Goal: Task Accomplishment & Management: Complete application form

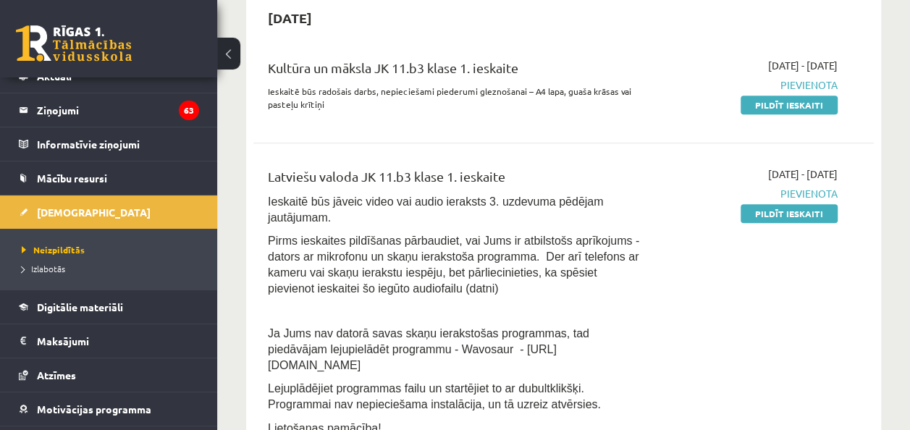
scroll to position [340, 0]
click at [813, 213] on link "Pildīt ieskaiti" at bounding box center [789, 214] width 97 height 19
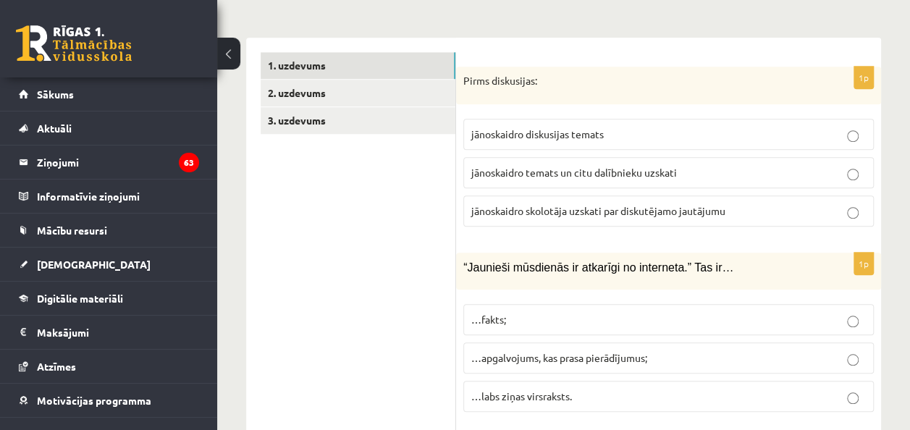
scroll to position [499, 0]
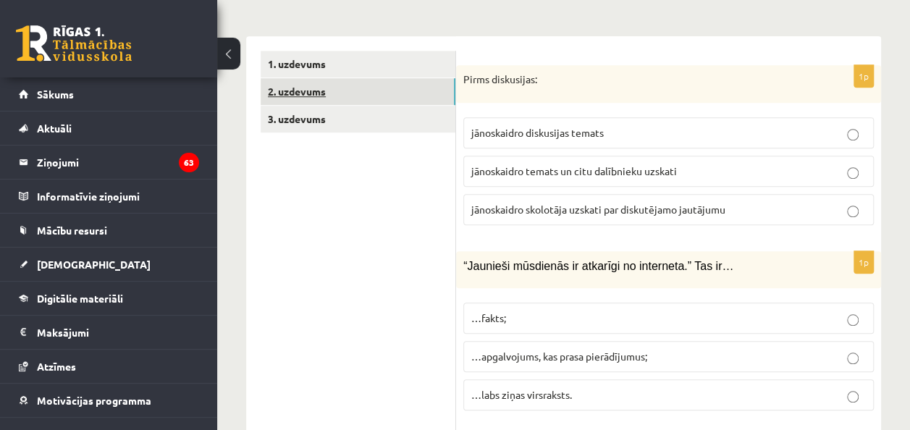
click at [297, 78] on link "2. uzdevums" at bounding box center [358, 91] width 195 height 27
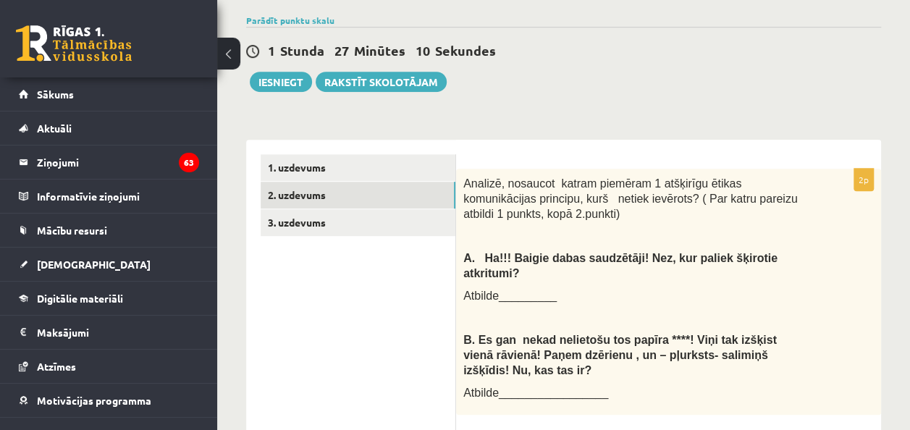
scroll to position [396, 0]
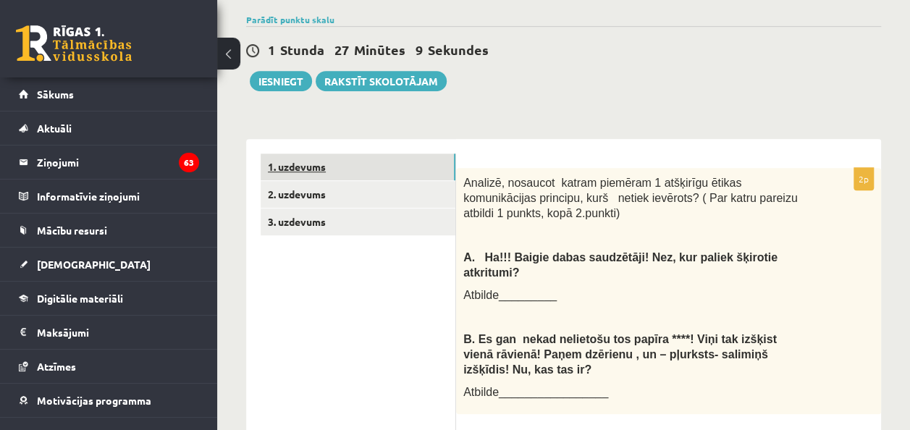
click at [308, 154] on link "1. uzdevums" at bounding box center [358, 167] width 195 height 27
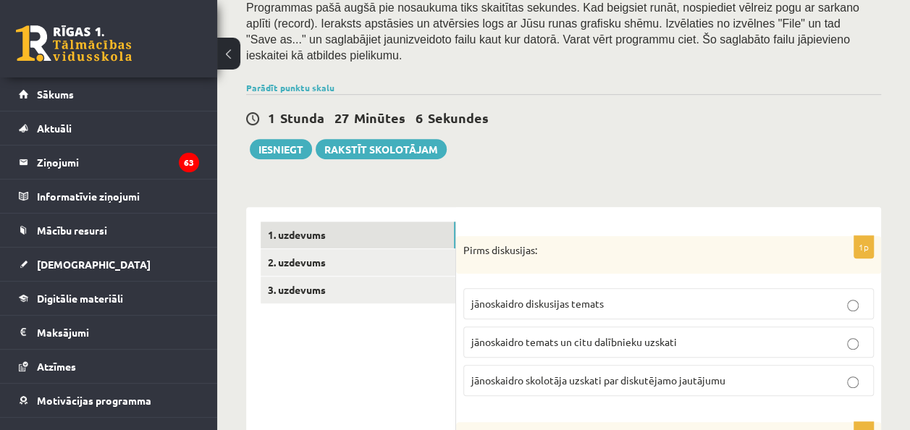
scroll to position [320, 0]
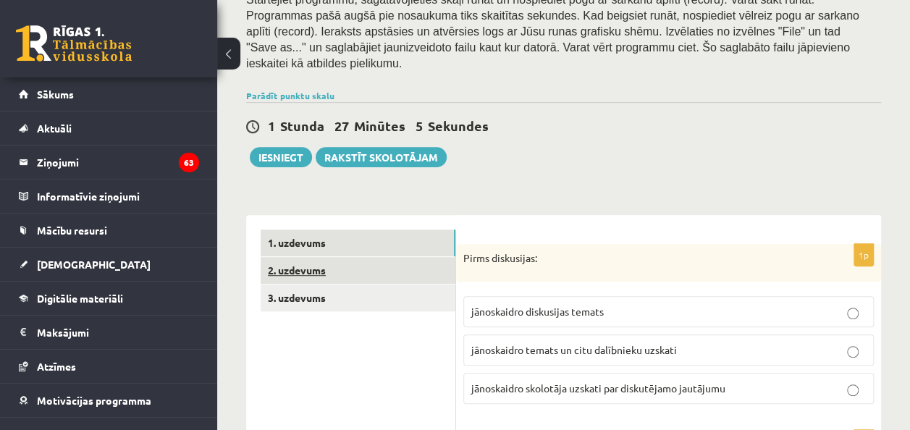
click at [317, 257] on link "2. uzdevums" at bounding box center [358, 270] width 195 height 27
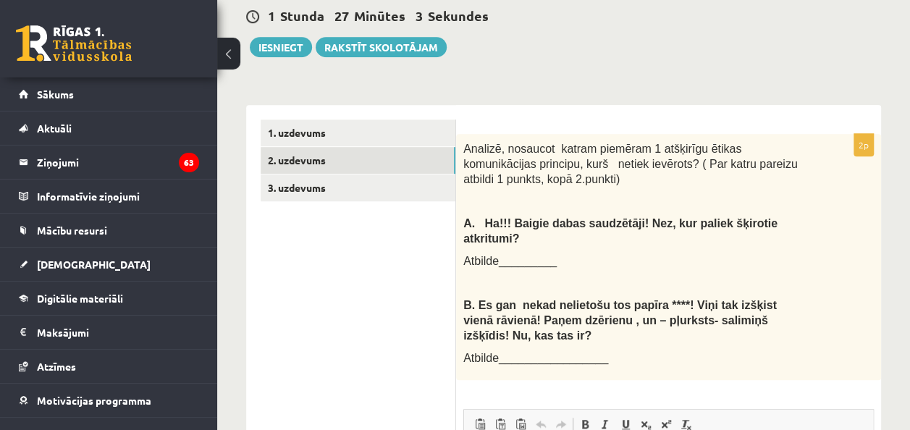
scroll to position [0, 0]
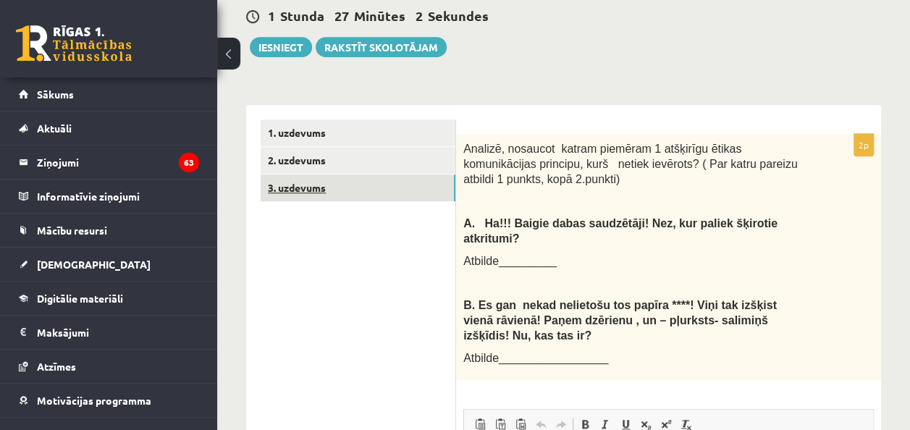
click at [314, 175] on link "3. uzdevums" at bounding box center [358, 188] width 195 height 27
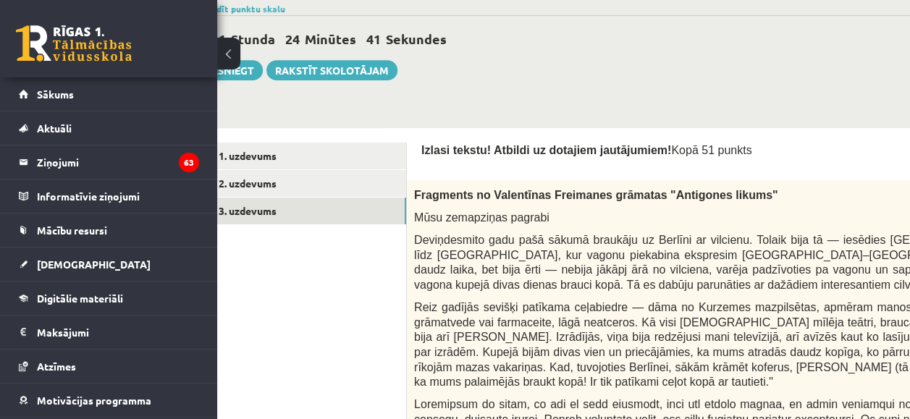
scroll to position [343, 0]
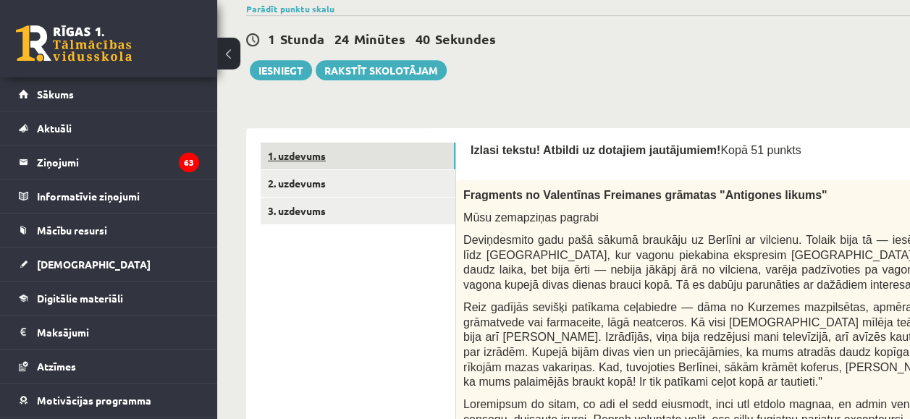
click at [324, 143] on link "1. uzdevums" at bounding box center [358, 156] width 195 height 27
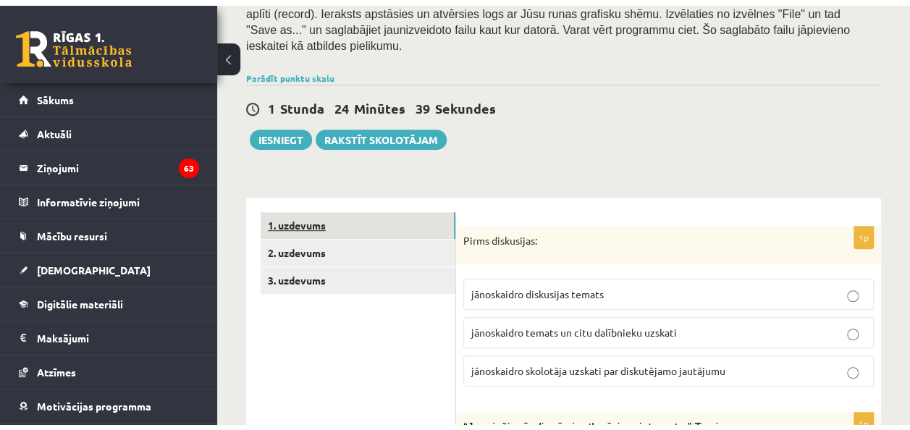
scroll to position [375, 0]
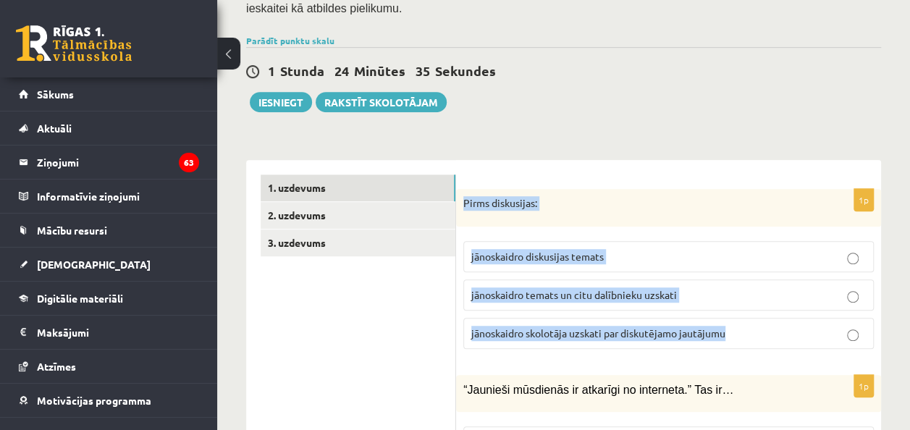
drag, startPoint x: 465, startPoint y: 152, endPoint x: 732, endPoint y: 303, distance: 306.7
click at [732, 303] on div "1p Pirms diskusijas: jānoskaidro diskusijas temats jānoskaidro temats un citu d…" at bounding box center [668, 275] width 425 height 172
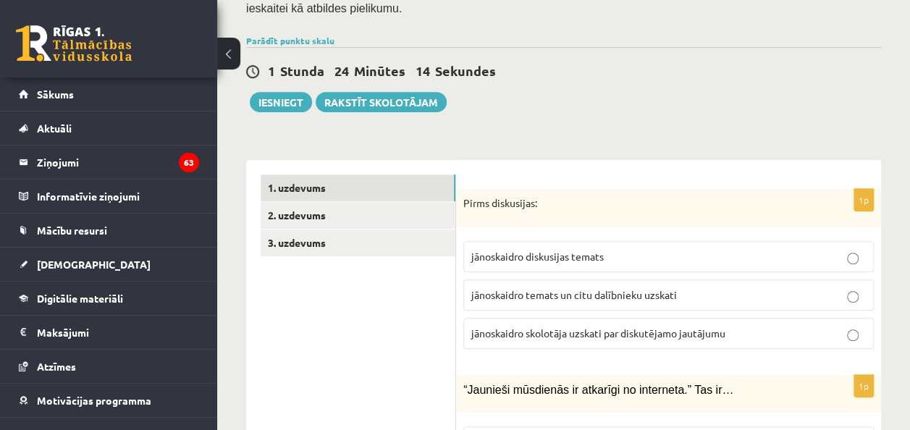
click at [553, 287] on p "jānoskaidro temats un citu dalībnieku uzskati" at bounding box center [668, 294] width 395 height 15
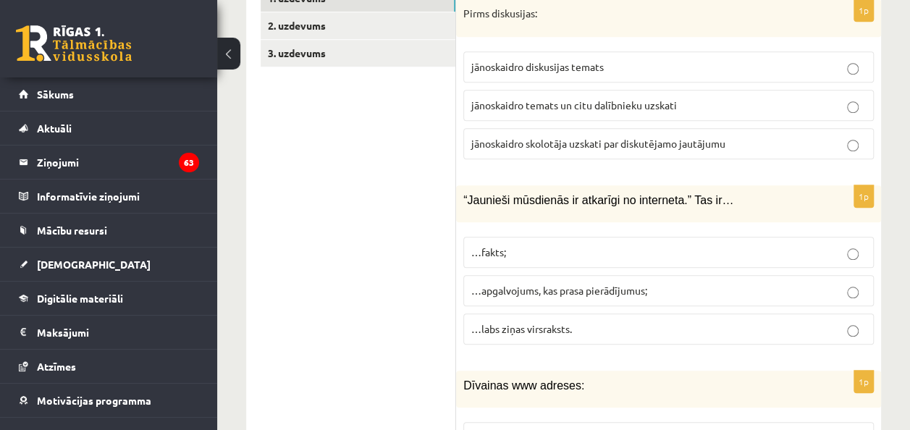
scroll to position [572, 0]
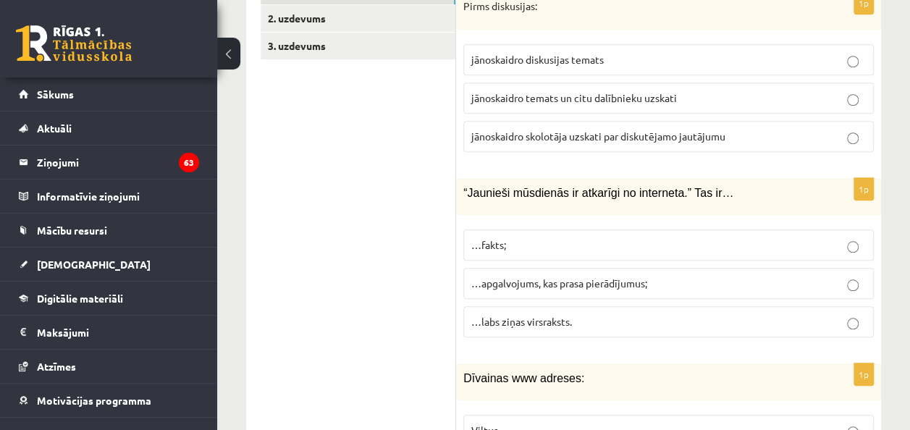
click at [516, 238] on p "…fakts;" at bounding box center [668, 245] width 395 height 15
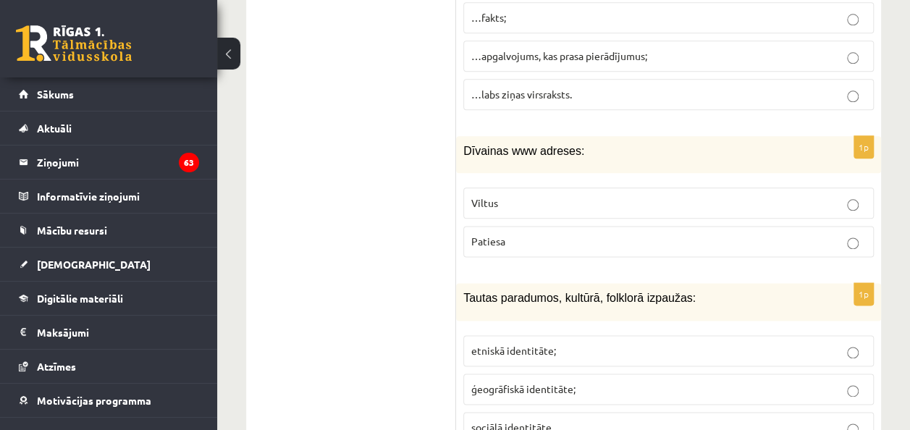
scroll to position [801, 0]
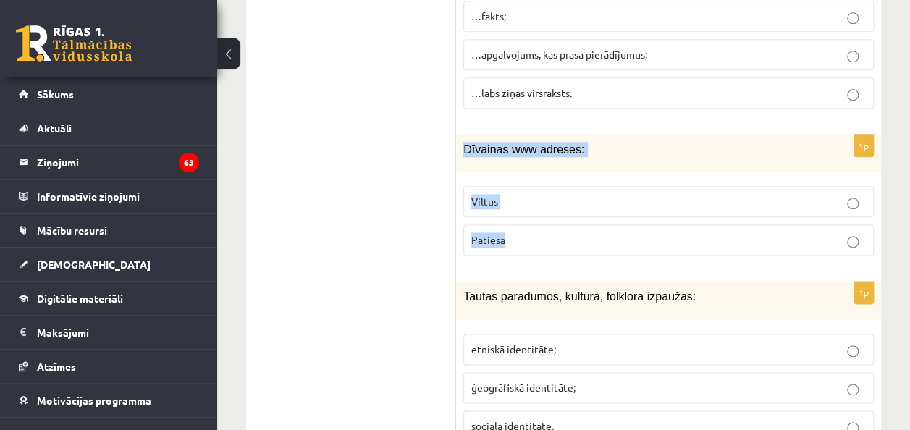
drag, startPoint x: 459, startPoint y: 100, endPoint x: 550, endPoint y: 206, distance: 140.2
click at [550, 206] on div "1p Dīvainas www adreses: Viltus [GEOGRAPHIC_DATA]" at bounding box center [668, 201] width 425 height 133
copy div "Dīvainas www adreses: Viltus Patiesa"
click at [556, 194] on p "Viltus" at bounding box center [668, 201] width 395 height 15
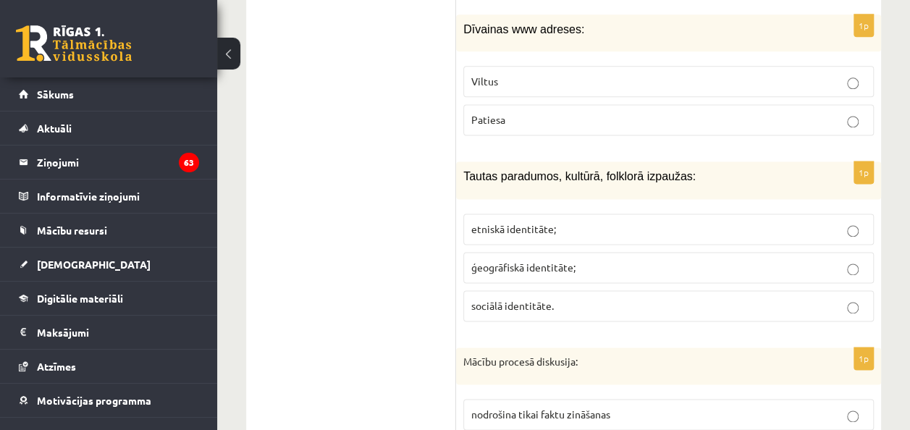
drag, startPoint x: 455, startPoint y: 124, endPoint x: 470, endPoint y: 156, distance: 35.3
click at [470, 206] on fieldset "etniskā identitāte; ģeogrāfiskā identitāte; sociālā identitāte." at bounding box center [668, 265] width 411 height 119
drag, startPoint x: 470, startPoint y: 156, endPoint x: 416, endPoint y: 151, distance: 53.8
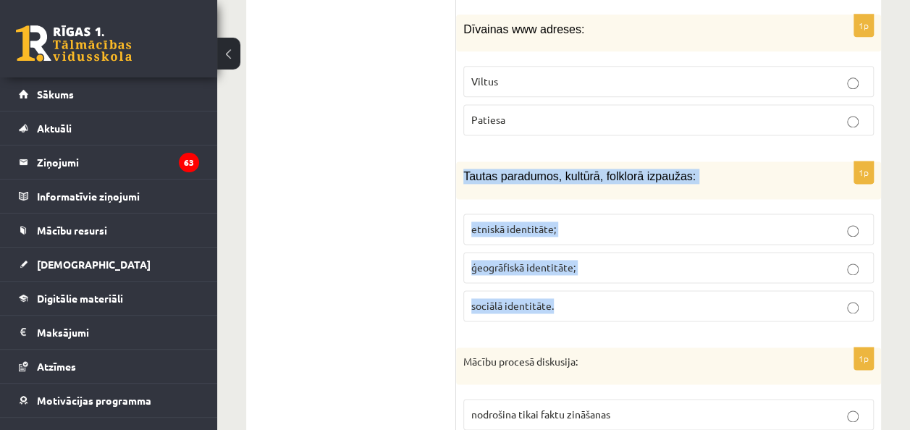
drag, startPoint x: 461, startPoint y: 123, endPoint x: 616, endPoint y: 233, distance: 189.5
click at [616, 233] on div "1p Tautas paradumos, kultūrā, folklorā izpaužas: etniskā identitāte; ģeogrāfisk…" at bounding box center [668, 246] width 425 height 171
copy div "Tautas paradumos, kultūrā, folklorā izpaužas: etniskā identitāte; ģeogrāfiskā i…"
click at [581, 222] on p "etniskā identitāte;" at bounding box center [668, 229] width 395 height 15
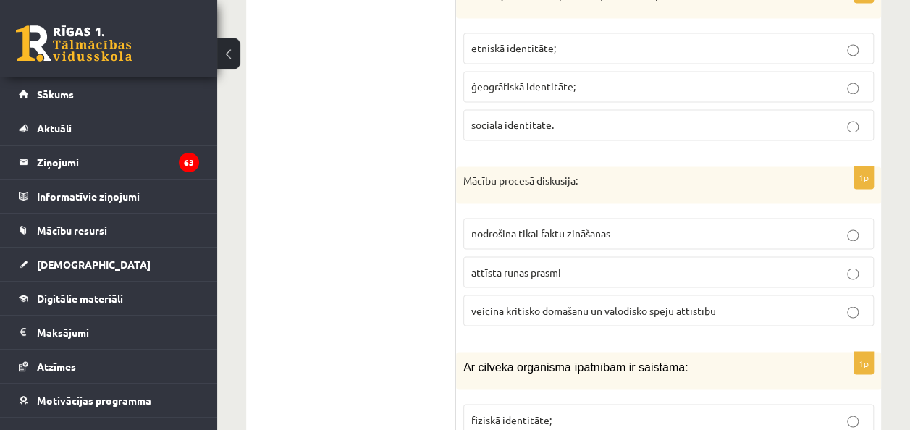
scroll to position [1104, 0]
click at [462, 165] on div "Mācību procesā diskusija:" at bounding box center [668, 184] width 425 height 38
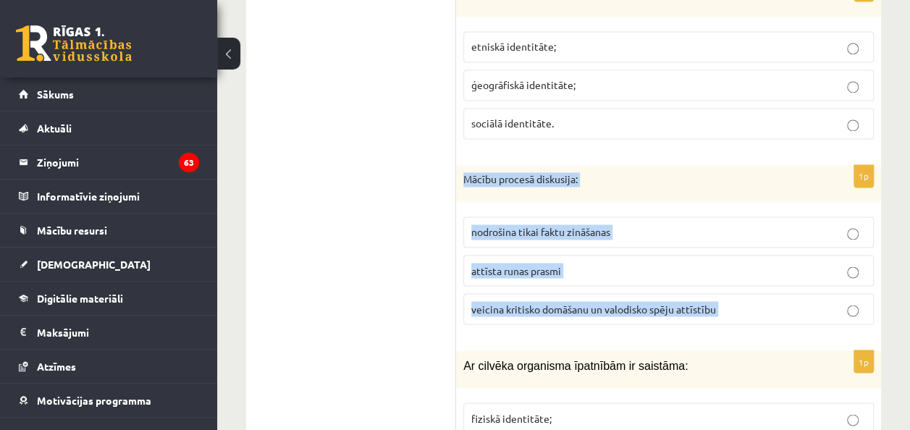
drag, startPoint x: 462, startPoint y: 117, endPoint x: 732, endPoint y: 235, distance: 294.8
click at [732, 235] on div "1p Mācību procesā diskusija: nodrošina tikai faktu zināšanas attīsta runas pras…" at bounding box center [668, 251] width 425 height 172
copy form "Mācību procesā diskusija: nodrošina tikai faktu zināšanas attīsta runas prasmi …"
click at [748, 301] on p "veicina kritisko domāšanu un valodisko spēju attīstību" at bounding box center [668, 308] width 395 height 15
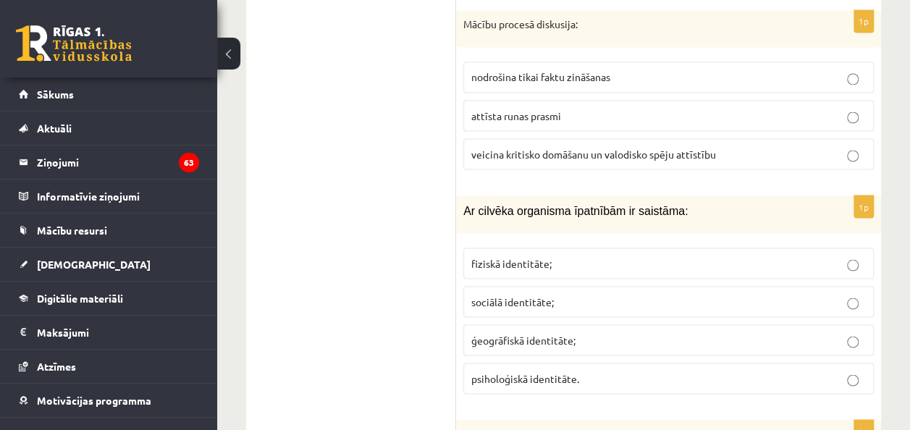
scroll to position [1260, 0]
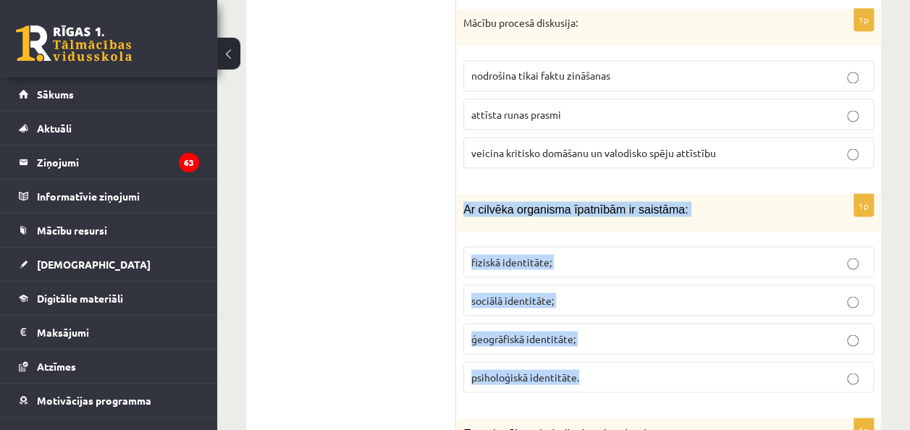
drag, startPoint x: 461, startPoint y: 148, endPoint x: 633, endPoint y: 306, distance: 233.7
click at [633, 306] on div "1p Ar cilvēka organisma īpatnībām ir saistāma: fiziskā identitāte; sociālā iden…" at bounding box center [668, 298] width 425 height 209
copy div "Ar cilvēka organisma īpatnībām ir saistāma: fiziskā identitāte; sociālā identit…"
click at [556, 254] on p "fiziskā identitāte;" at bounding box center [668, 261] width 395 height 15
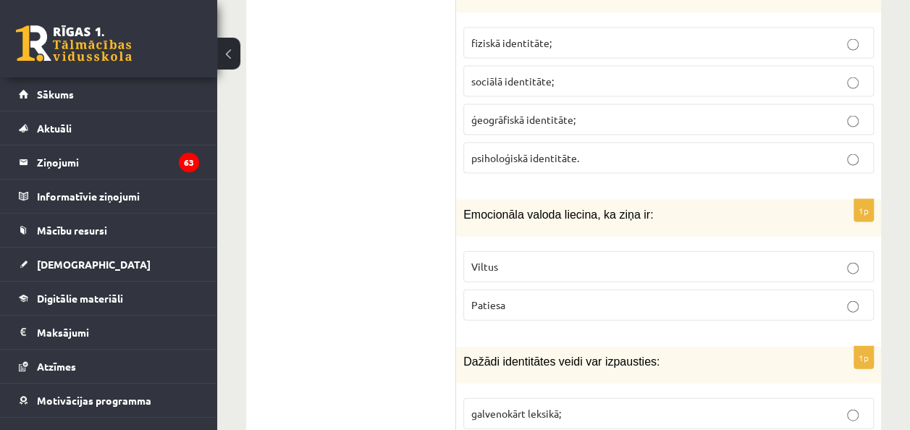
scroll to position [1498, 0]
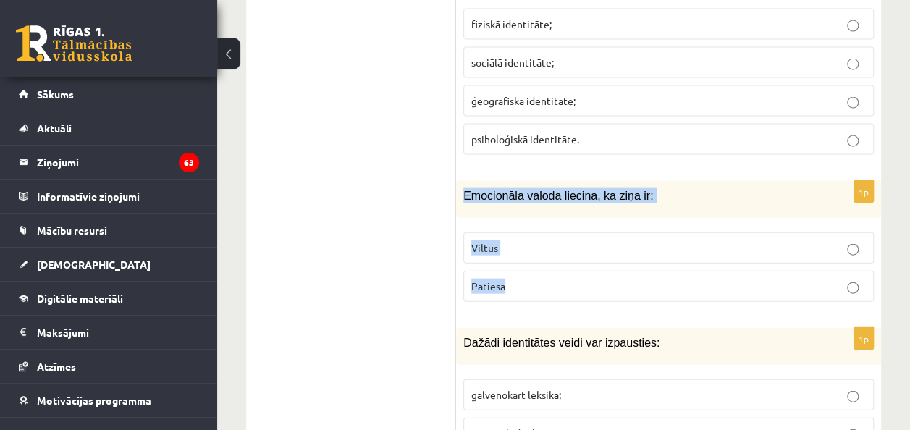
drag, startPoint x: 461, startPoint y: 138, endPoint x: 560, endPoint y: 236, distance: 139.8
click at [560, 236] on div "1p Emocionāla valoda liecina, ka ziņa ir: Viltus [GEOGRAPHIC_DATA]" at bounding box center [668, 247] width 425 height 133
copy div "Emocionāla valoda liecina, ka ziņa ir: Viltus Patiesa"
click at [539, 240] on p "Viltus" at bounding box center [668, 247] width 395 height 15
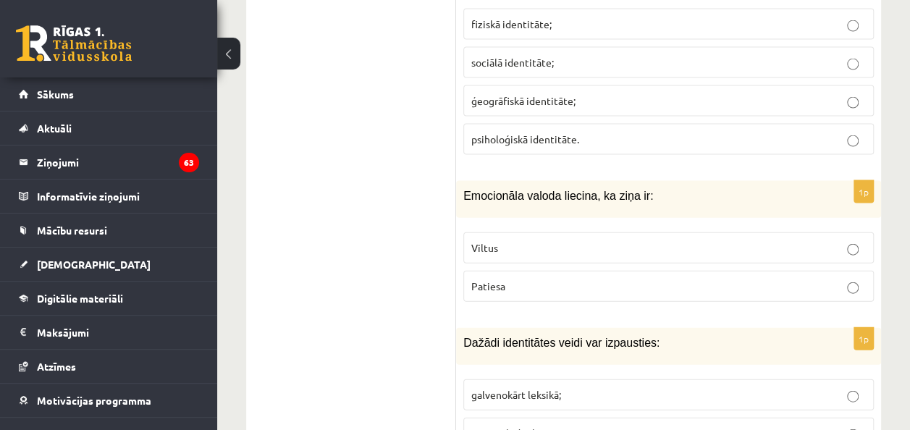
scroll to position [1613, 0]
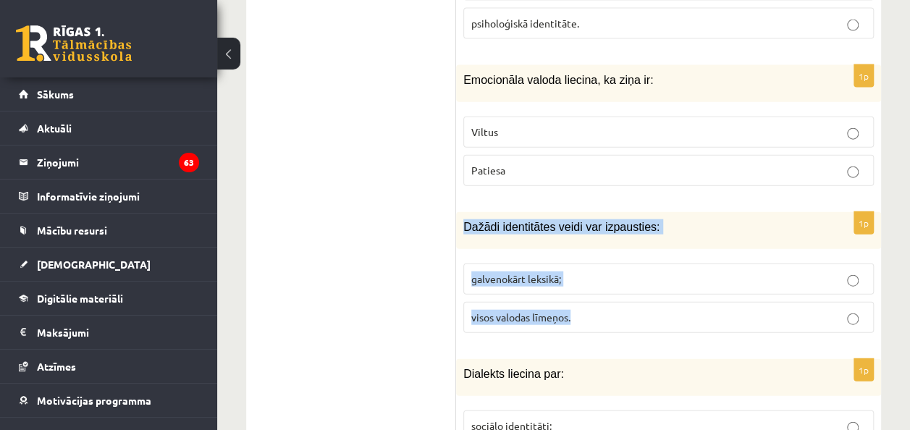
drag, startPoint x: 465, startPoint y: 164, endPoint x: 628, endPoint y: 274, distance: 196.2
click at [628, 274] on div "1p Dažādi identitātes veidi var izpausties: galvenokārt leksikā; visos valodas …" at bounding box center [668, 278] width 425 height 133
copy div "Dažādi identitātes veidi var izpausties: galvenokārt leksikā; visos valodas līm…"
click at [592, 310] on p "visos valodas līmeņos." at bounding box center [668, 317] width 395 height 15
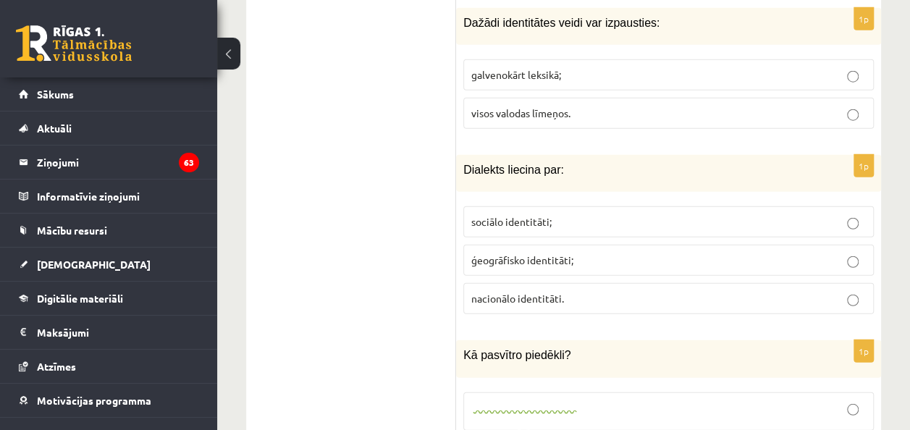
scroll to position [1821, 0]
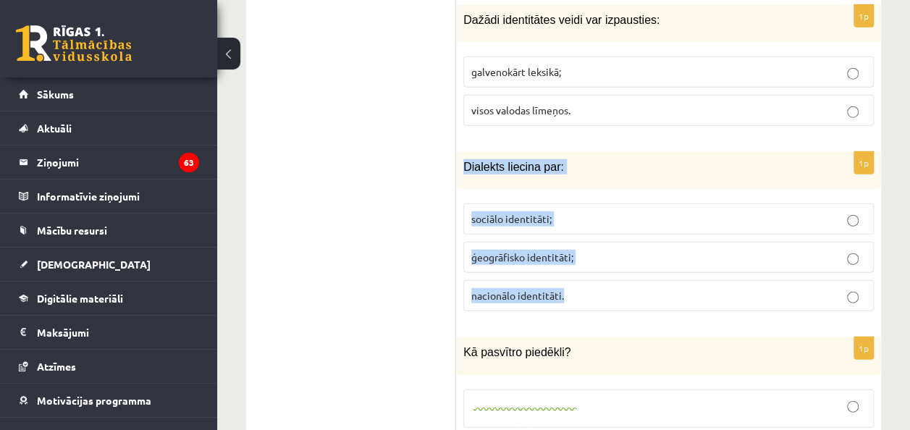
drag, startPoint x: 466, startPoint y: 107, endPoint x: 626, endPoint y: 251, distance: 214.8
click at [626, 251] on div "1p Dialekts liecina par: sociālo identitāti; ģeogrāfisko identitāti; nacionālo …" at bounding box center [668, 237] width 425 height 171
copy div "Dialekts liecina par: sociālo identitāti; ģeogrāfisko identitāti; nacionālo ide…"
click at [587, 250] on p "ģeogrāfisko identitāti;" at bounding box center [668, 257] width 395 height 15
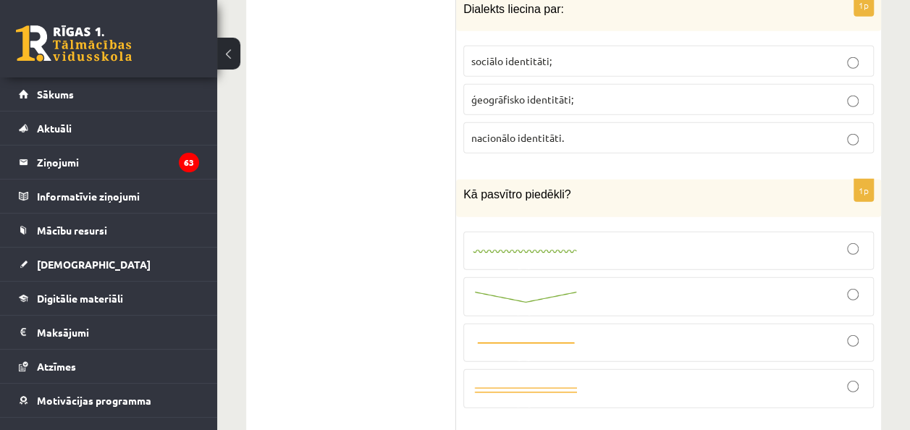
scroll to position [2002, 0]
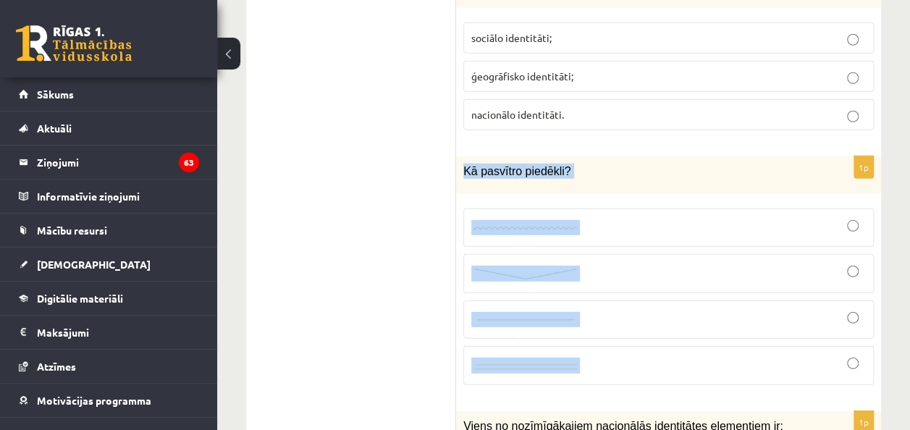
drag, startPoint x: 462, startPoint y: 110, endPoint x: 618, endPoint y: 316, distance: 258.4
click at [618, 316] on div "1p Kā pasvītro piedēkli?" at bounding box center [668, 276] width 425 height 240
copy div "Kā pasvītro piedēkli?"
click at [637, 156] on div "Kā pasvītro piedēkli?" at bounding box center [668, 174] width 425 height 37
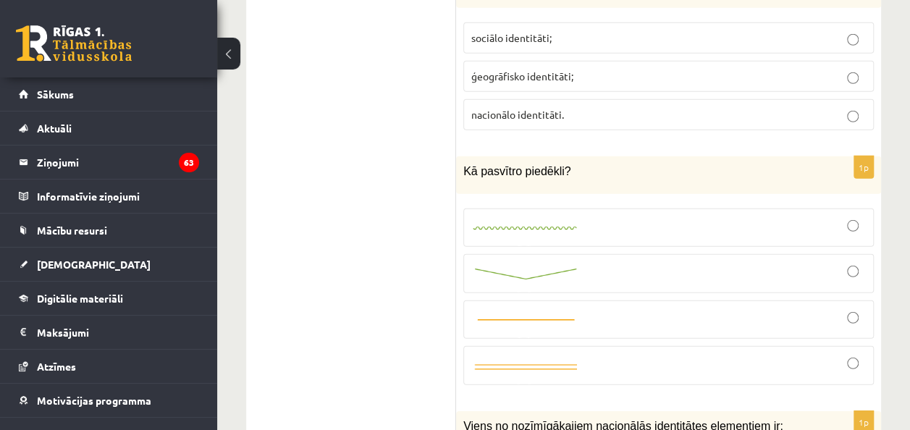
drag, startPoint x: 568, startPoint y: 112, endPoint x: 437, endPoint y: 113, distance: 131.1
drag, startPoint x: 437, startPoint y: 113, endPoint x: 513, endPoint y: 130, distance: 77.3
click at [513, 156] on div "Kā pasvītro piedēkli?" at bounding box center [668, 174] width 425 height 37
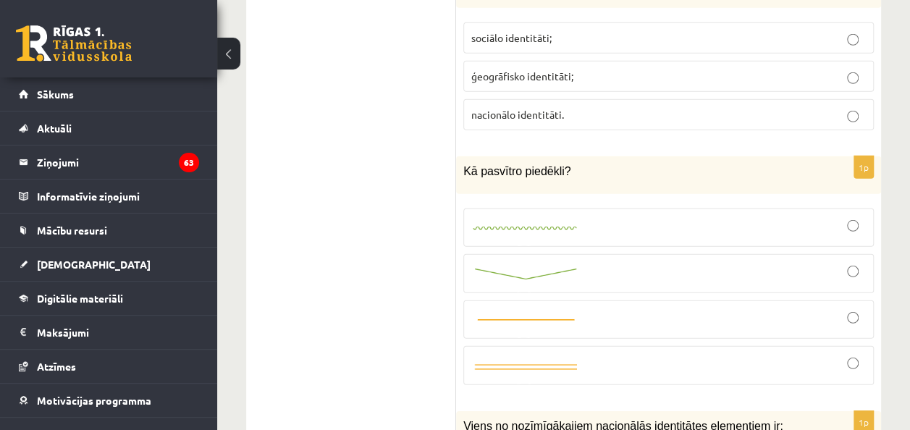
click at [513, 156] on div "Kā pasvītro piedēkli?" at bounding box center [668, 174] width 425 height 37
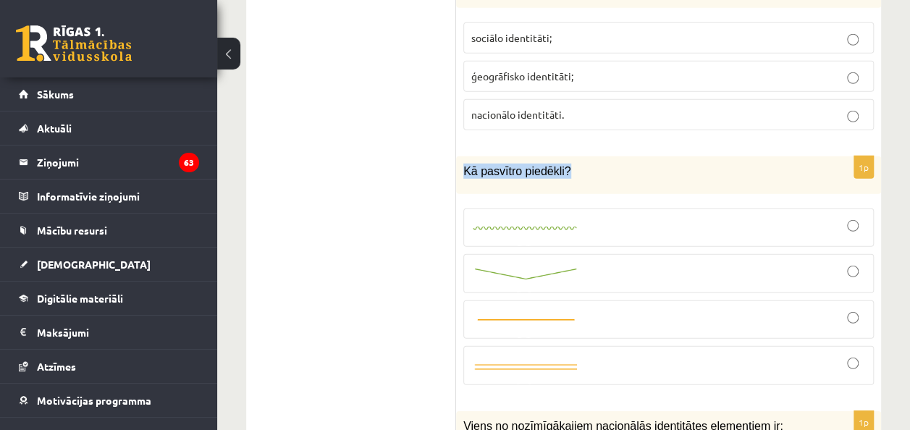
drag, startPoint x: 566, startPoint y: 109, endPoint x: 461, endPoint y: 114, distance: 105.2
click at [461, 156] on div "Kā pasvītro piedēkli?" at bounding box center [668, 174] width 425 height 37
copy span "Kā pasvītro piedēkli?"
click at [581, 262] on div at bounding box center [668, 274] width 395 height 24
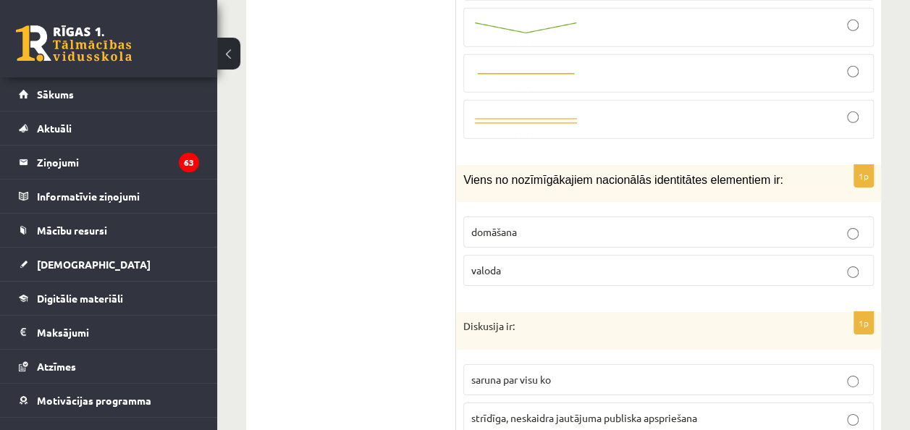
scroll to position [2249, 0]
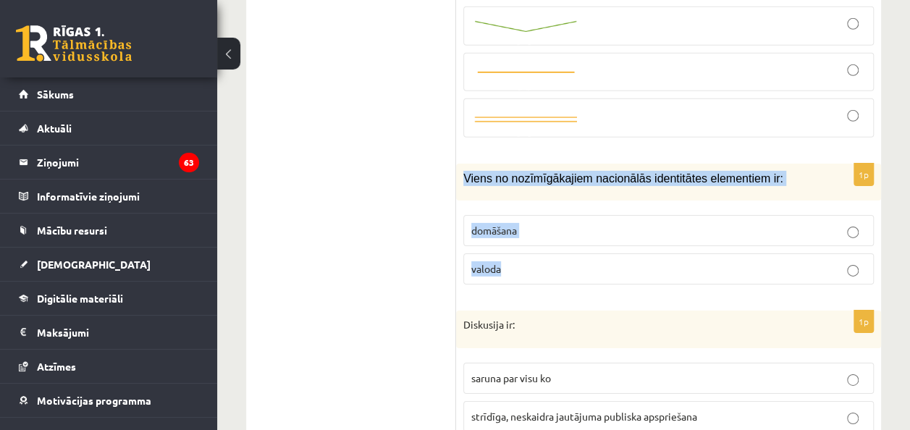
drag, startPoint x: 461, startPoint y: 111, endPoint x: 563, endPoint y: 219, distance: 149.6
click at [563, 219] on div "1p Viens no nozīmīgākajiem nacionālās identitātes elementiem ir: domāšana valoda" at bounding box center [668, 230] width 425 height 133
copy div "Viens no nozīmīgākajiem nacionālās identitātes elementiem ir: domāšana valoda"
click at [530, 253] on label "valoda" at bounding box center [668, 268] width 411 height 31
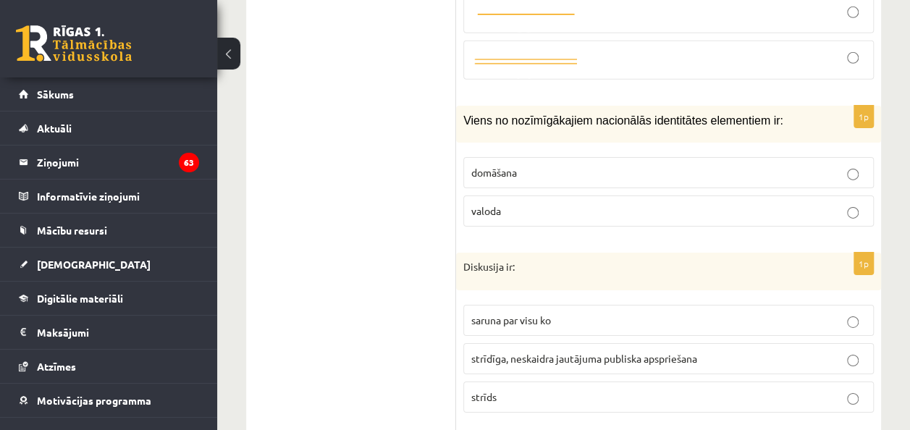
scroll to position [2317, 0]
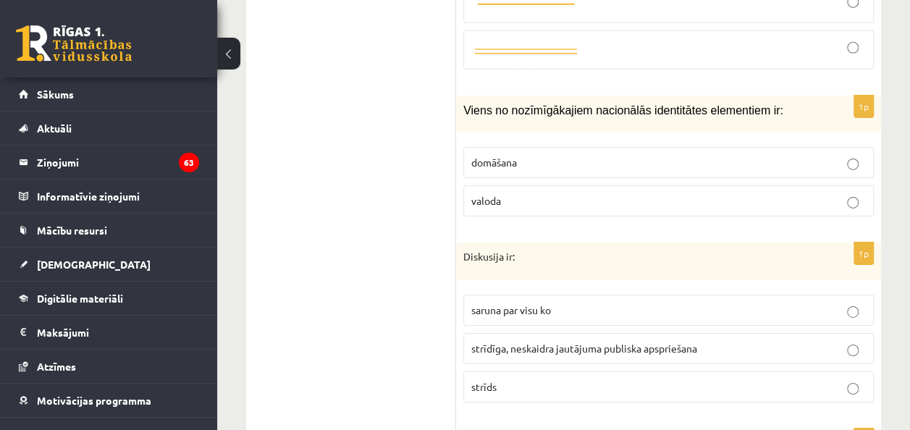
click at [565, 342] on span "strīdīga, neskaidra jautājuma publiska apspriešana" at bounding box center [584, 348] width 226 height 13
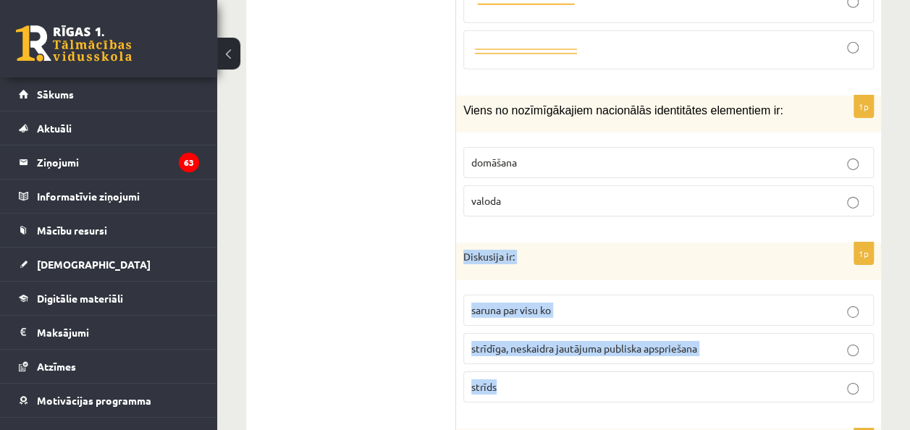
drag, startPoint x: 462, startPoint y: 192, endPoint x: 574, endPoint y: 342, distance: 186.8
click at [574, 342] on div "1p Diskusija ir: saruna par visu ko strīdīga, neskaidra jautājuma publiska apsp…" at bounding box center [668, 329] width 425 height 172
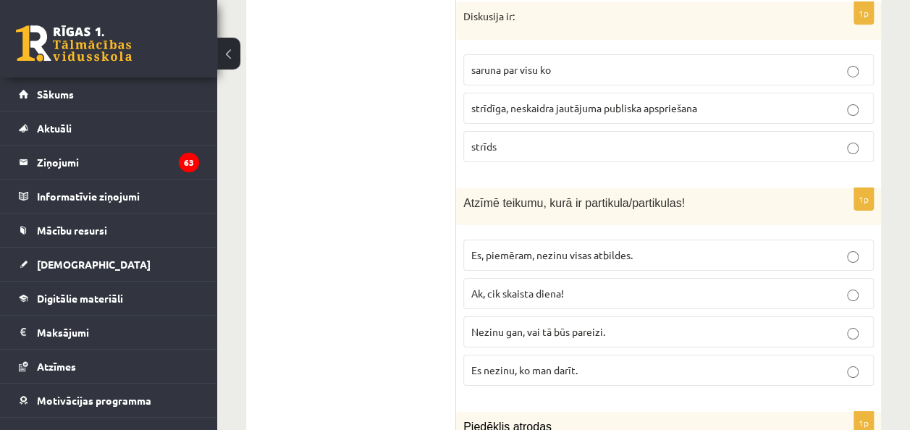
scroll to position [2559, 0]
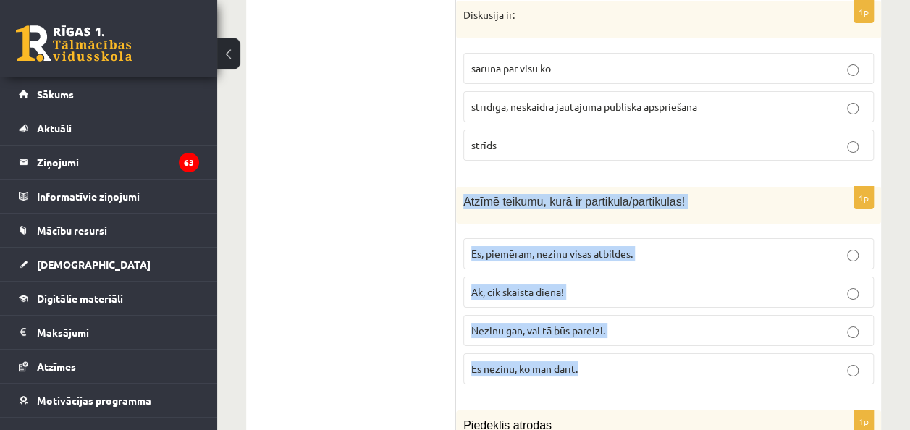
drag, startPoint x: 458, startPoint y: 132, endPoint x: 659, endPoint y: 315, distance: 271.7
click at [659, 315] on div "1p Atzīmē teikumu, kurā ir partikula/partikulas! Es, piemēram, nezinu visas atb…" at bounding box center [668, 291] width 425 height 209
click at [629, 323] on p "Nezinu gan, vai tā būs pareizi." at bounding box center [668, 330] width 395 height 15
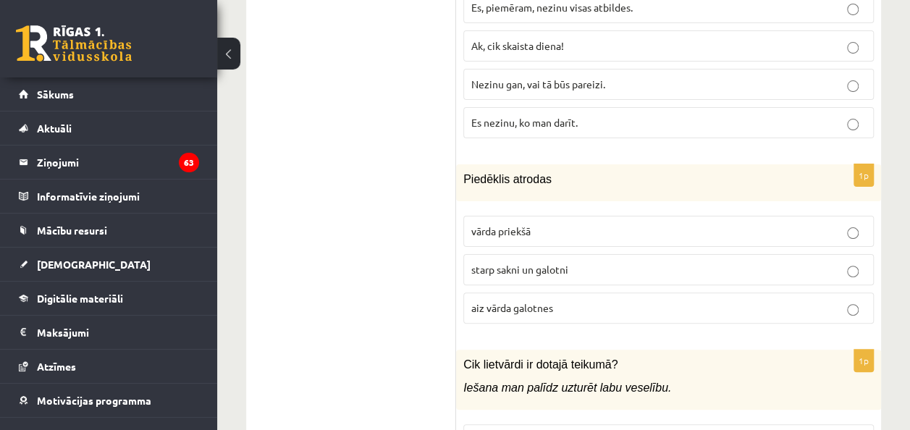
scroll to position [2807, 0]
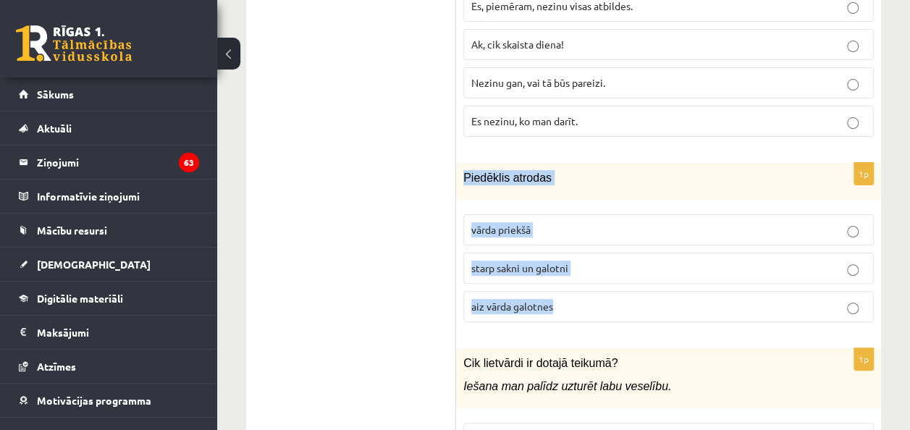
drag, startPoint x: 462, startPoint y: 104, endPoint x: 613, endPoint y: 246, distance: 207.0
click at [613, 246] on div "1p [GEOGRAPHIC_DATA] atrodas vārda priekšā starp sakni un galotni aiz vārda gal…" at bounding box center [668, 248] width 425 height 171
click at [587, 253] on label "starp sakni un galotni" at bounding box center [668, 268] width 411 height 31
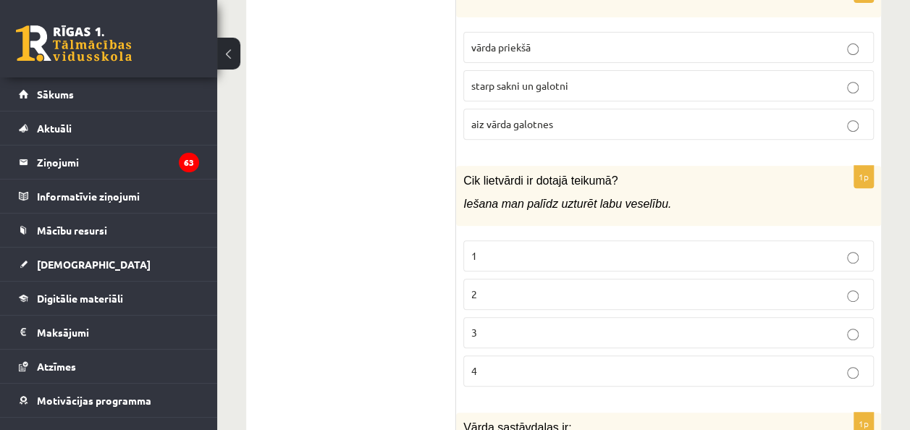
scroll to position [2989, 0]
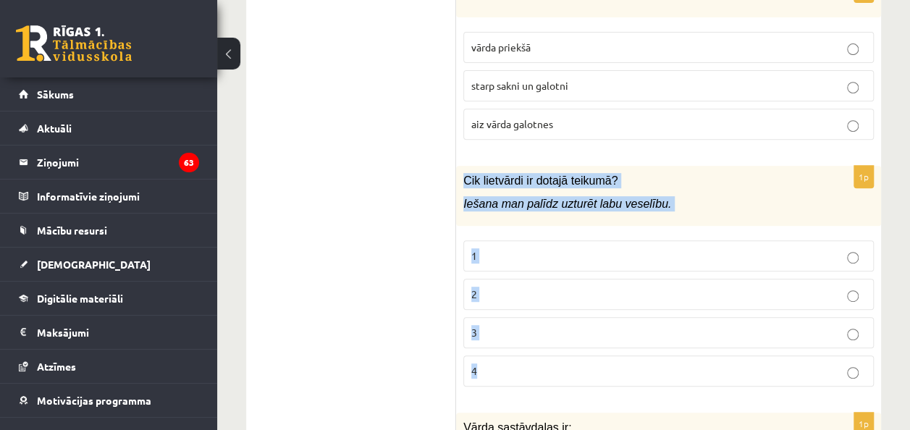
drag, startPoint x: 464, startPoint y: 107, endPoint x: 576, endPoint y: 301, distance: 223.6
click at [576, 301] on div "1p Cik lietvārdi ir dotajā teikumā? Iešana man palīdz uzturēt labu veselību. 1 …" at bounding box center [668, 282] width 425 height 232
click at [526, 279] on label "2" at bounding box center [668, 294] width 411 height 31
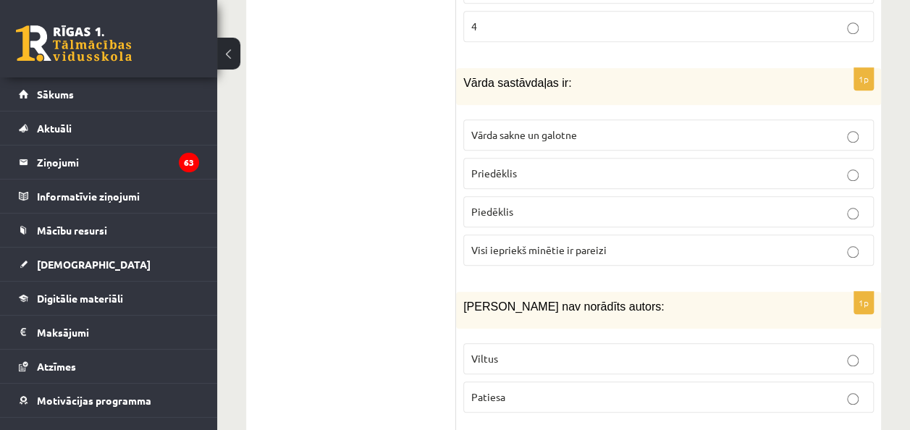
scroll to position [3327, 0]
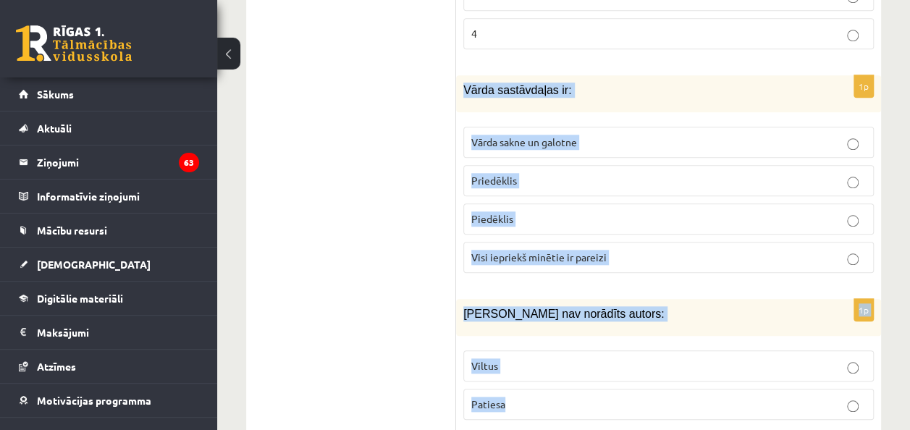
drag, startPoint x: 459, startPoint y: 16, endPoint x: 611, endPoint y: 349, distance: 366.2
click at [637, 250] on p "Visi iepriekš minētie ir pareizi" at bounding box center [668, 257] width 395 height 15
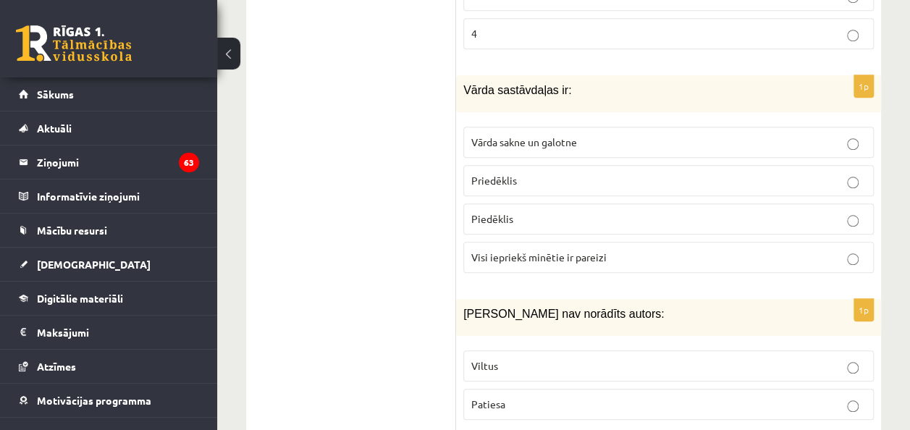
click at [513, 350] on label "Viltus" at bounding box center [668, 365] width 411 height 31
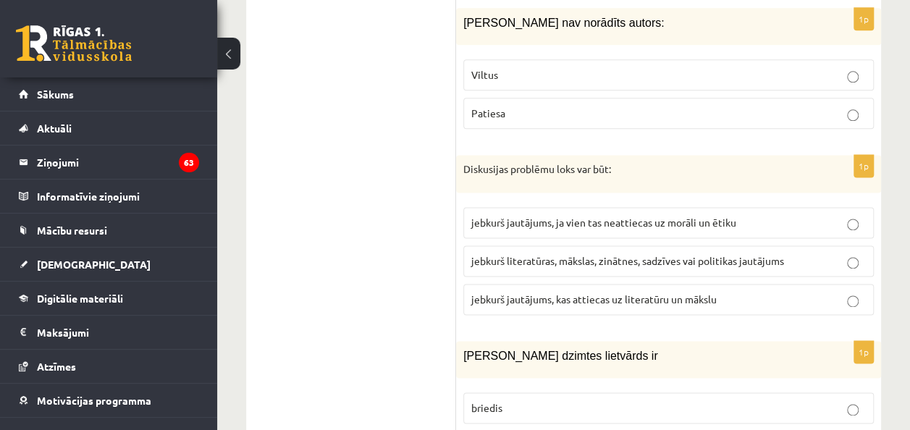
scroll to position [3680, 0]
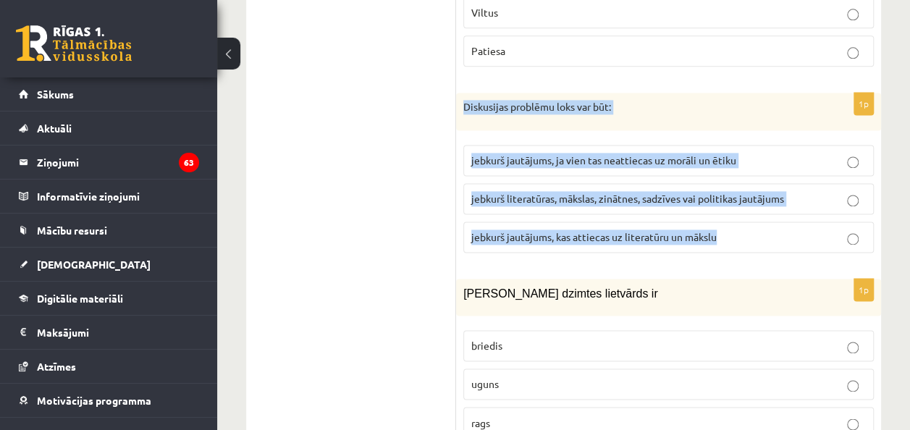
drag, startPoint x: 461, startPoint y: 28, endPoint x: 736, endPoint y: 164, distance: 307.7
click at [736, 164] on div "1p Diskusijas problēmu loks var būt: jebkurš jautājums, ja vien tas neattiecas …" at bounding box center [668, 179] width 425 height 172
click at [824, 191] on p "jebkurš literatūras, mākslas, zinātnes, sadzīves vai politikas jautājums" at bounding box center [668, 198] width 395 height 15
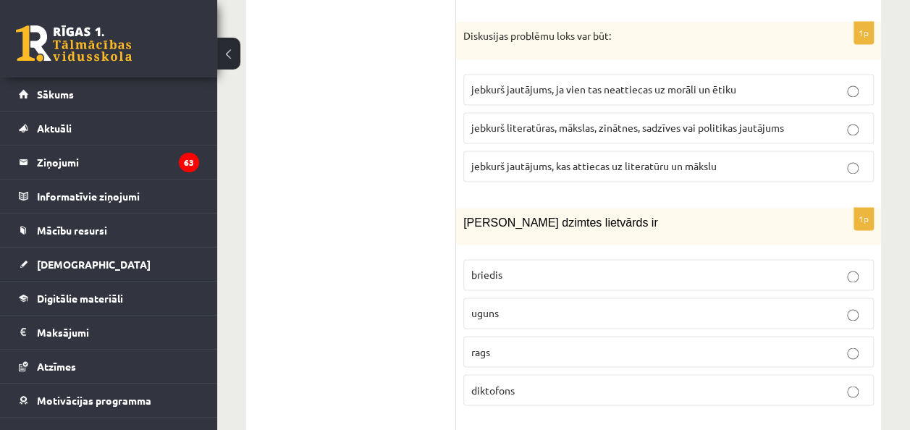
scroll to position [3768, 0]
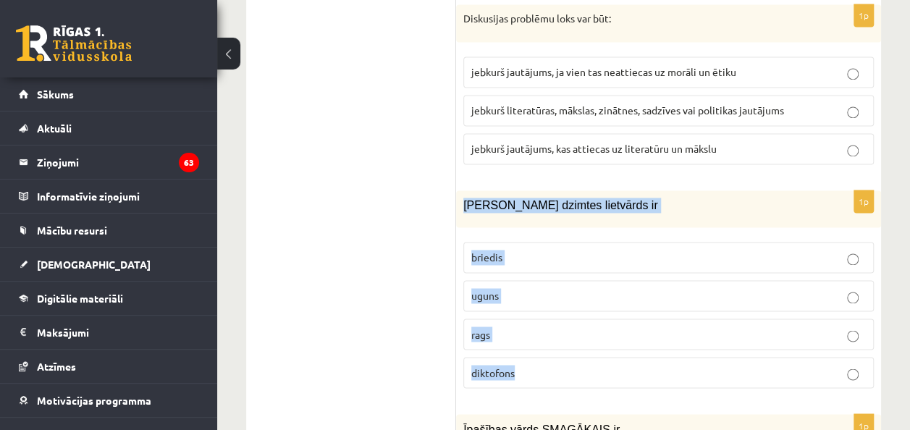
drag, startPoint x: 458, startPoint y: 127, endPoint x: 569, endPoint y: 282, distance: 191.1
click at [569, 282] on div "1p Sieviešu dzimtes lietvārds ir [GEOGRAPHIC_DATA] uguns rags diktofons" at bounding box center [668, 294] width 425 height 209
click at [572, 288] on p "uguns" at bounding box center [668, 295] width 395 height 15
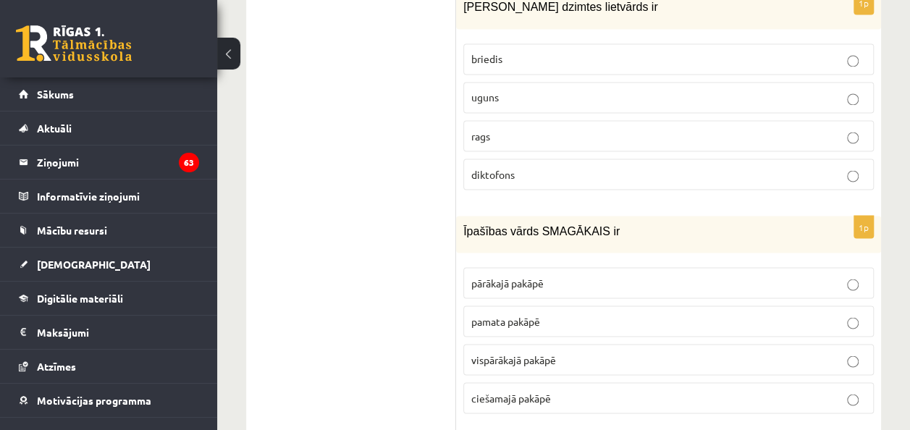
scroll to position [3983, 0]
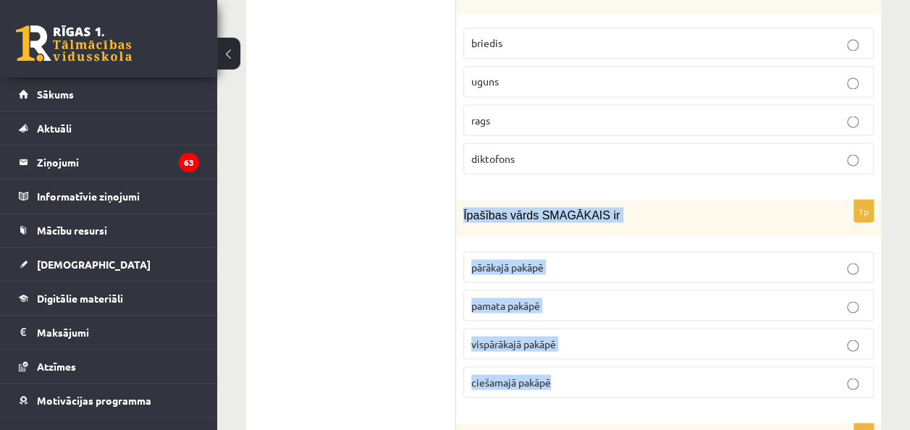
drag, startPoint x: 456, startPoint y: 133, endPoint x: 645, endPoint y: 316, distance: 263.2
click at [645, 316] on div "1p Īpašības vārds SMAGĀKAIS ir pārākajā pakāpē pamata pakāpē [GEOGRAPHIC_DATA] …" at bounding box center [668, 304] width 425 height 209
click at [587, 336] on p "vispārākajā pakāpē" at bounding box center [668, 343] width 395 height 15
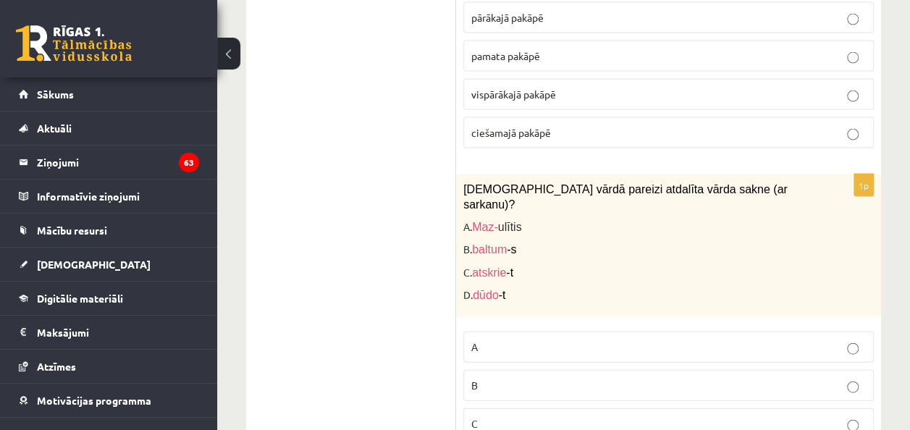
scroll to position [4244, 0]
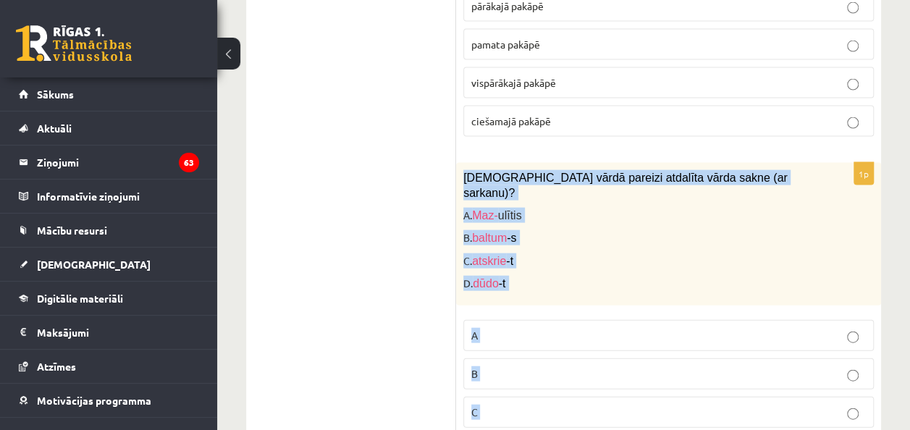
drag, startPoint x: 463, startPoint y: 93, endPoint x: 618, endPoint y: 337, distance: 288.5
click at [618, 337] on div "1p [DEMOGRAPHIC_DATA] vārdā pareizi atdalīta vārda sakne (ar sarkanu)? A. Maz- …" at bounding box center [668, 320] width 425 height 315
click at [516, 405] on p "C" at bounding box center [668, 412] width 395 height 15
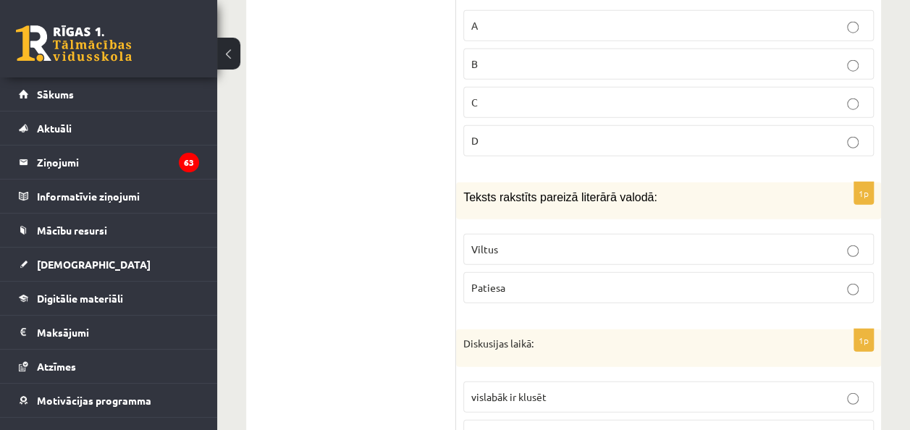
scroll to position [4553, 0]
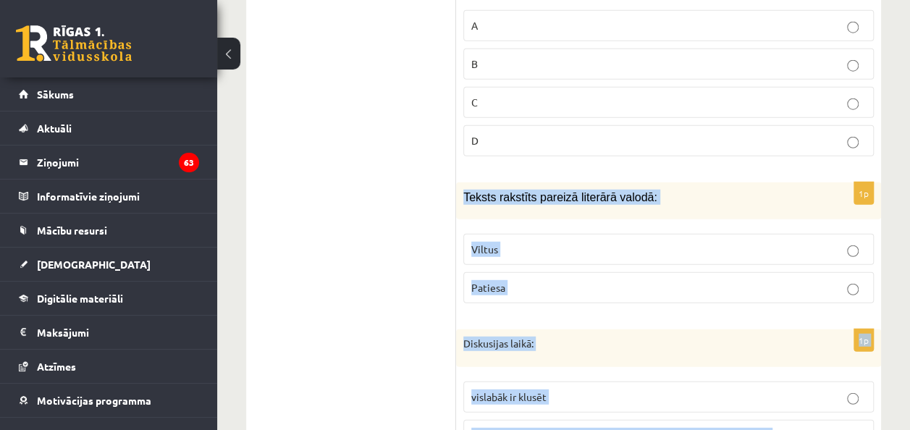
drag, startPoint x: 462, startPoint y: 100, endPoint x: 692, endPoint y: 362, distance: 348.9
click at [561, 280] on p "Patiesa" at bounding box center [668, 287] width 395 height 15
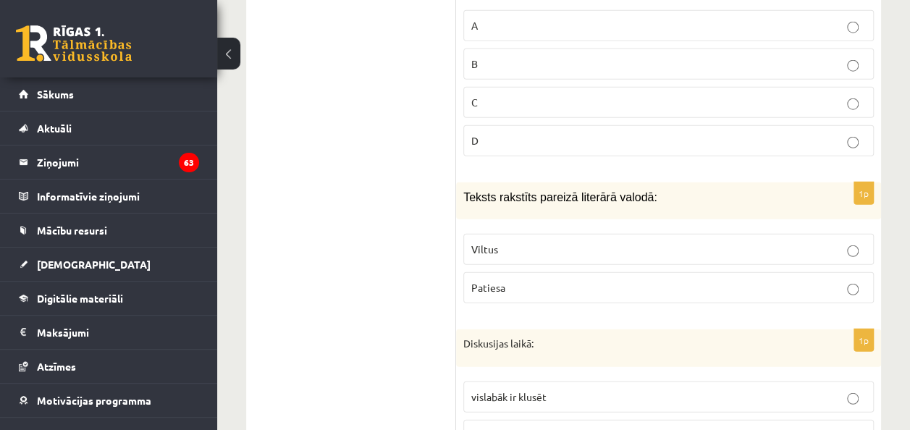
click at [607, 420] on label "uzmanīgi jāklausās un jāuzdod jautājumus, lai visu pareizi saprastu" at bounding box center [668, 435] width 411 height 31
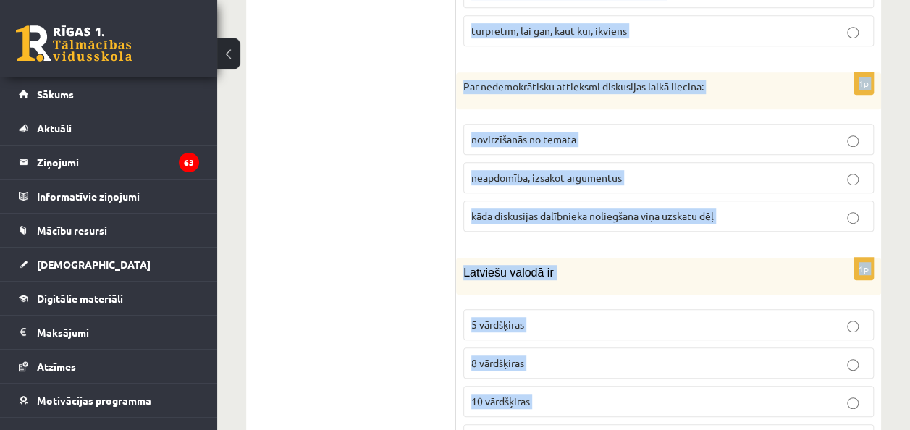
scroll to position [5887, 0]
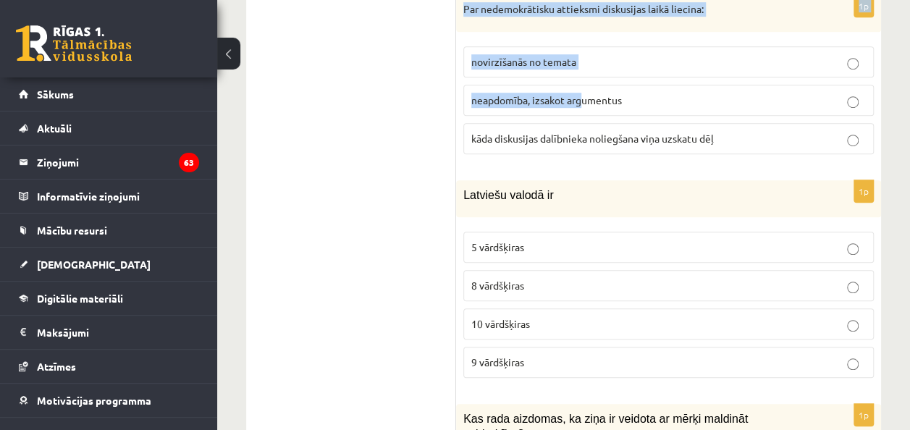
drag, startPoint x: 459, startPoint y: 83, endPoint x: 593, endPoint y: -29, distance: 174.8
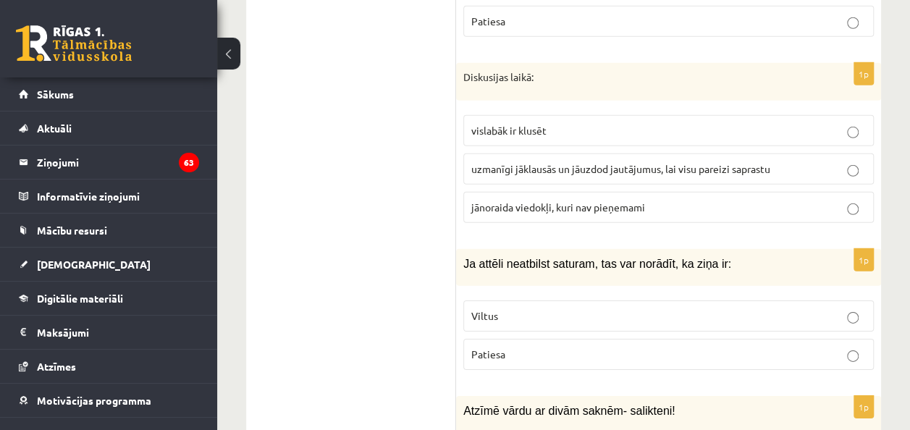
scroll to position [4865, 0]
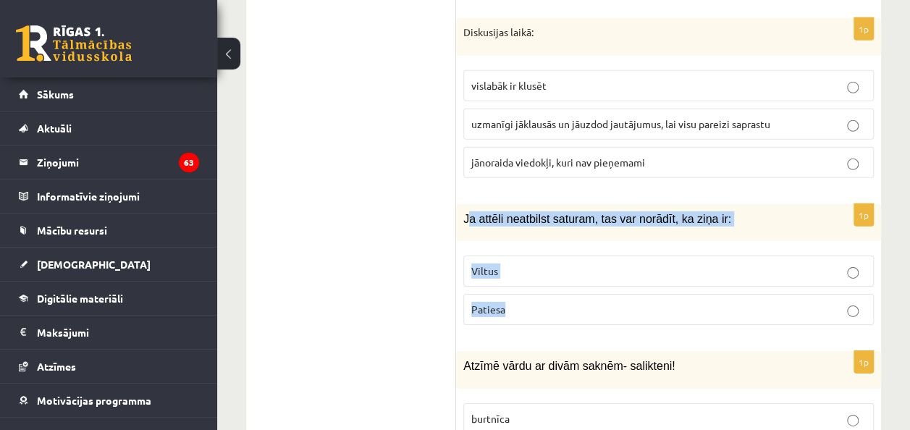
drag, startPoint x: 466, startPoint y: 114, endPoint x: 556, endPoint y: 205, distance: 128.5
click at [556, 205] on div "1p Ja attēli neatbilst saturam, tas var norādīt, ka ziņa ir: Viltus [GEOGRAPHIC…" at bounding box center [668, 270] width 425 height 133
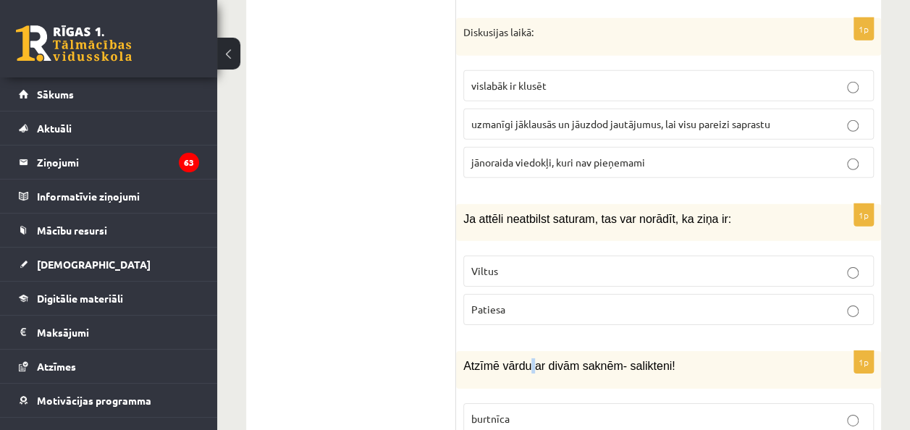
drag, startPoint x: 556, startPoint y: 205, endPoint x: 526, endPoint y: 242, distance: 47.4
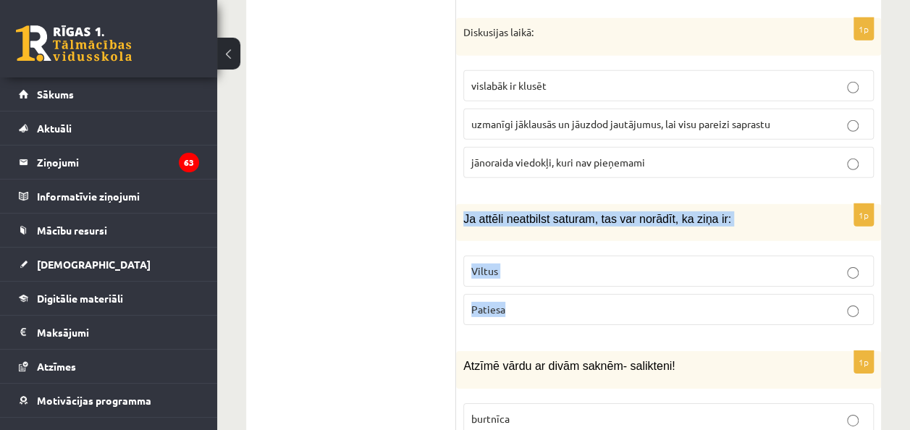
drag, startPoint x: 462, startPoint y: 112, endPoint x: 549, endPoint y: 211, distance: 132.4
click at [549, 211] on div "1p Ja attēli neatbilst saturam, tas var norādīt, ka ziņa ir: Viltus [GEOGRAPHIC…" at bounding box center [668, 270] width 425 height 133
click at [526, 264] on p "Viltus" at bounding box center [668, 271] width 395 height 15
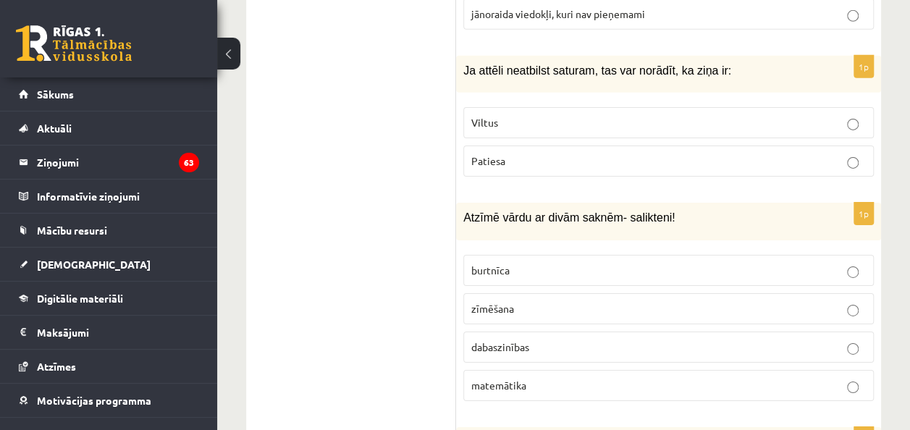
scroll to position [5025, 0]
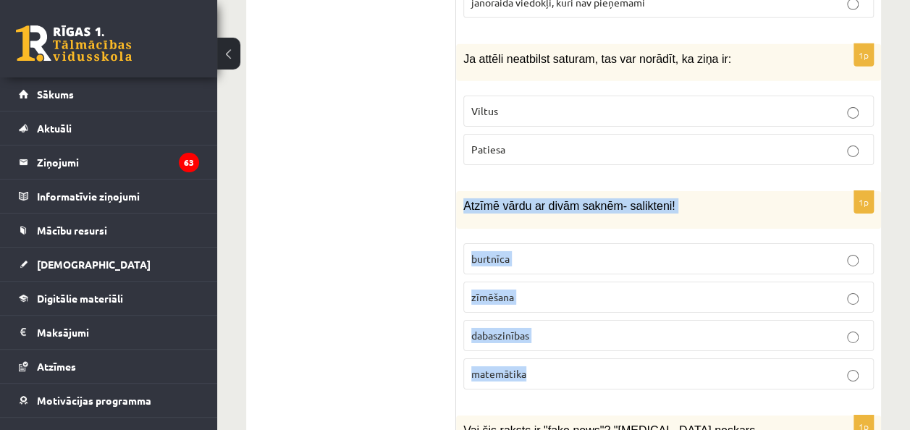
drag, startPoint x: 460, startPoint y: 103, endPoint x: 584, endPoint y: 264, distance: 202.9
click at [584, 264] on div "1p Atzīmē vārdu ar divām saknēm- salikteni! [GEOGRAPHIC_DATA] zīmēšana dabaszin…" at bounding box center [668, 295] width 425 height 209
click at [549, 328] on p "dabaszinības" at bounding box center [668, 335] width 395 height 15
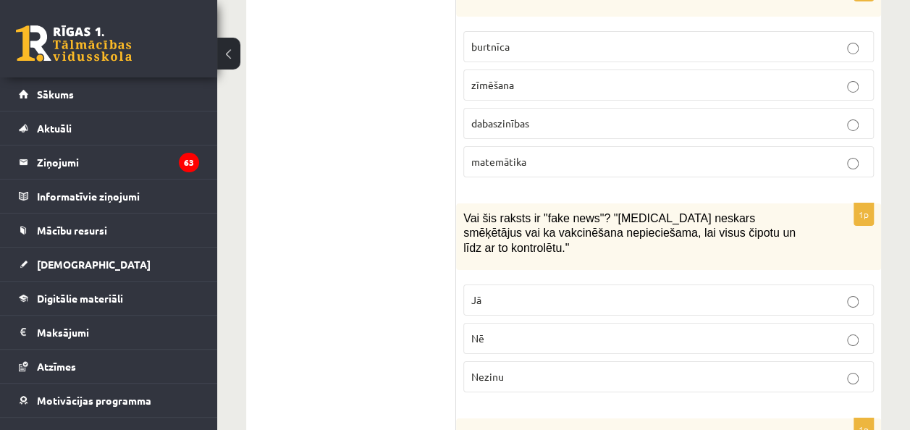
scroll to position [5240, 0]
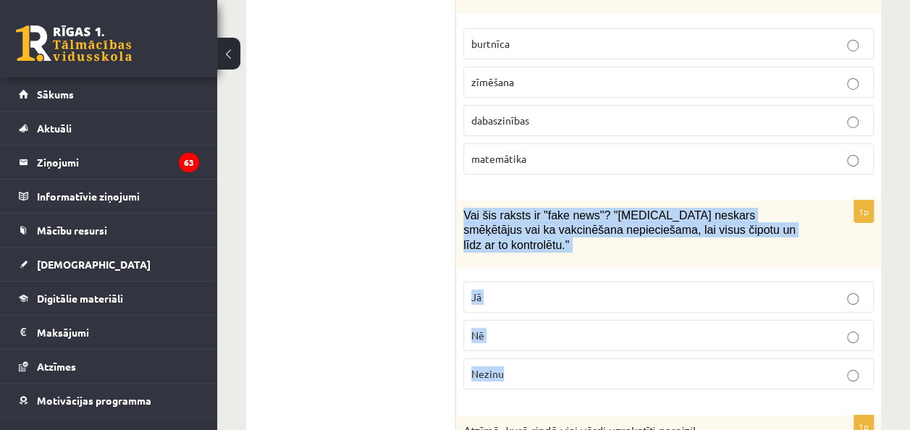
drag, startPoint x: 461, startPoint y: 106, endPoint x: 578, endPoint y: 246, distance: 183.0
click at [578, 246] on div "1p Vai šis raksts ir "fake news"? "[MEDICAL_DATA] neskars smēķētājus vai ka vak…" at bounding box center [668, 301] width 425 height 201
click at [541, 290] on p "Jā" at bounding box center [668, 297] width 395 height 15
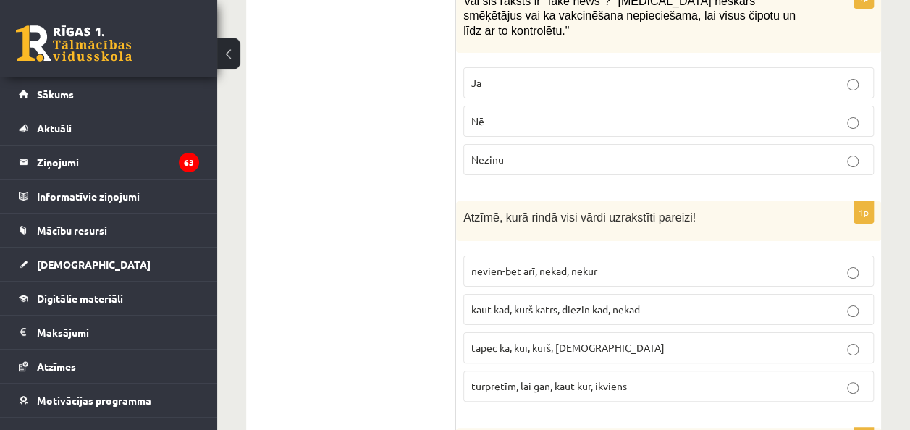
scroll to position [5456, 0]
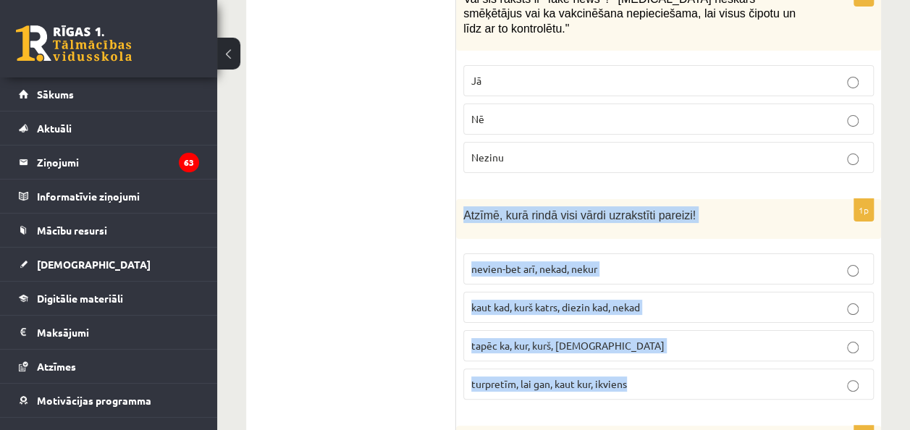
drag, startPoint x: 459, startPoint y: 90, endPoint x: 691, endPoint y: 254, distance: 284.1
click at [691, 254] on div "1p Atzīmē, kurā rindā visi vārdi uzrakstīti pareizi! nevien-bet arī, nekad, nek…" at bounding box center [668, 305] width 425 height 212
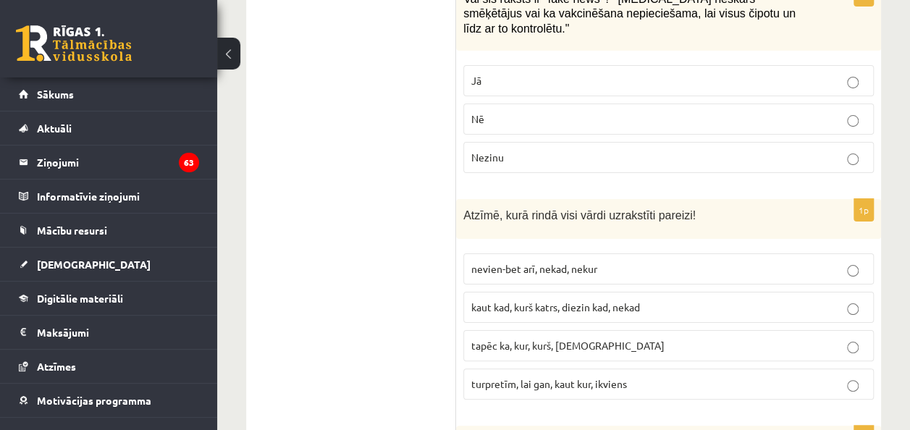
click at [597, 377] on span "turpretīm, lai gan, kaut kur, ikviens" at bounding box center [549, 383] width 156 height 13
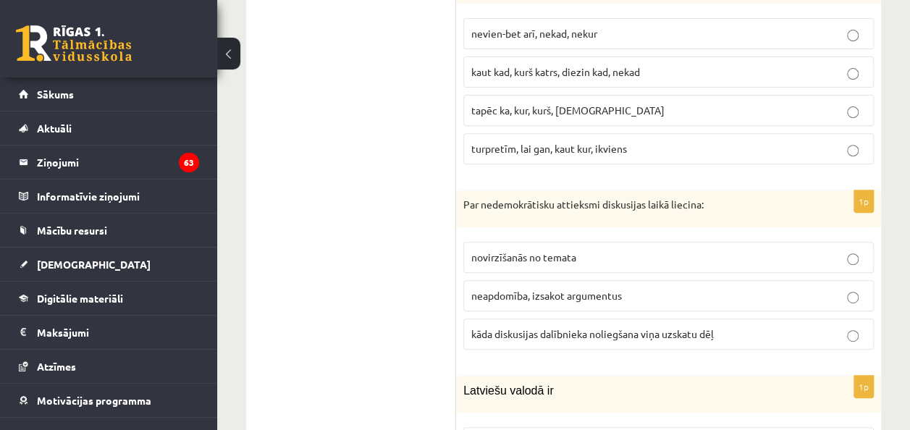
scroll to position [5714, 0]
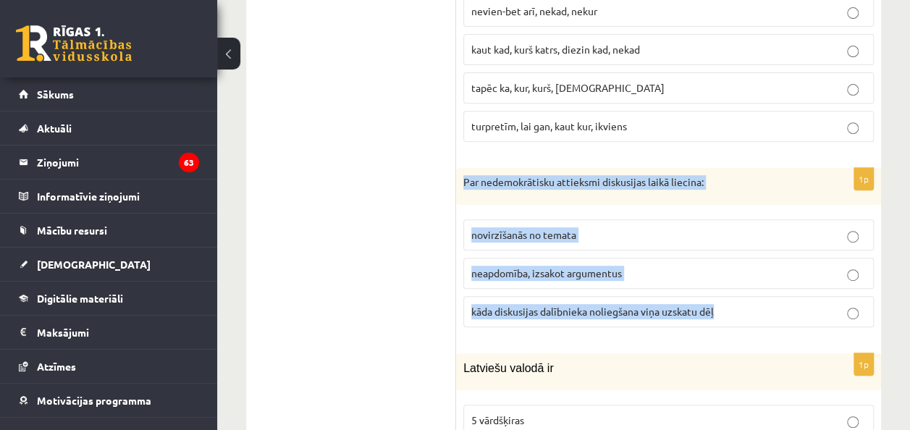
drag, startPoint x: 458, startPoint y: 57, endPoint x: 727, endPoint y: 180, distance: 295.5
click at [727, 180] on div "1p Par nedemokrātisku attieksmi diskusijas laikā liecina: novirzīšanās no temat…" at bounding box center [668, 254] width 425 height 172
click at [788, 304] on p "kāda diskusijas dalībnieka noliegšana viņa uzskatu dēļ" at bounding box center [668, 311] width 395 height 15
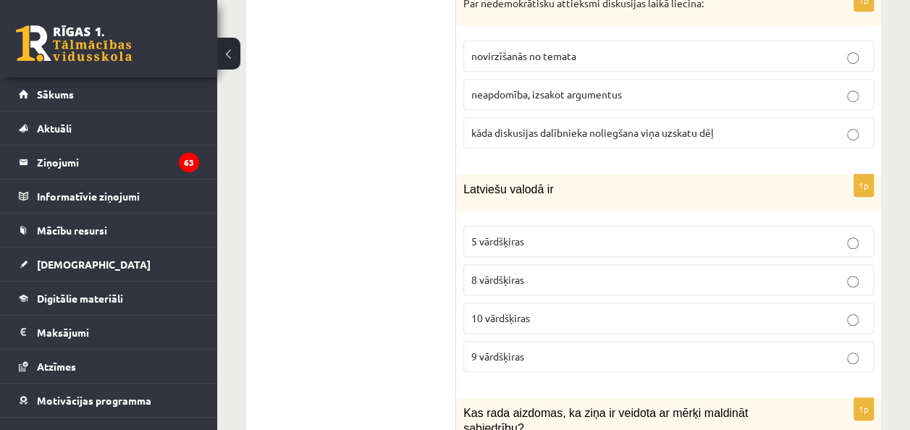
scroll to position [5894, 0]
click at [562, 310] on p "10 vārdšķiras" at bounding box center [668, 317] width 395 height 15
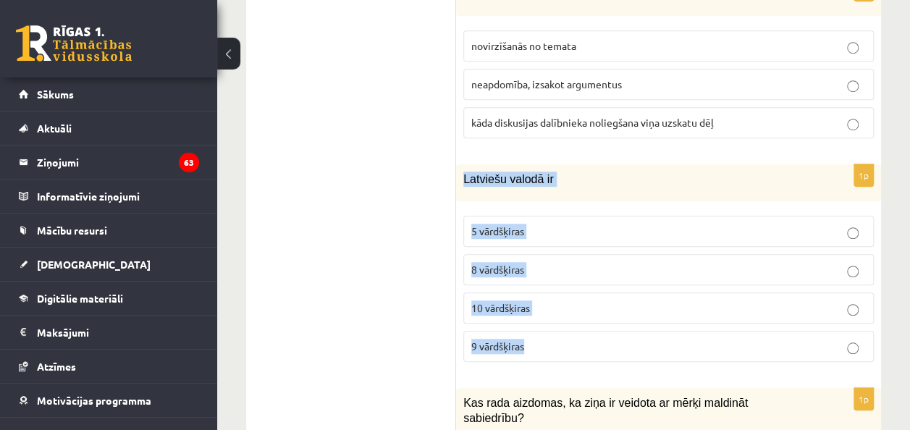
drag, startPoint x: 458, startPoint y: 49, endPoint x: 588, endPoint y: 207, distance: 205.3
click at [588, 207] on div "1p Latviešu valodā ir 5 vārdšķiras 8 vārdšķiras 10 vārdšķiras 9 vārdšķiras" at bounding box center [668, 268] width 425 height 209
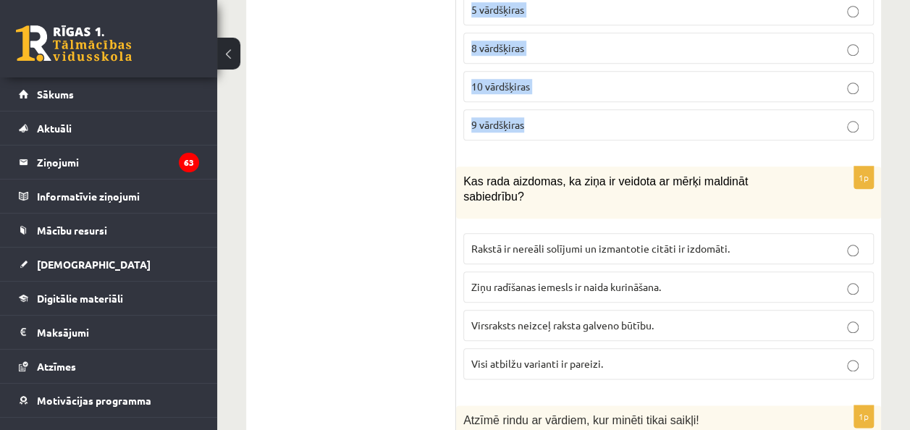
scroll to position [6123, 0]
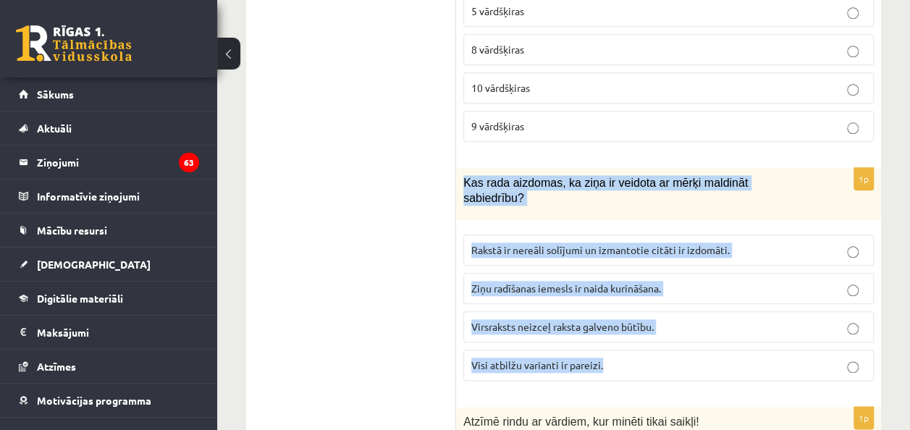
drag, startPoint x: 458, startPoint y: 59, endPoint x: 658, endPoint y: 217, distance: 253.7
click at [658, 217] on div "1p Kas rada aizdomas, ka ziņa ir veidota ar mērķi maldināt sabiedrību? Rakstā i…" at bounding box center [668, 280] width 425 height 224
click at [638, 358] on p "Visi atbilžu varianti ir pareizi." at bounding box center [668, 365] width 395 height 15
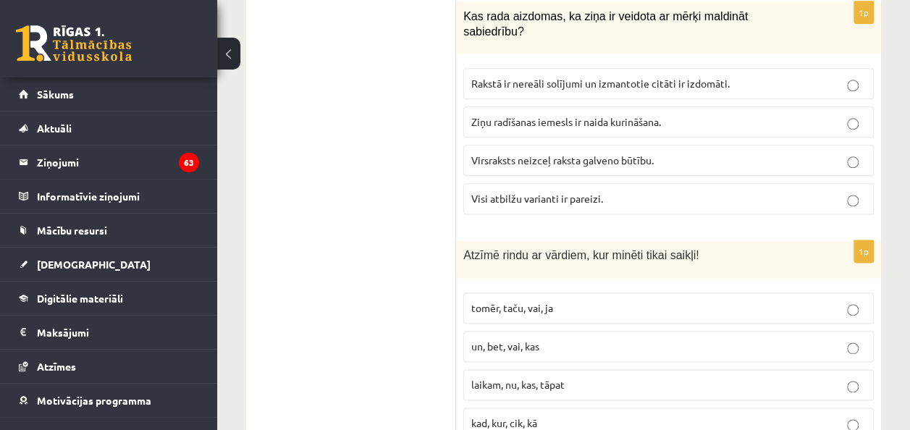
scroll to position [6292, 0]
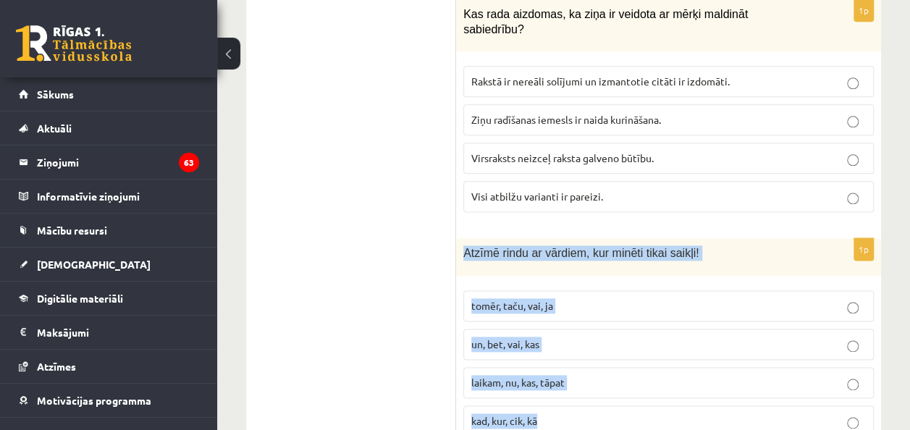
drag, startPoint x: 460, startPoint y: 111, endPoint x: 596, endPoint y: 290, distance: 224.8
click at [596, 290] on div "1p Atzīmē rindu ar vārdiem, kur minēti tikai saikļi! tomēr, taču, vai, ja un, b…" at bounding box center [668, 342] width 425 height 209
click at [564, 298] on p "tomēr, taču, vai, ja" at bounding box center [668, 305] width 395 height 15
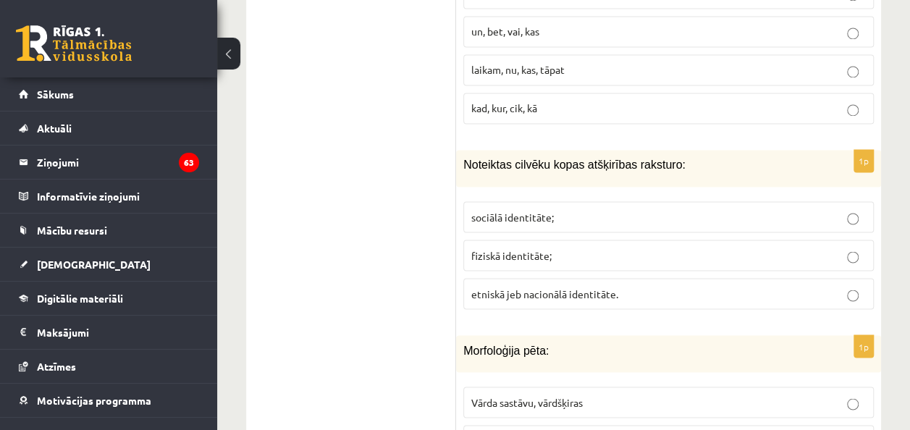
scroll to position [6604, 0]
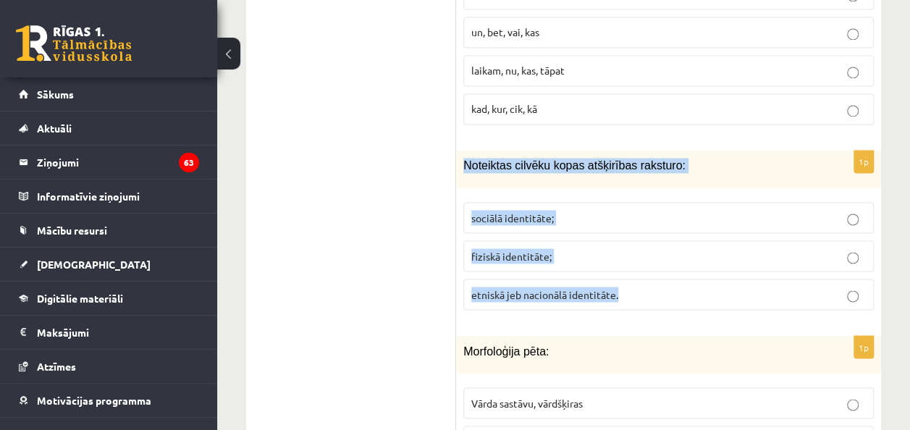
drag, startPoint x: 458, startPoint y: 20, endPoint x: 666, endPoint y: 146, distance: 243.0
click at [666, 151] on div "1p Noteiktas cilvēku kopas atšķirības raksturo: sociālā identitāte; fiziskā ide…" at bounding box center [668, 236] width 425 height 171
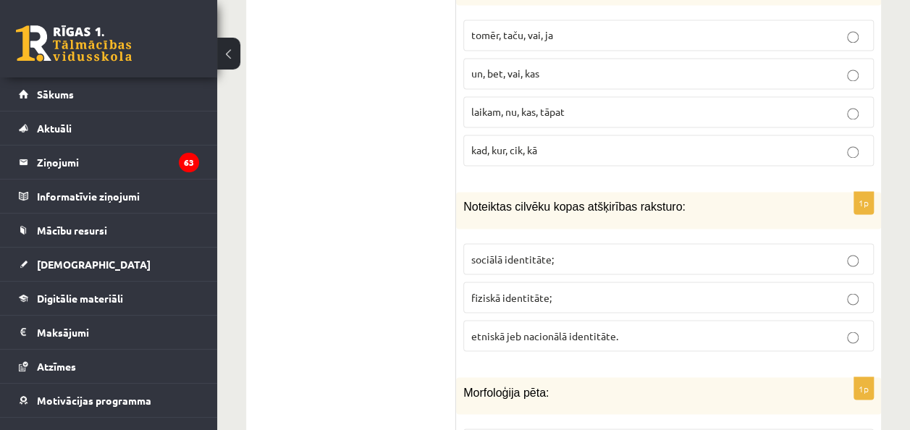
scroll to position [6562, 0]
click at [584, 252] on p "sociālā identitāte;" at bounding box center [668, 259] width 395 height 15
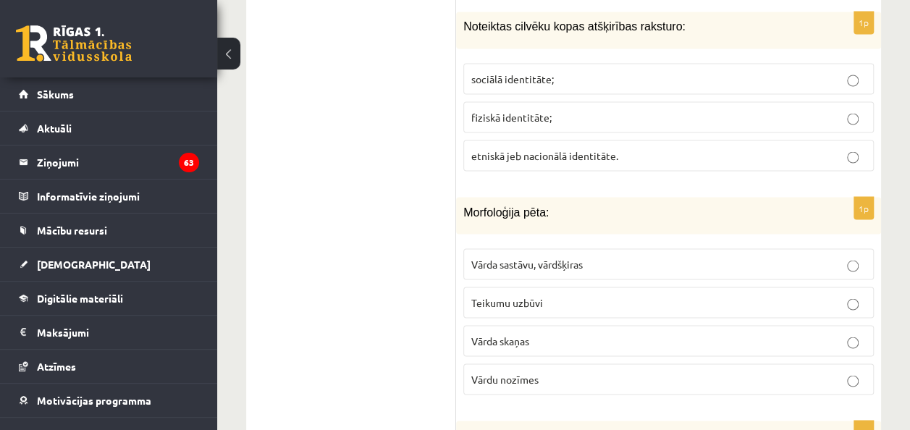
scroll to position [6758, 0]
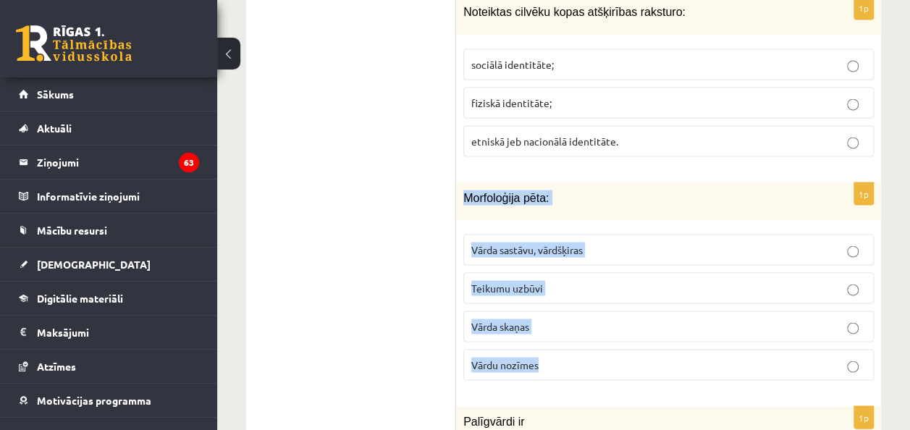
drag, startPoint x: 463, startPoint y: 49, endPoint x: 599, endPoint y: 213, distance: 213.0
click at [599, 213] on div "1p Morfoloģija pēta: Vārda sastāvu, vārdšķiras Teikumu uzbūvi Vārda skaņas Vārd…" at bounding box center [668, 286] width 425 height 209
click at [605, 242] on p "Vārda sastāvu, vārdšķiras" at bounding box center [668, 249] width 395 height 15
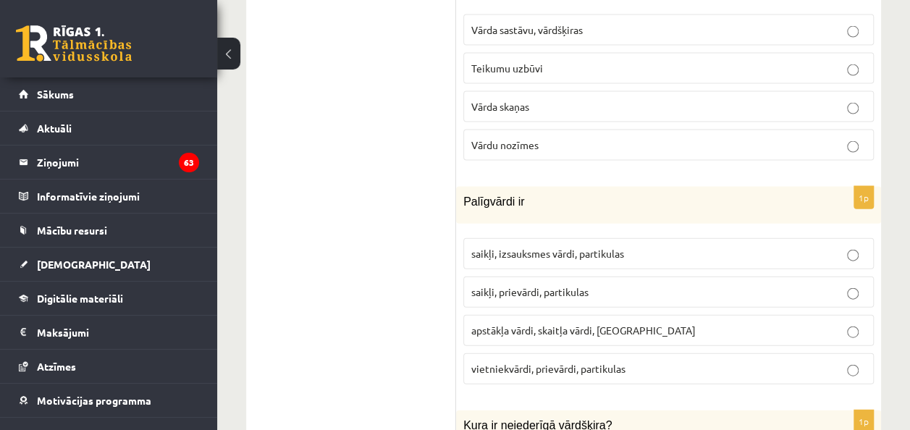
scroll to position [6978, 0]
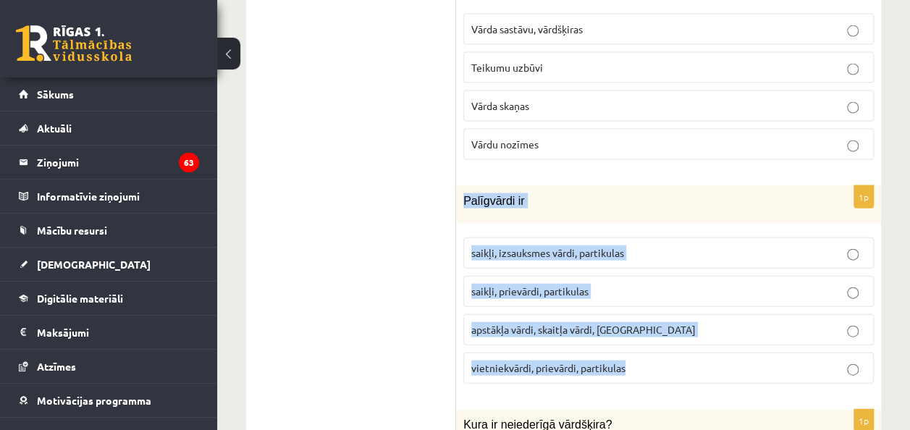
drag, startPoint x: 458, startPoint y: 51, endPoint x: 645, endPoint y: 217, distance: 249.8
click at [645, 217] on div "1p [GEOGRAPHIC_DATA] ir [GEOGRAPHIC_DATA], izsauksmes vārdi, partikulas [GEOGRA…" at bounding box center [668, 290] width 425 height 209
click at [614, 284] on p "saikļi, prievārdi, partikulas" at bounding box center [668, 291] width 395 height 15
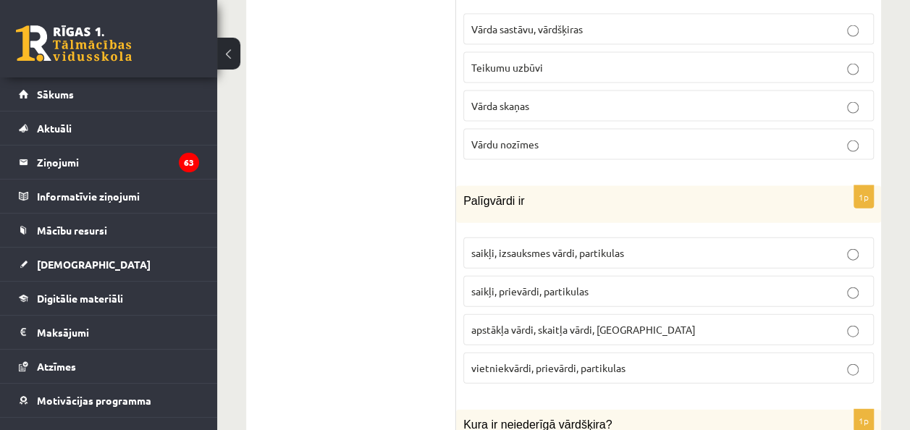
scroll to position [7061, 0]
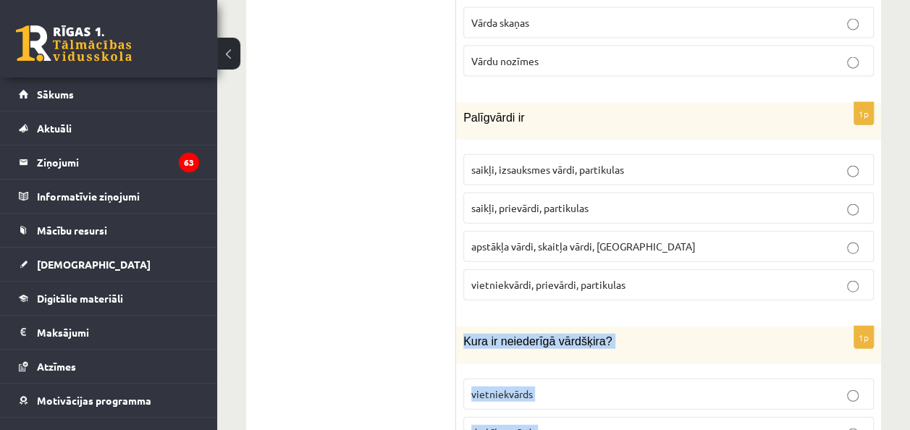
drag, startPoint x: 465, startPoint y: 188, endPoint x: 611, endPoint y: 350, distance: 218.4
click at [611, 350] on div "1p Kura ir neiederīgā vārdšķira? vietniekvārds darbības vārds izsauksmes vārds …" at bounding box center [668, 431] width 425 height 209
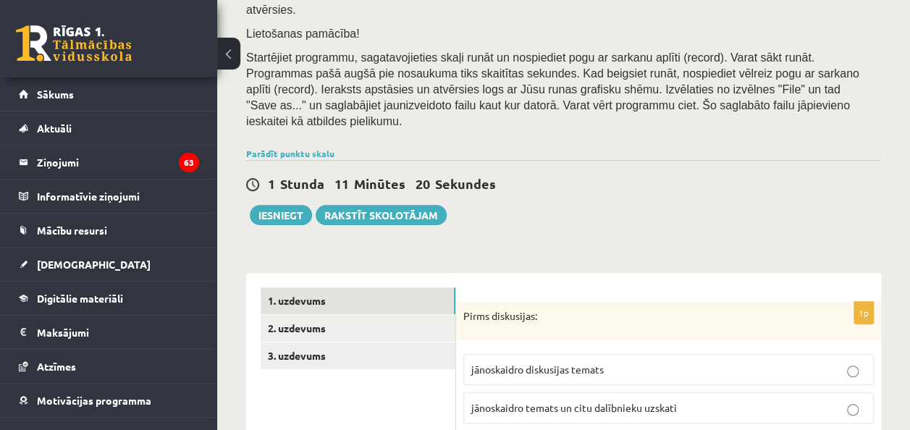
scroll to position [264, 0]
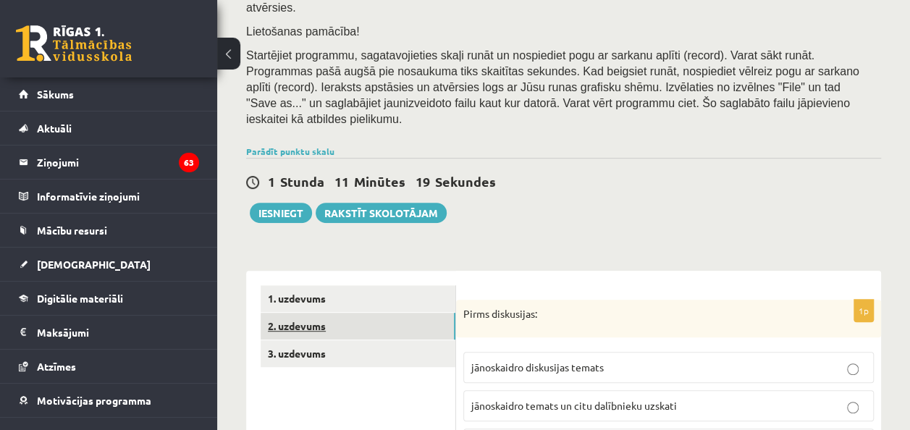
click at [319, 313] on link "2. uzdevums" at bounding box center [358, 326] width 195 height 27
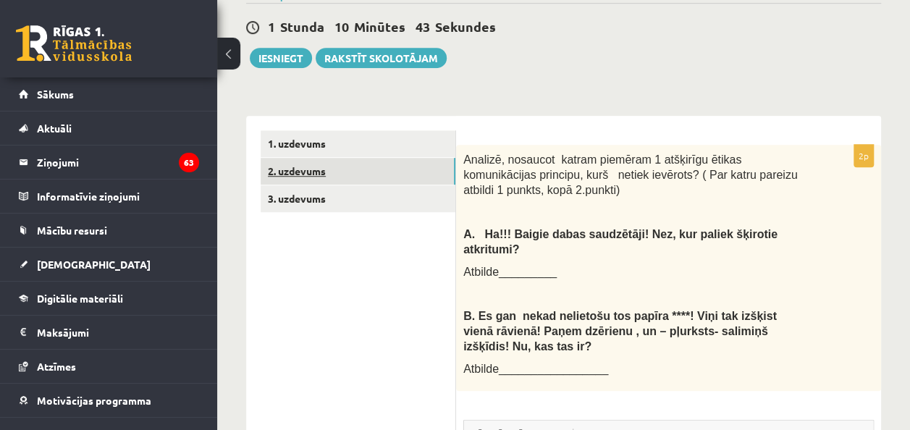
scroll to position [430, 0]
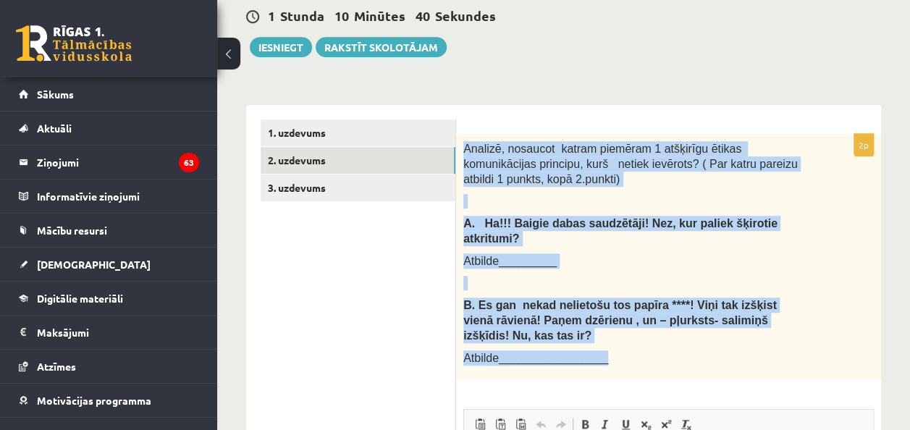
drag, startPoint x: 463, startPoint y: 98, endPoint x: 625, endPoint y: 305, distance: 262.6
click at [625, 305] on div "Analizē, nosaucot katram piemēram 1 atšķirīgu ētikas komunikācijas principu, ku…" at bounding box center [668, 257] width 425 height 246
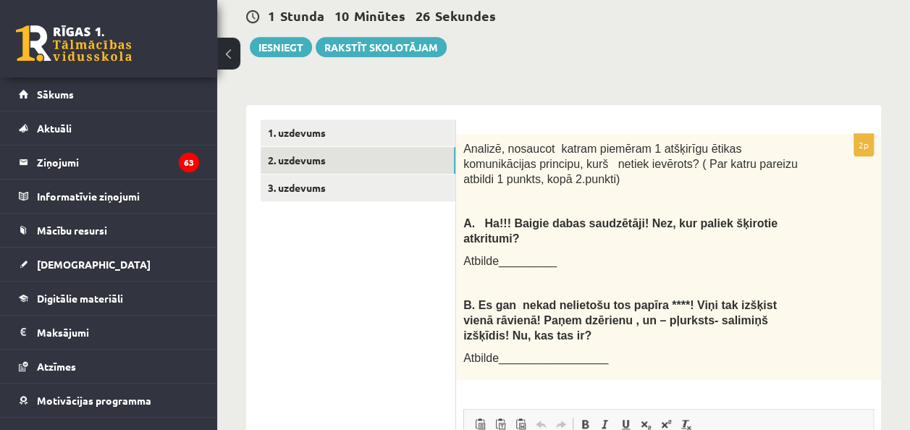
click at [413, 204] on ul "1. uzdevums 2. uzdevums 3. uzdevums" at bounding box center [359, 414] width 196 height 591
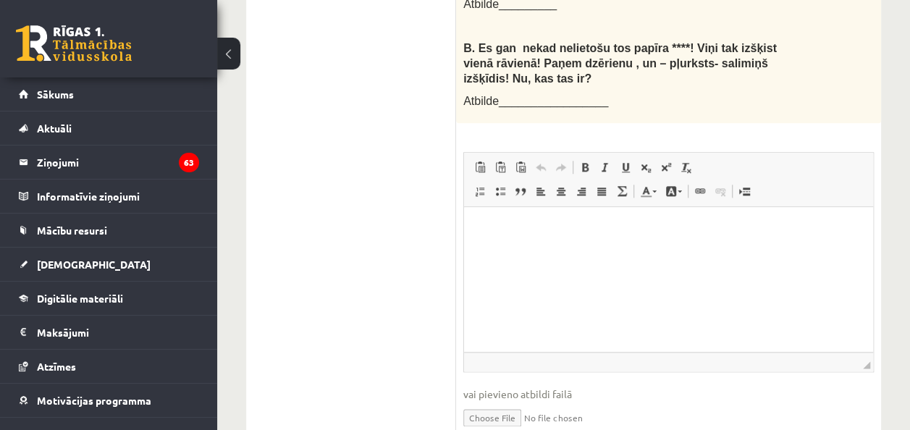
scroll to position [691, 0]
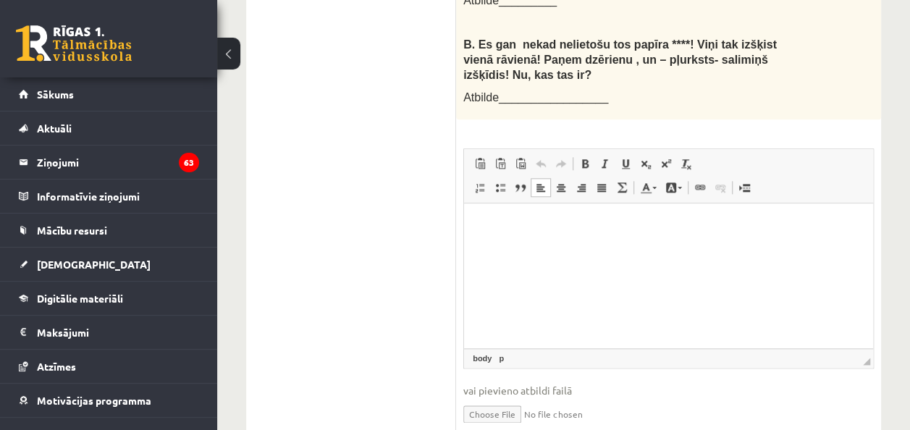
click at [500, 227] on p "Визуальный текстовый редактор, wiswyg-editor-user-answer-47433804106260" at bounding box center [669, 225] width 380 height 15
paste body "Визуальный текстовый редактор, wiswyg-editor-user-answer-47433804106260"
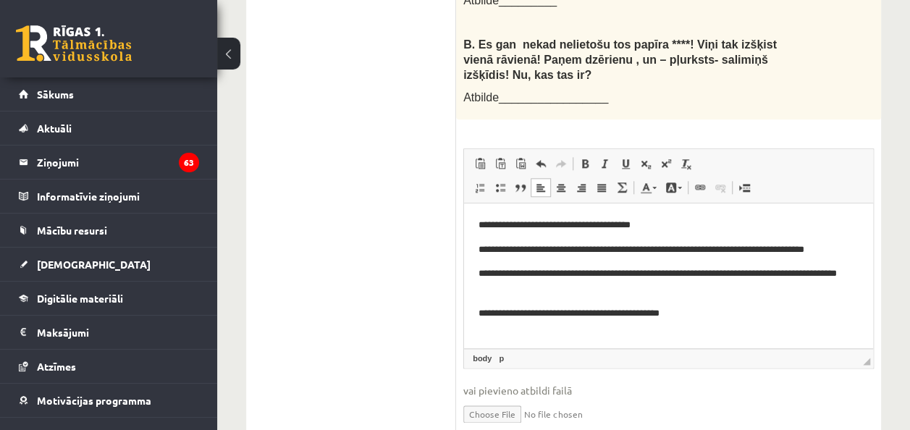
click at [669, 230] on p "**********" at bounding box center [669, 225] width 380 height 15
click at [695, 318] on p "**********" at bounding box center [669, 313] width 380 height 15
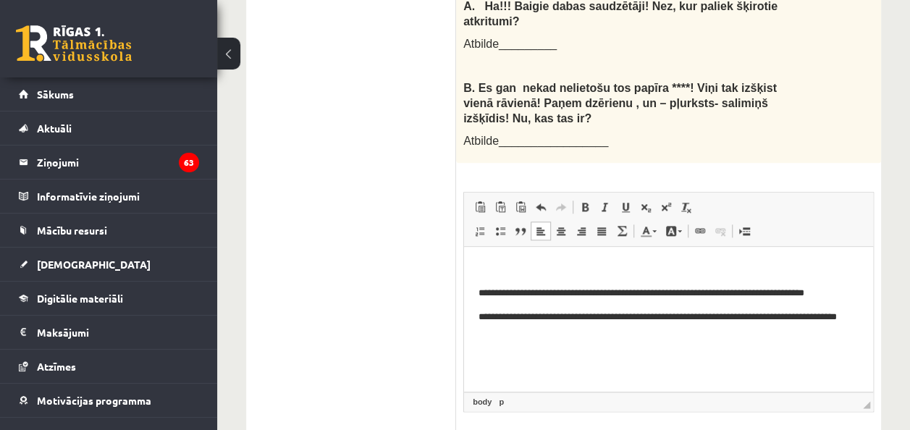
scroll to position [642, 0]
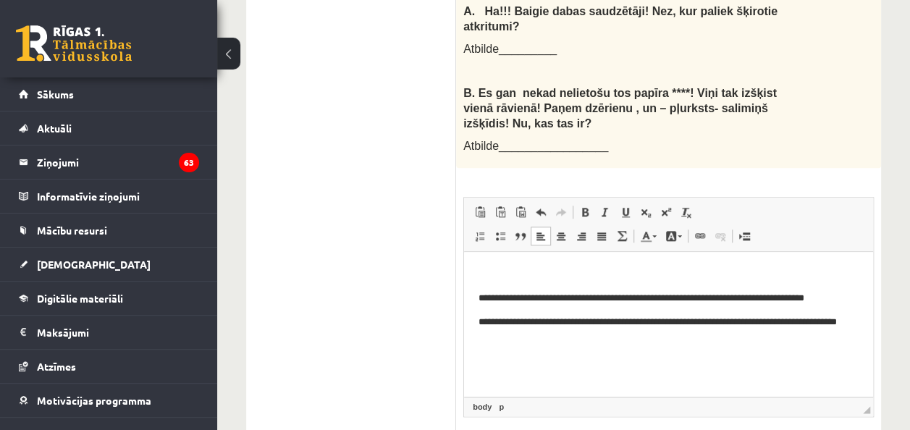
click at [508, 140] on span "Atbilde_________________" at bounding box center [535, 146] width 145 height 12
drag, startPoint x: 508, startPoint y: 80, endPoint x: 498, endPoint y: 125, distance: 45.3
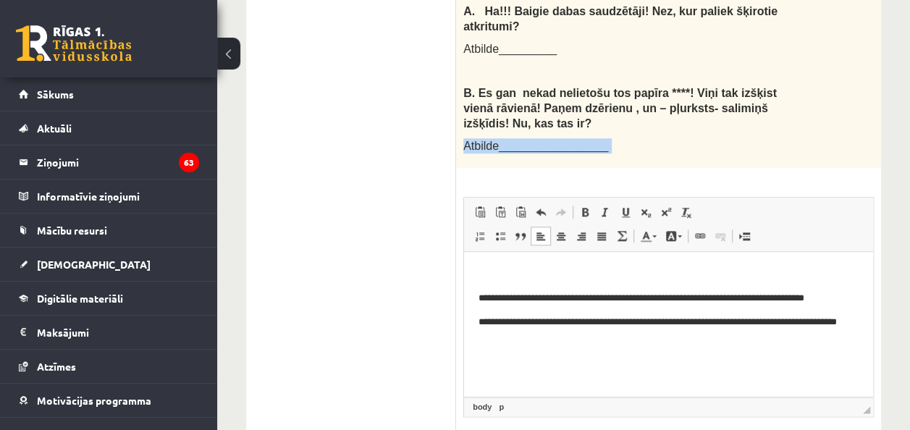
click at [498, 125] on div "2p Analizē, nosaucot katram piemēram 1 atšķirīgu ētikas komunikācijas principu,…" at bounding box center [668, 210] width 425 height 576
click at [498, 125] on div "**********" at bounding box center [668, 210] width 425 height 576
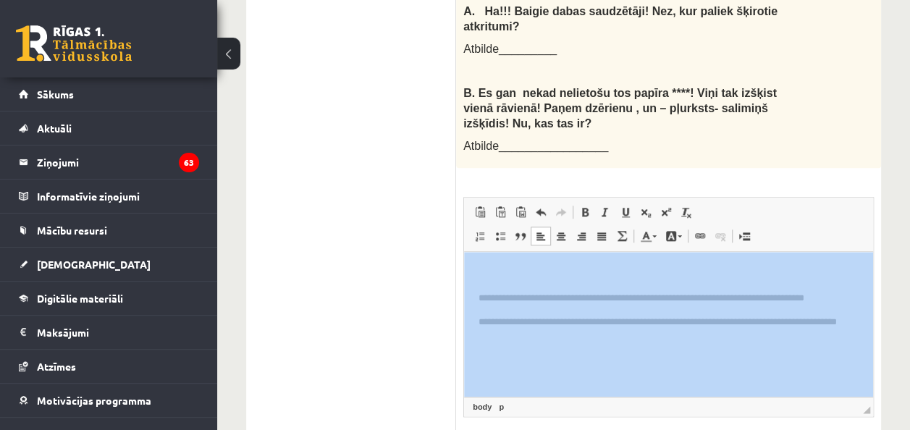
click at [498, 125] on div "**********" at bounding box center [668, 210] width 425 height 576
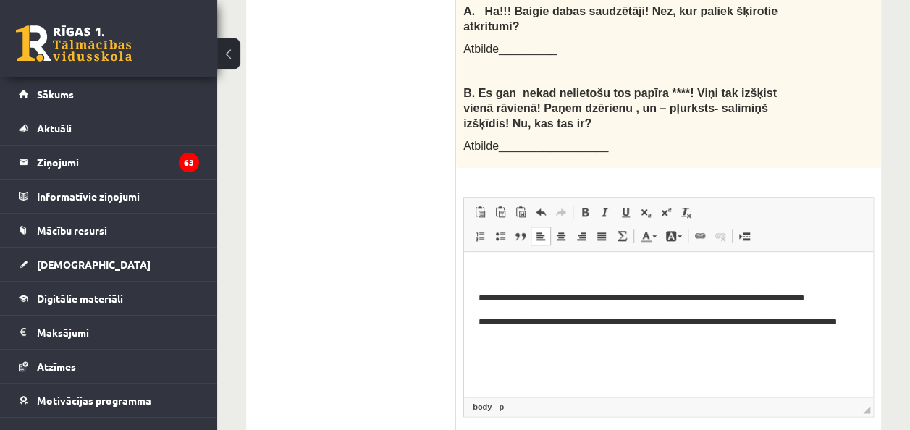
drag, startPoint x: 498, startPoint y: 125, endPoint x: 672, endPoint y: 90, distance: 177.2
click at [672, 90] on div "Analizē, nosaucot katram piemēram 1 atšķirīgu ētikas komunikācijas principu, ku…" at bounding box center [668, 45] width 425 height 246
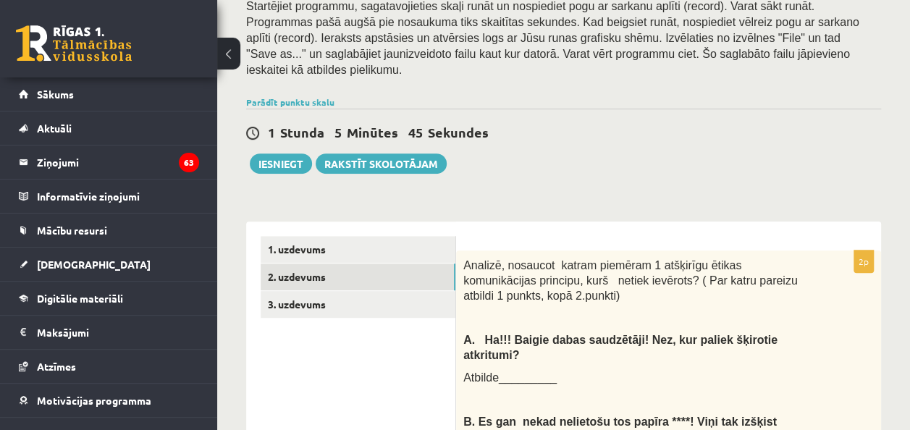
scroll to position [314, 0]
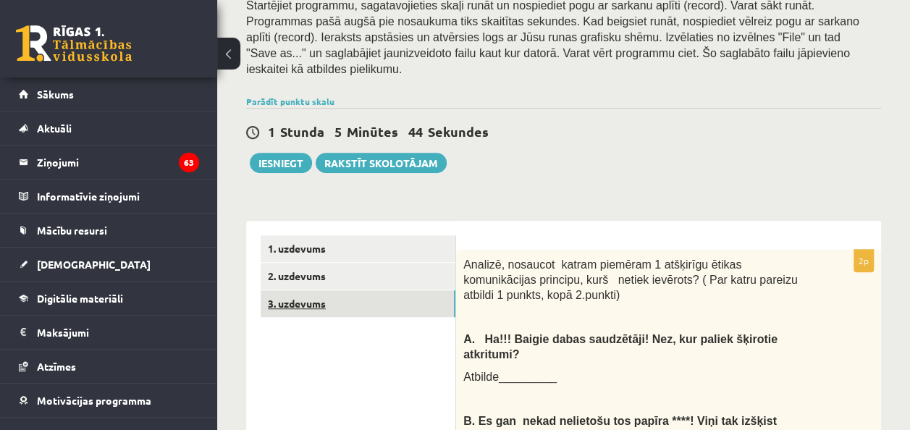
click at [300, 290] on link "3. uzdevums" at bounding box center [358, 303] width 195 height 27
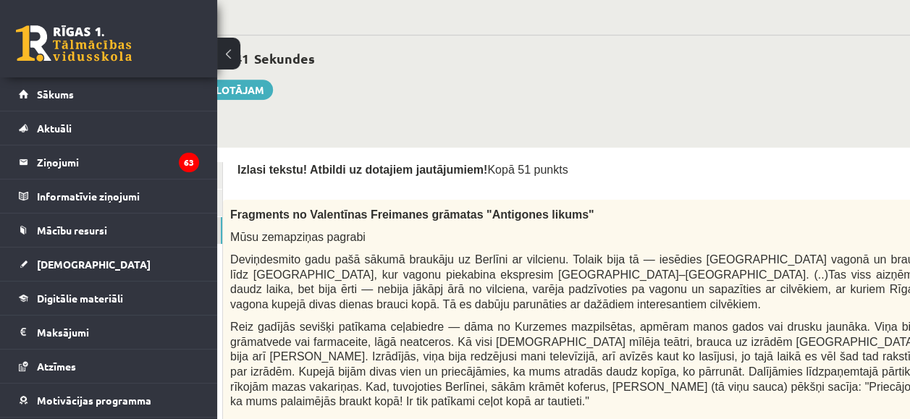
scroll to position [321, 174]
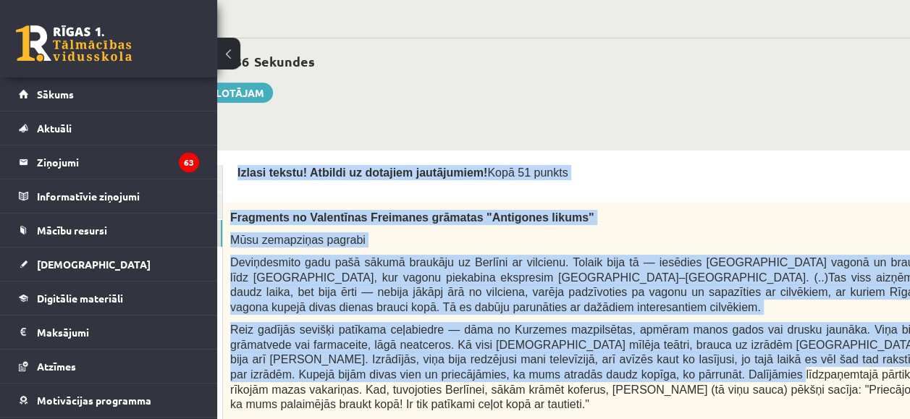
drag, startPoint x: 232, startPoint y: 155, endPoint x: 637, endPoint y: 386, distance: 466.1
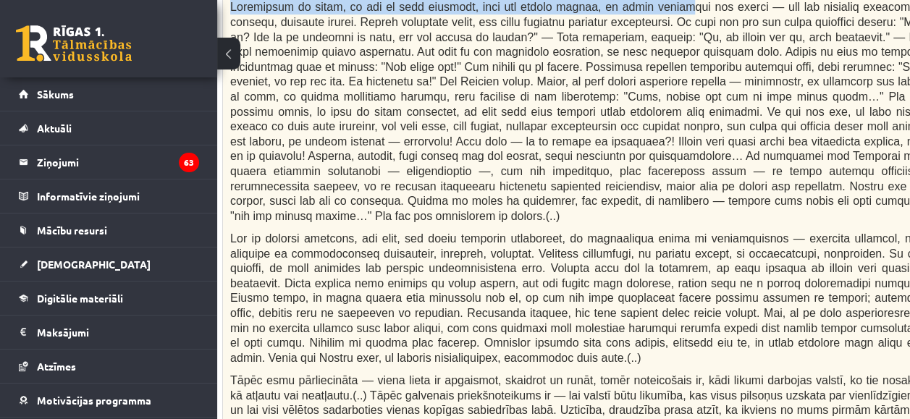
scroll to position [743, 174]
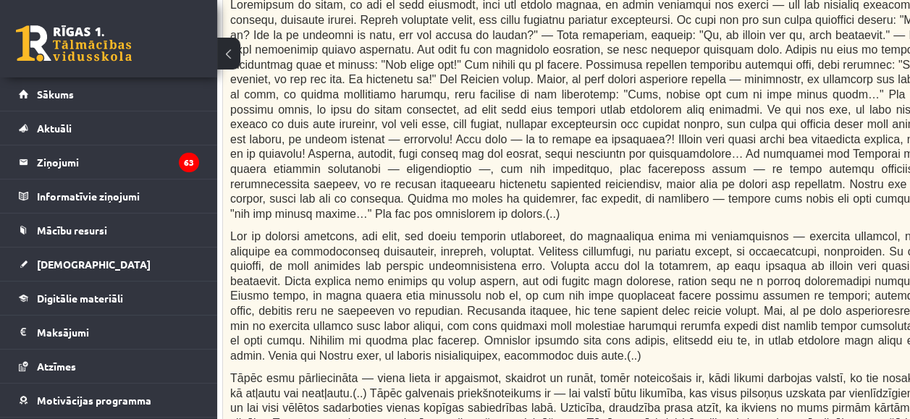
drag, startPoint x: 637, startPoint y: 386, endPoint x: 734, endPoint y: 394, distance: 96.6
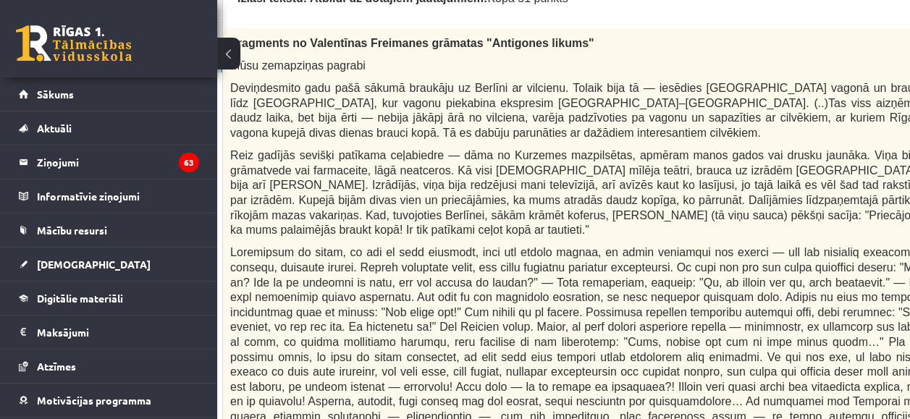
scroll to position [515, 174]
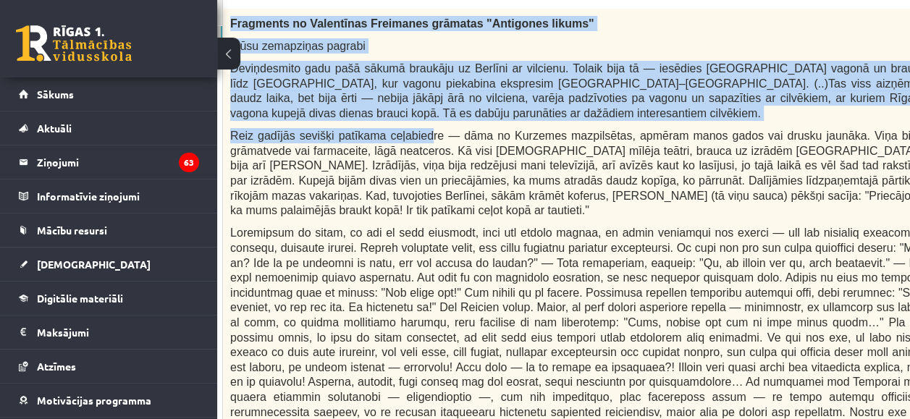
drag, startPoint x: 229, startPoint y: 4, endPoint x: 416, endPoint y: 117, distance: 218.3
click at [416, 117] on div "Fragments no Valentīnas Freimanes grāmatas "Antigones likums" Mūsu zemapziņas p…" at bounding box center [611, 360] width 776 height 702
drag, startPoint x: 416, startPoint y: 117, endPoint x: 398, endPoint y: 90, distance: 32.5
click at [398, 90] on p "Deviņdesmito gadu pašā sākumā braukāju uz Berlīni ar vilcienu. Tolaik bija tā —…" at bounding box center [574, 90] width 689 height 59
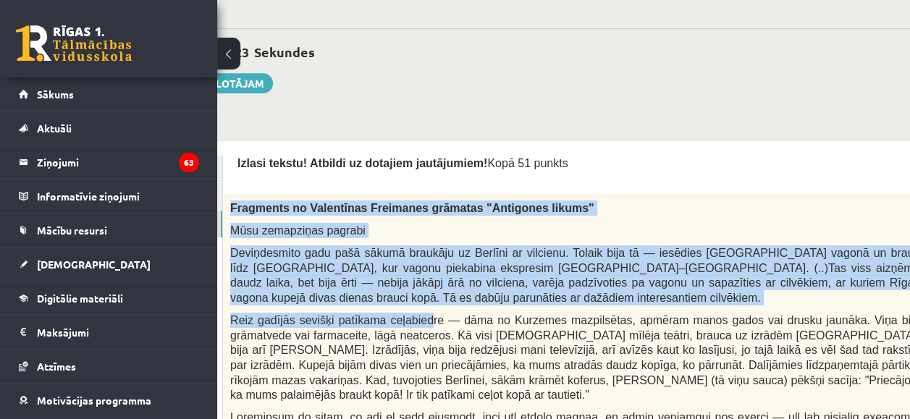
scroll to position [329, 174]
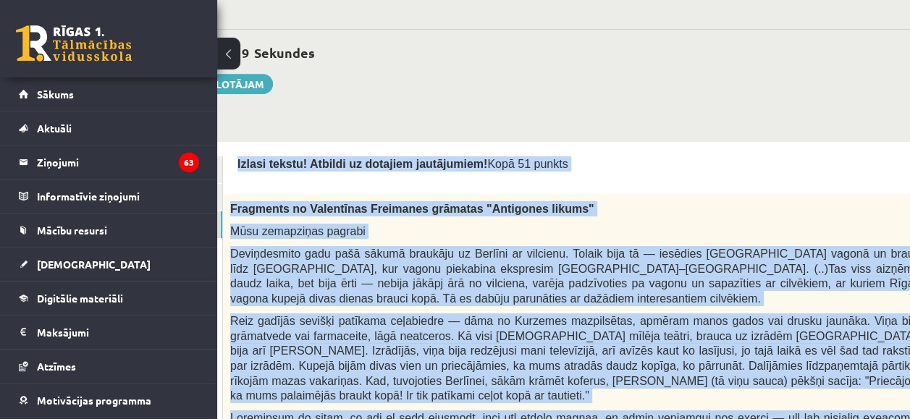
drag, startPoint x: 237, startPoint y: 144, endPoint x: 692, endPoint y: 406, distance: 524.6
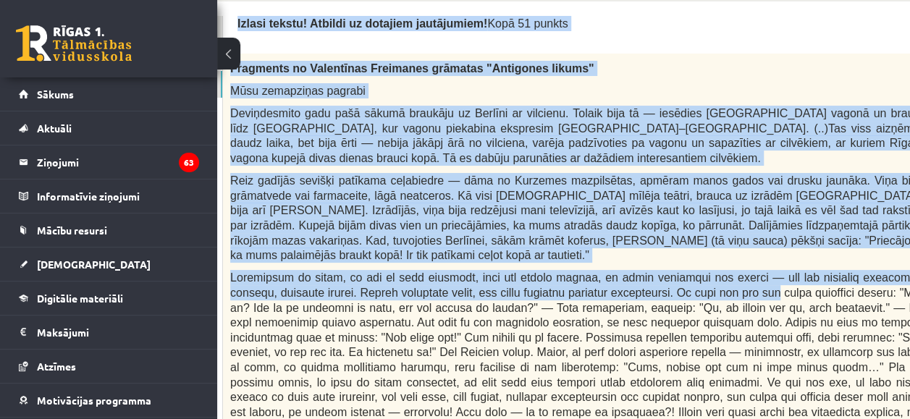
scroll to position [468, 174]
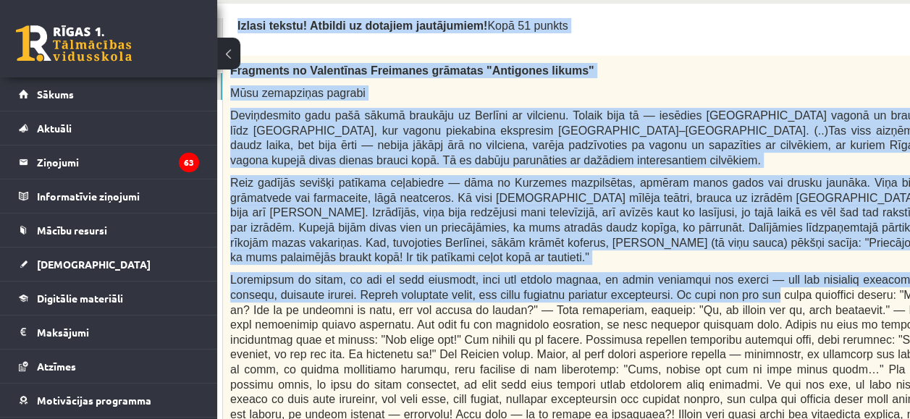
click at [582, 18] on p "Izlasi tekstu! Atbildi uz dotajiem jautājumiem! Kopā 51 punkts" at bounding box center [611, 25] width 747 height 15
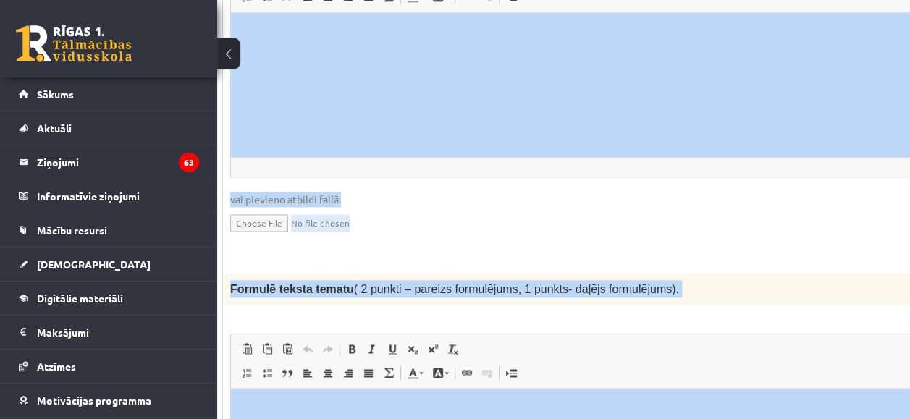
scroll to position [1571, 174]
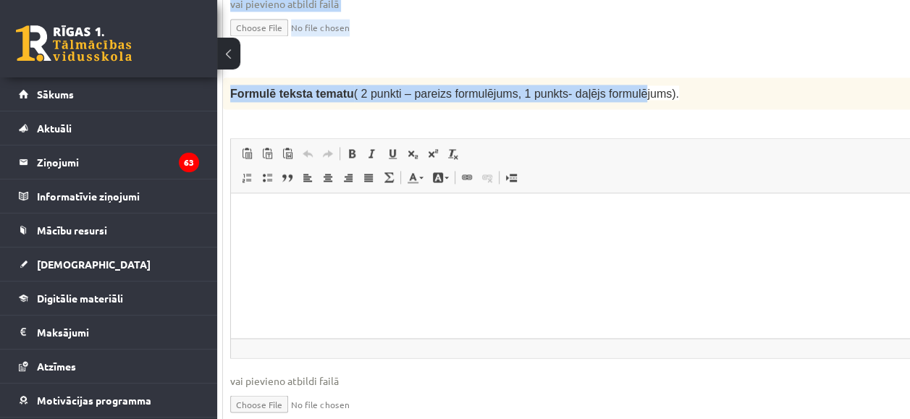
drag, startPoint x: 235, startPoint y: 8, endPoint x: 610, endPoint y: 4, distance: 374.4
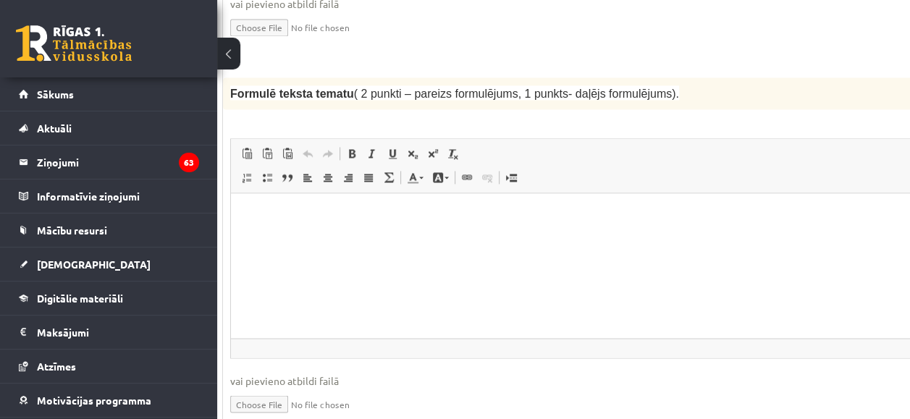
click at [679, 85] on p "Formulē teksta tematu ( 2 punkti – pareizs formulējums, 1 punkts- daļējs formul…" at bounding box center [574, 93] width 689 height 17
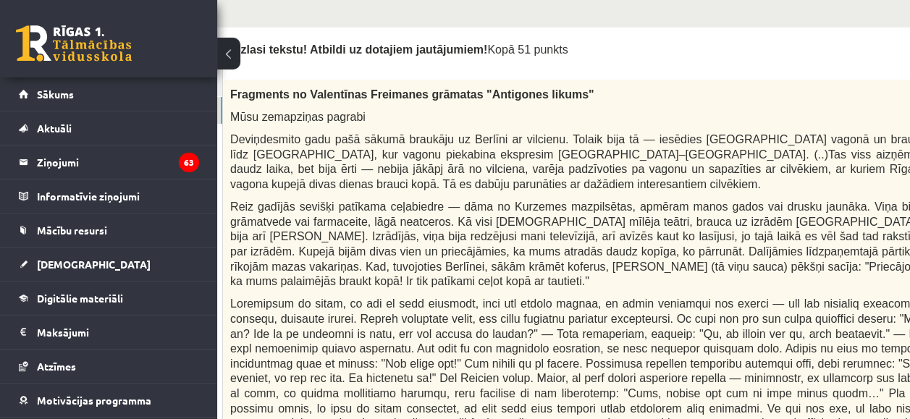
scroll to position [440, 174]
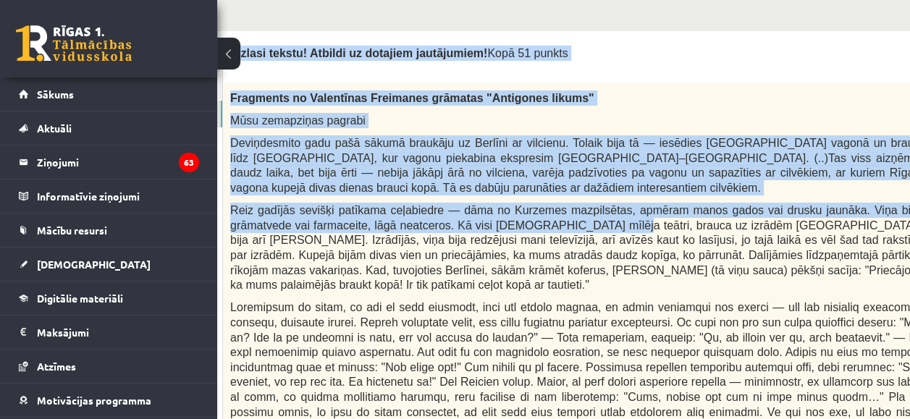
drag, startPoint x: 235, startPoint y: 33, endPoint x: 616, endPoint y: 251, distance: 438.5
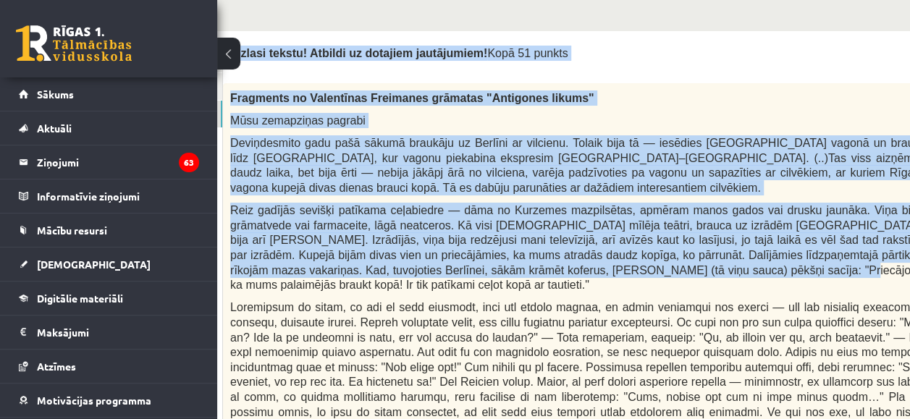
drag, startPoint x: 616, startPoint y: 251, endPoint x: 592, endPoint y: 56, distance: 195.5
click at [524, 46] on div "Izlasi tekstu! Atbildi uz dotajiem jautājumiem! Kopā 51 punkts" at bounding box center [611, 57] width 747 height 22
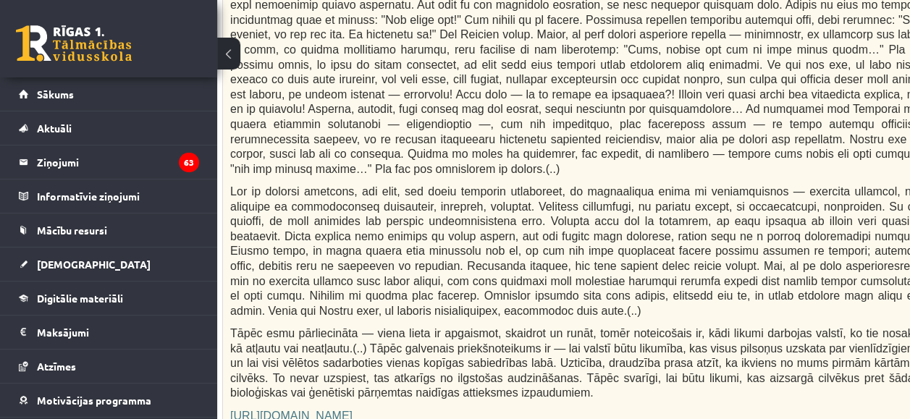
scroll to position [627, 174]
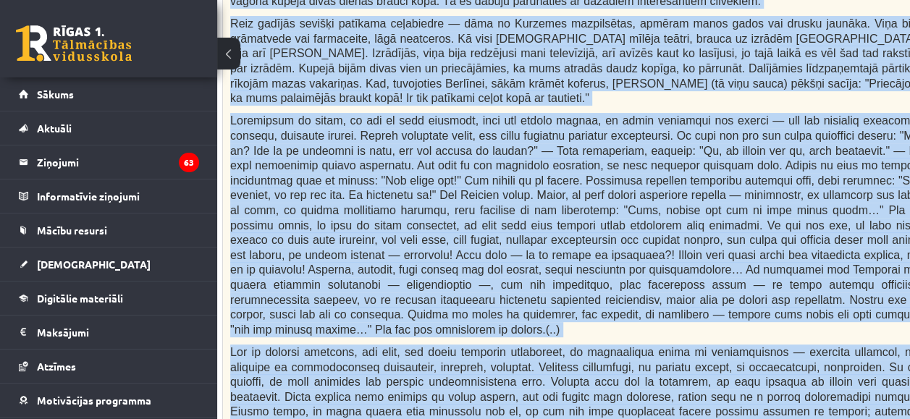
drag, startPoint x: 234, startPoint y: 30, endPoint x: 643, endPoint y: 379, distance: 537.3
drag, startPoint x: 643, startPoint y: 379, endPoint x: 587, endPoint y: 282, distance: 111.3
click at [587, 282] on p at bounding box center [574, 225] width 689 height 224
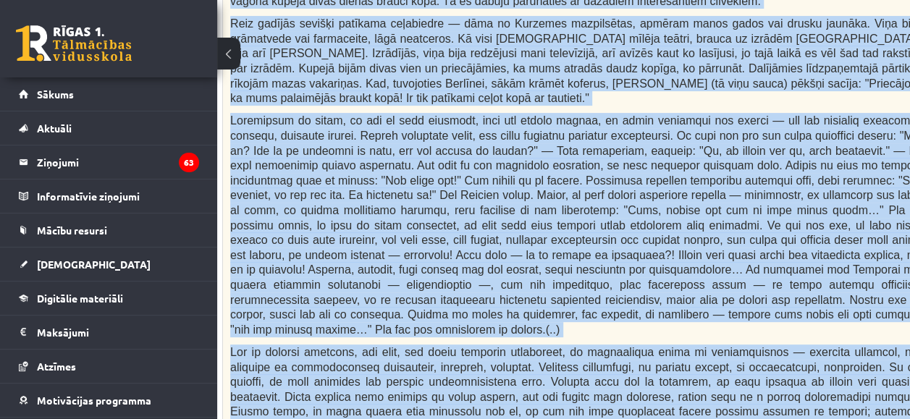
click at [587, 282] on p at bounding box center [574, 225] width 689 height 224
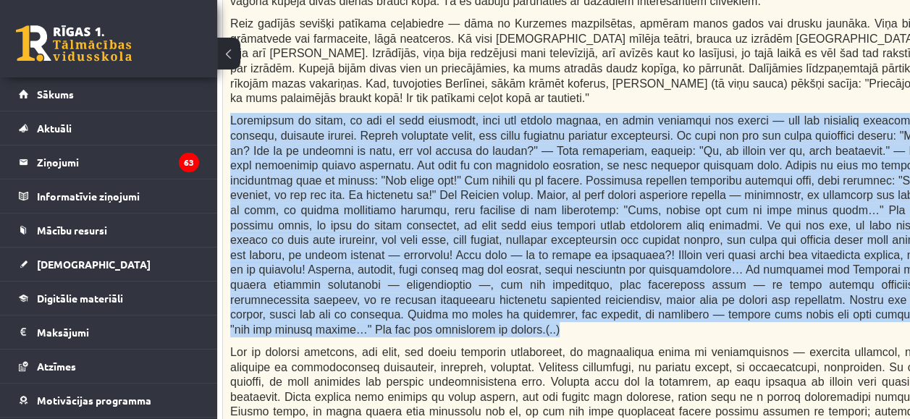
click at [587, 282] on p at bounding box center [574, 225] width 689 height 224
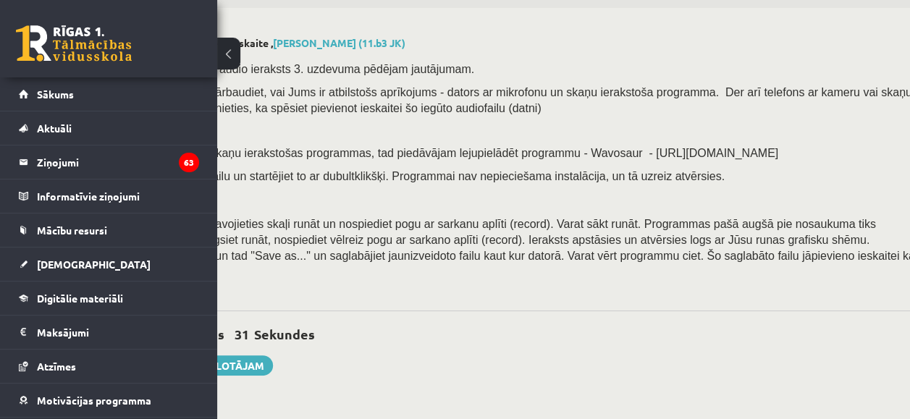
scroll to position [0, 174]
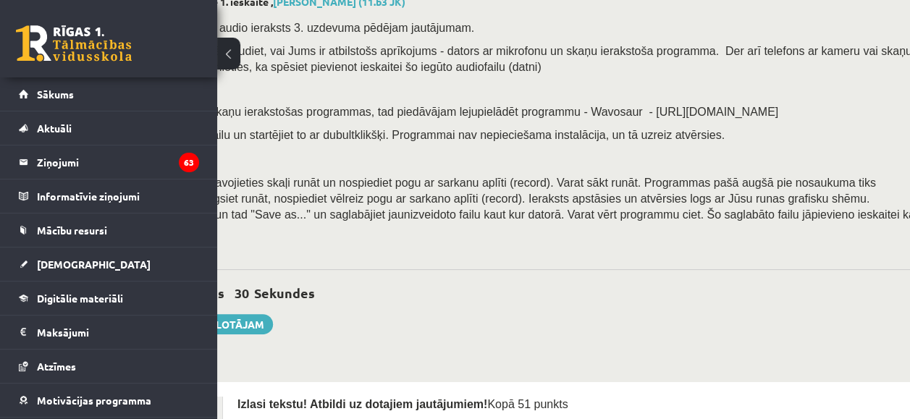
click at [335, 269] on div "1 Stunda 3 Minūtes 30 Sekundes Ieskaite saglabāta! Iesniegt Rakstīt skolotājam" at bounding box center [498, 301] width 852 height 65
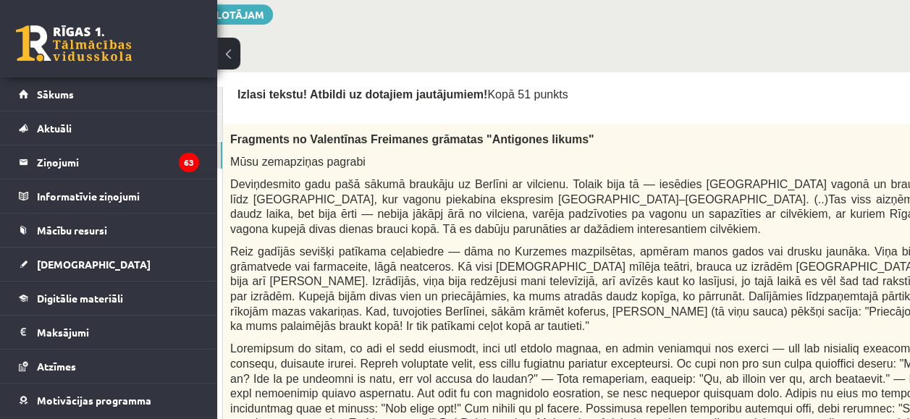
scroll to position [407, 174]
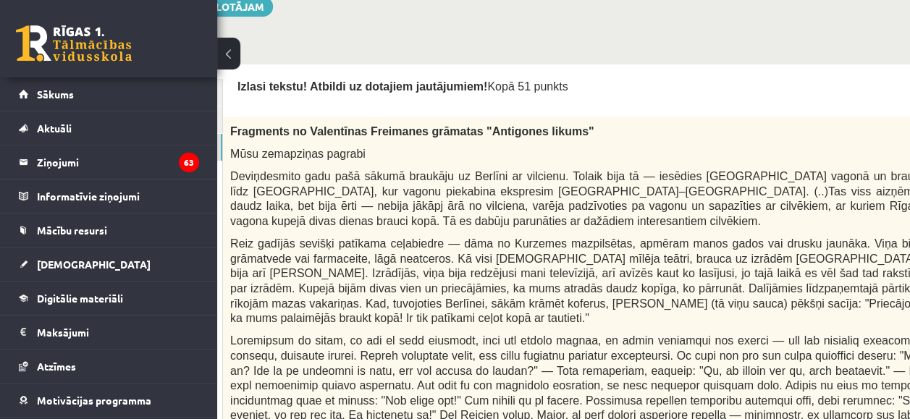
drag, startPoint x: 235, startPoint y: 73, endPoint x: 225, endPoint y: 93, distance: 22.7
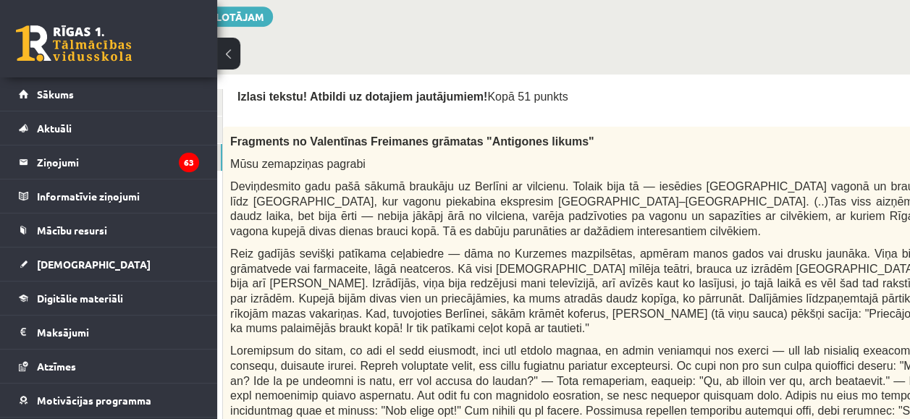
scroll to position [395, 174]
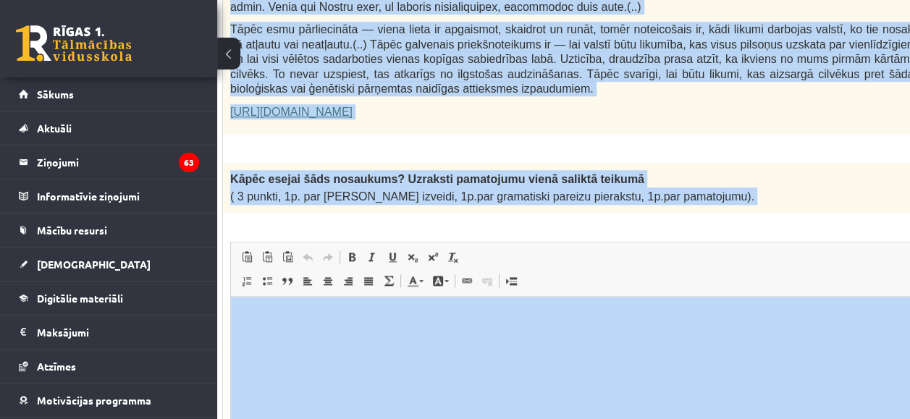
scroll to position [1108, 174]
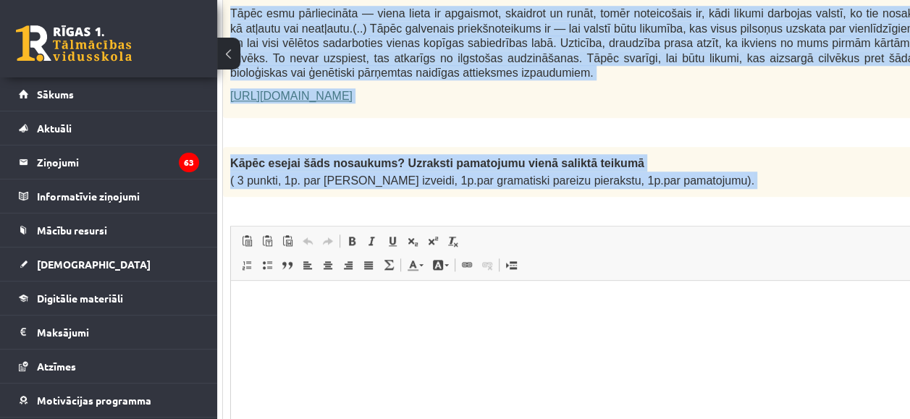
drag, startPoint x: 232, startPoint y: 81, endPoint x: 695, endPoint y: 117, distance: 464.9
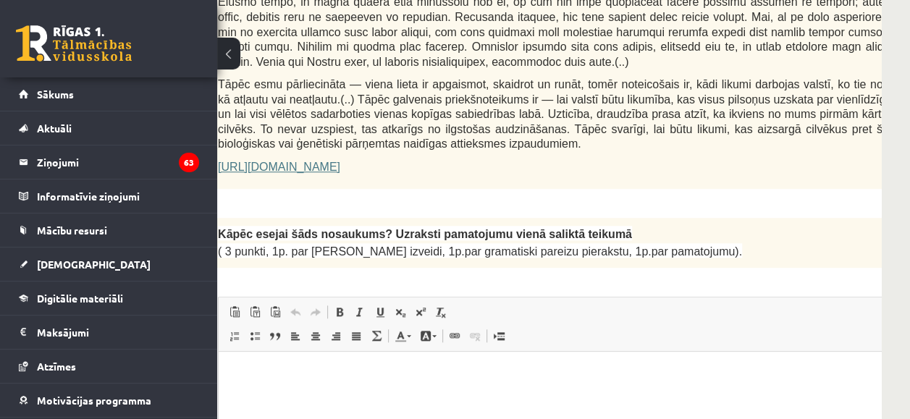
scroll to position [1036, 217]
drag, startPoint x: 313, startPoint y: 395, endPoint x: 302, endPoint y: 384, distance: 15.4
click at [302, 384] on html at bounding box center [599, 375] width 760 height 44
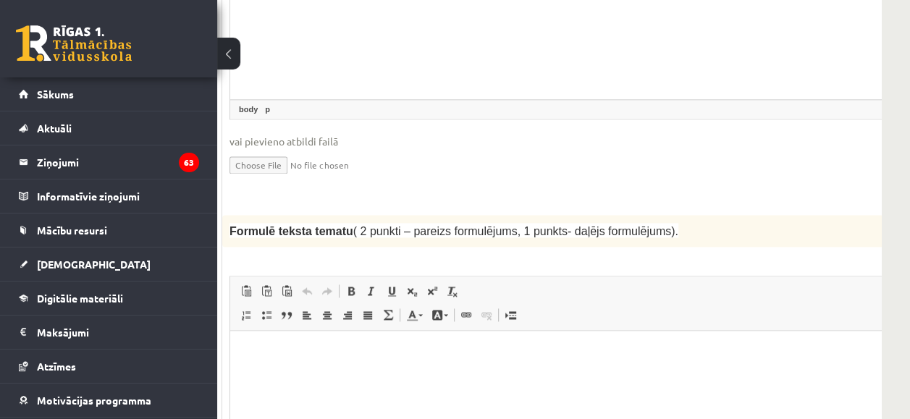
scroll to position [0, 14]
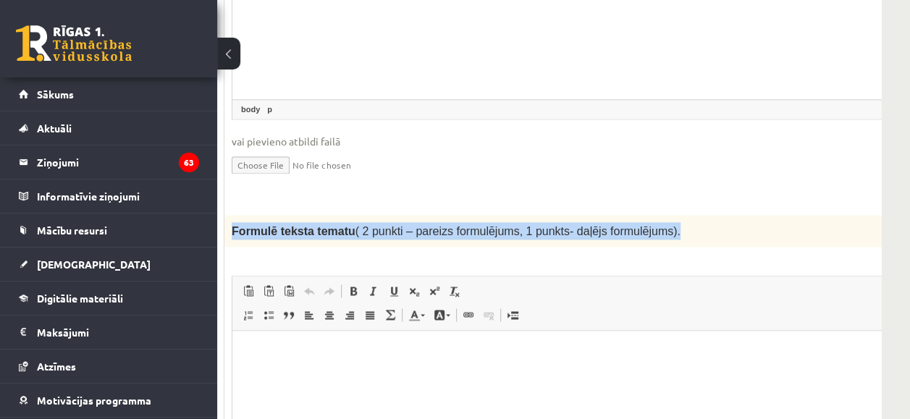
drag, startPoint x: 230, startPoint y: 164, endPoint x: 649, endPoint y: 169, distance: 419.3
click at [649, 216] on div "Formulē teksta tematu ( 2 punkti – pareizs formulējums, 1 punkts- daļējs formul…" at bounding box center [612, 232] width 776 height 32
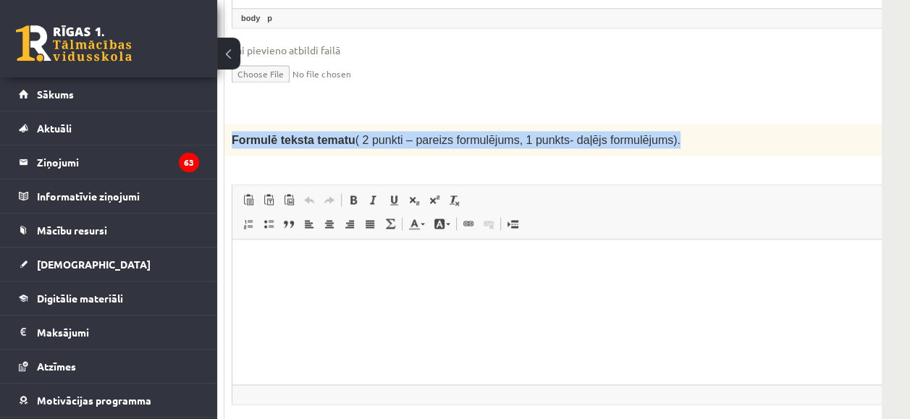
scroll to position [1563, 217]
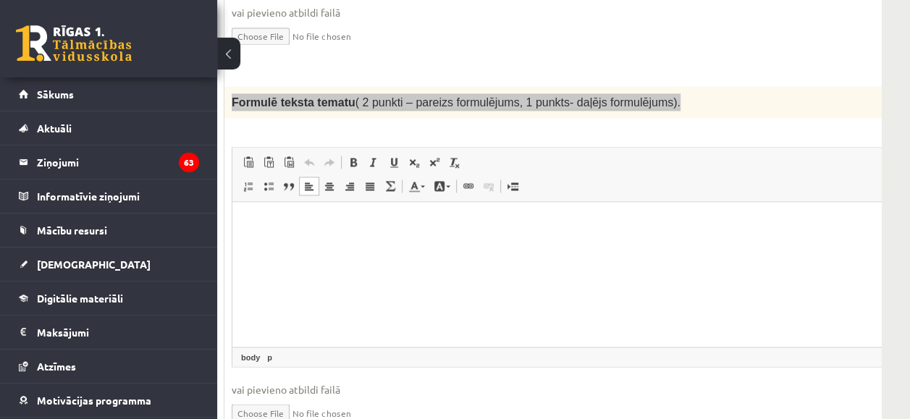
click at [274, 236] on html at bounding box center [612, 225] width 760 height 44
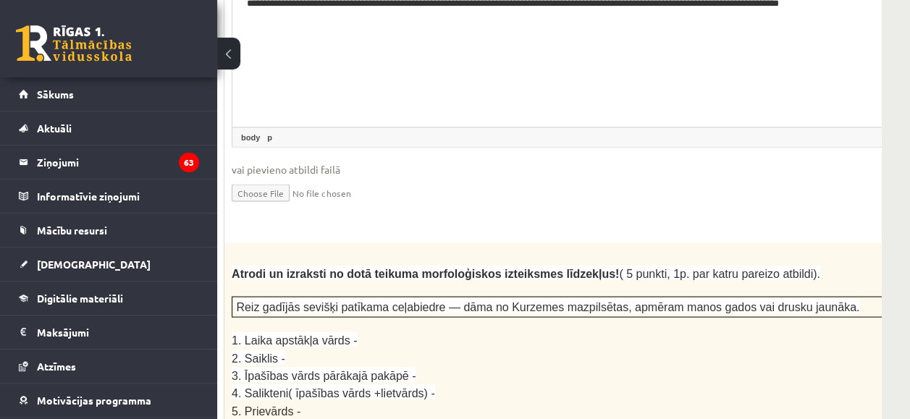
scroll to position [1858, 217]
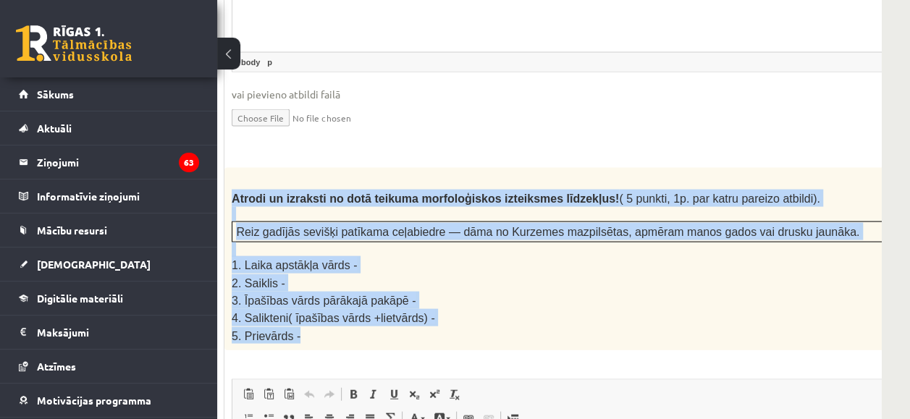
drag, startPoint x: 230, startPoint y: 129, endPoint x: 392, endPoint y: 274, distance: 218.0
click at [392, 274] on div "Atrodi un izraksti no dotā teikuma morfoloģiskos izteiksmes līdzekļus! ( 5 punk…" at bounding box center [612, 259] width 776 height 182
click at [460, 243] on p at bounding box center [576, 250] width 689 height 14
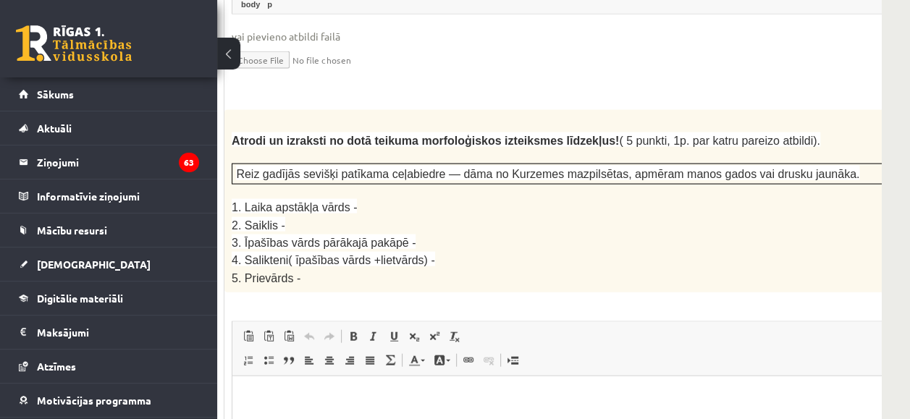
scroll to position [1916, 217]
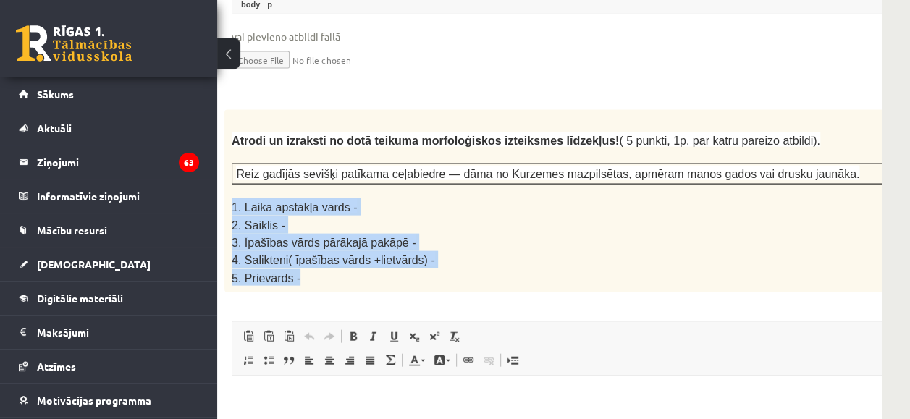
drag, startPoint x: 230, startPoint y: 136, endPoint x: 378, endPoint y: 200, distance: 161.6
click at [378, 200] on div "Atrodi un izraksti no dotā teikuma morfoloģiskos izteiksmes līdzekļus! ( 5 punk…" at bounding box center [612, 201] width 776 height 182
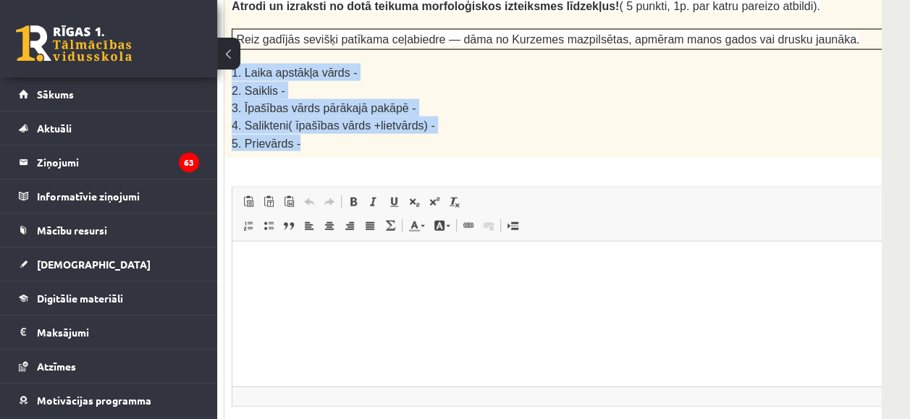
scroll to position [2052, 217]
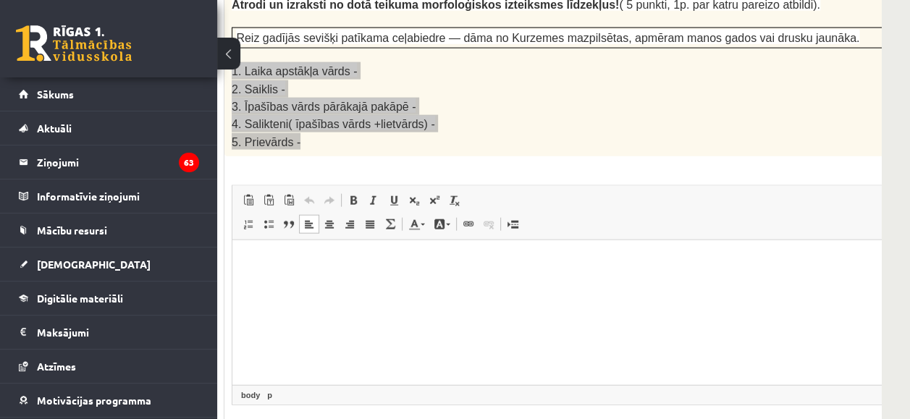
click at [298, 269] on html at bounding box center [612, 262] width 760 height 44
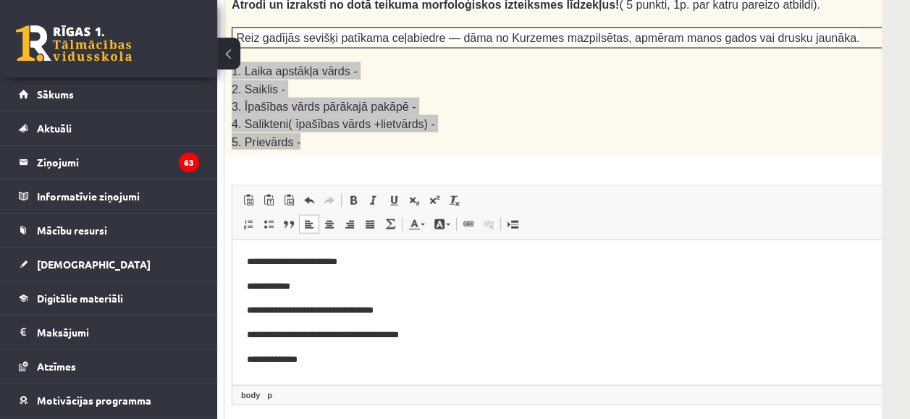
click at [377, 257] on p "**********" at bounding box center [594, 262] width 695 height 15
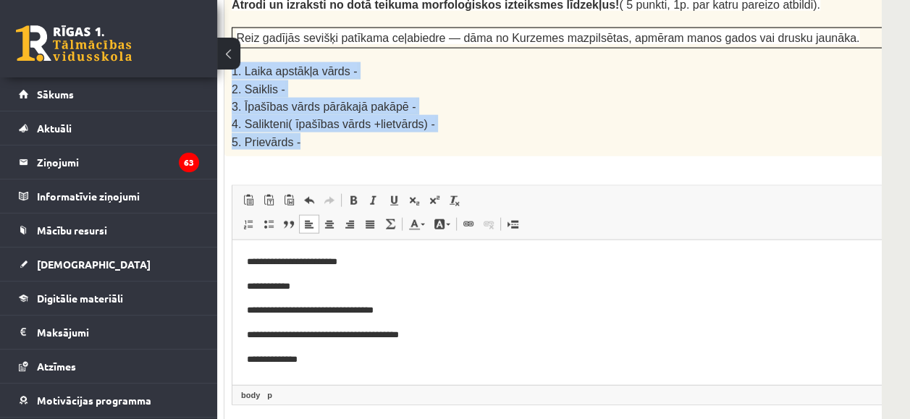
click at [482, 133] on p "5. Prievārds -" at bounding box center [576, 141] width 689 height 17
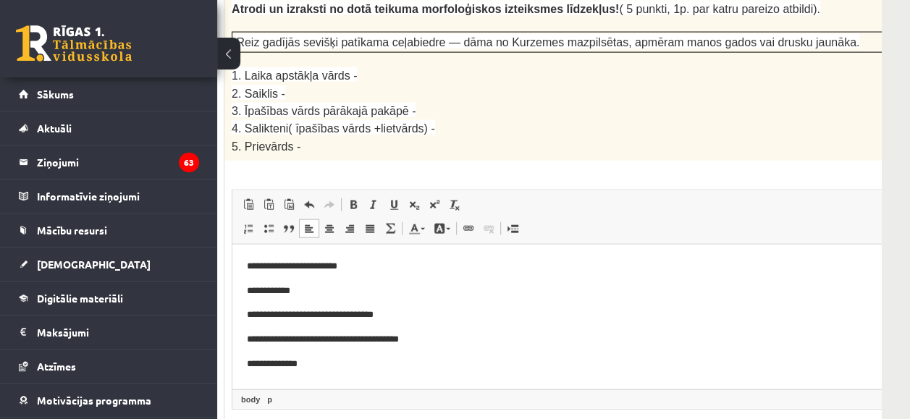
scroll to position [2055, 217]
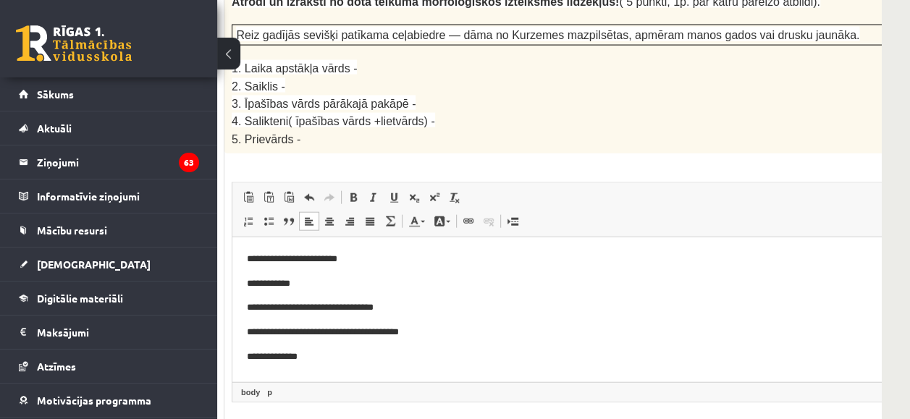
click at [373, 251] on html "**********" at bounding box center [612, 308] width 760 height 141
click at [313, 277] on p "**********" at bounding box center [594, 284] width 695 height 15
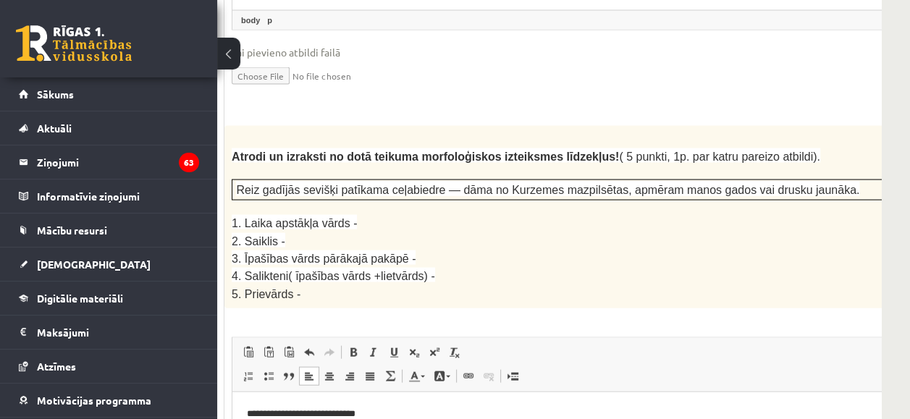
scroll to position [1899, 217]
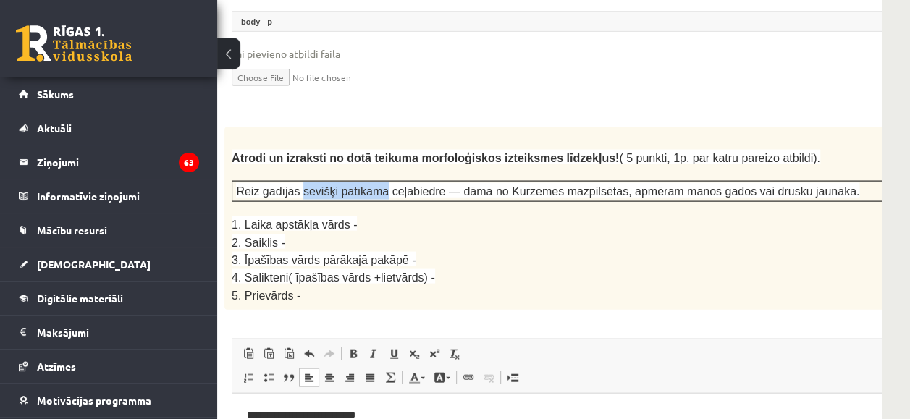
drag, startPoint x: 293, startPoint y: 124, endPoint x: 367, endPoint y: 123, distance: 74.6
click at [367, 185] on span "Reiz gadījās sevišķi patīkama ceļabiedre — dāma no Kurzemes mazpilsētas, apmēra…" at bounding box center [547, 191] width 623 height 12
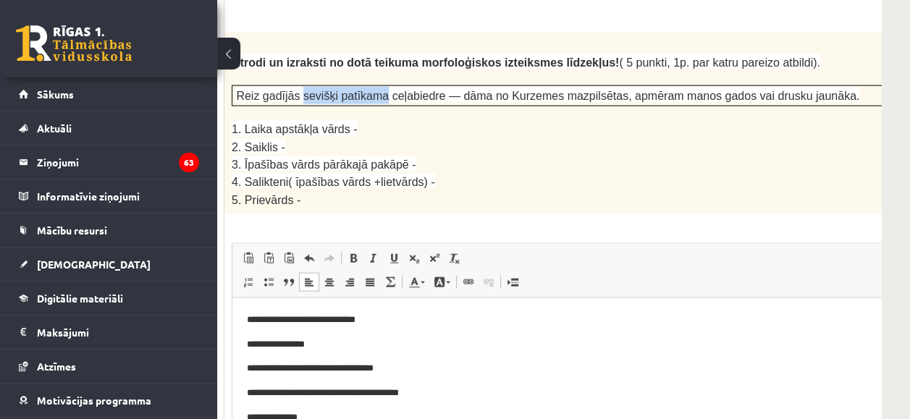
scroll to position [1996, 217]
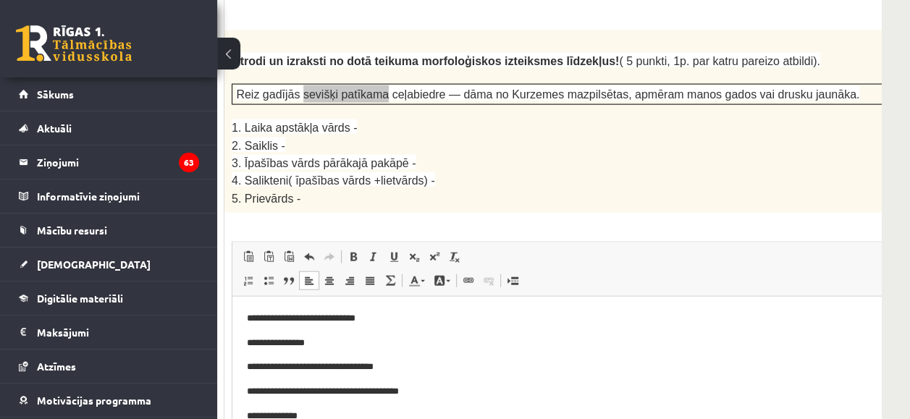
click at [427, 368] on p "**********" at bounding box center [594, 367] width 695 height 15
drag, startPoint x: 422, startPoint y: 369, endPoint x: 398, endPoint y: 369, distance: 24.6
click at [398, 369] on p "**********" at bounding box center [594, 367] width 695 height 15
click at [500, 366] on p "**********" at bounding box center [594, 367] width 695 height 15
click at [589, 364] on p "**********" at bounding box center [594, 367] width 695 height 15
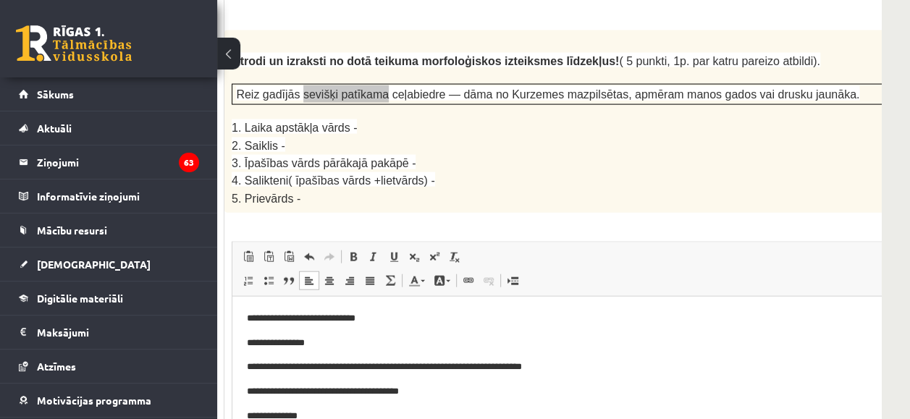
click at [421, 392] on p "**********" at bounding box center [594, 392] width 695 height 15
click at [314, 410] on p "**********" at bounding box center [594, 416] width 695 height 15
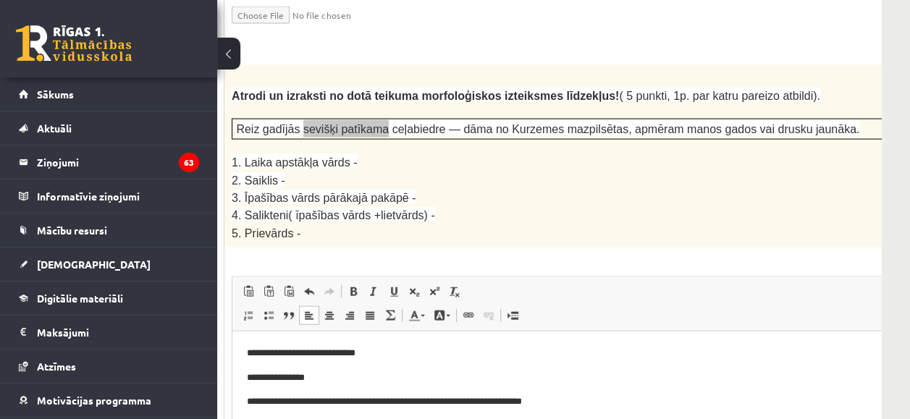
scroll to position [1910, 217]
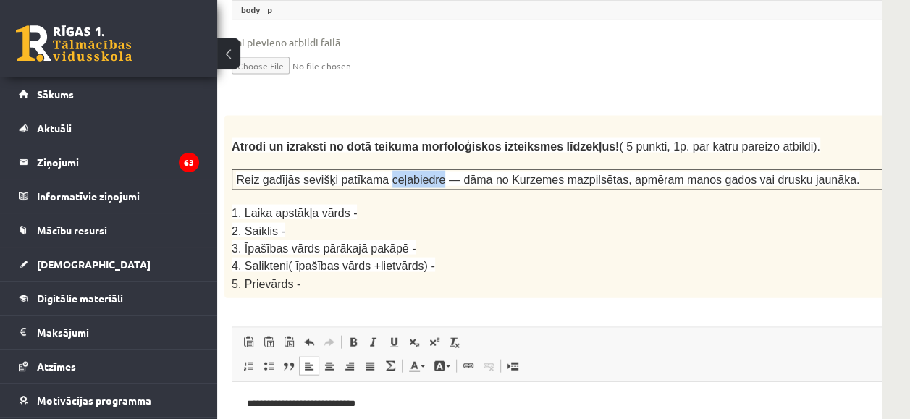
drag, startPoint x: 371, startPoint y: 110, endPoint x: 421, endPoint y: 108, distance: 50.7
click at [421, 174] on span "Reiz gadījās sevišķi patīkama ceļabiedre — dāma no Kurzemes mazpilsētas, apmēra…" at bounding box center [547, 180] width 623 height 12
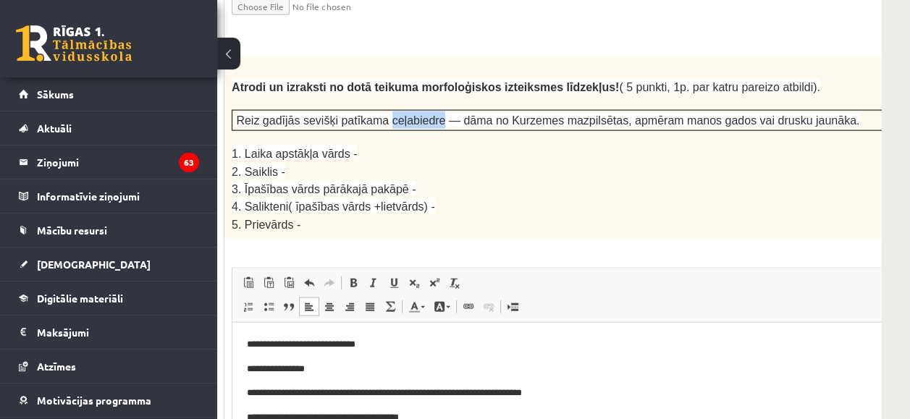
scroll to position [1970, 217]
click at [443, 417] on p "**********" at bounding box center [594, 418] width 695 height 15
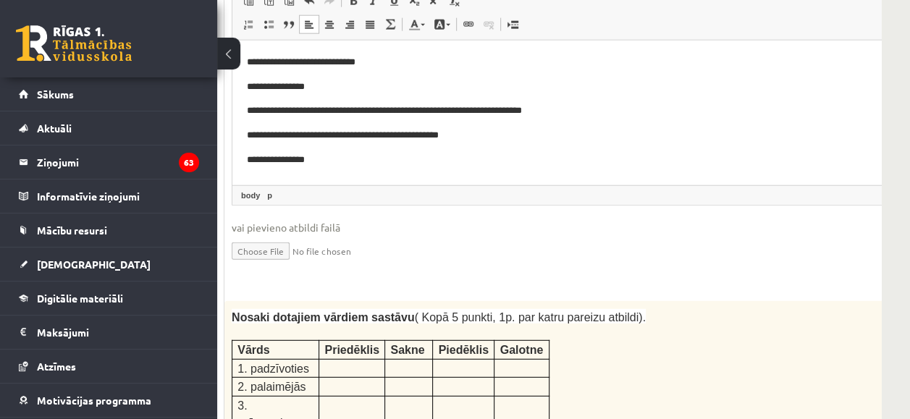
scroll to position [2251, 217]
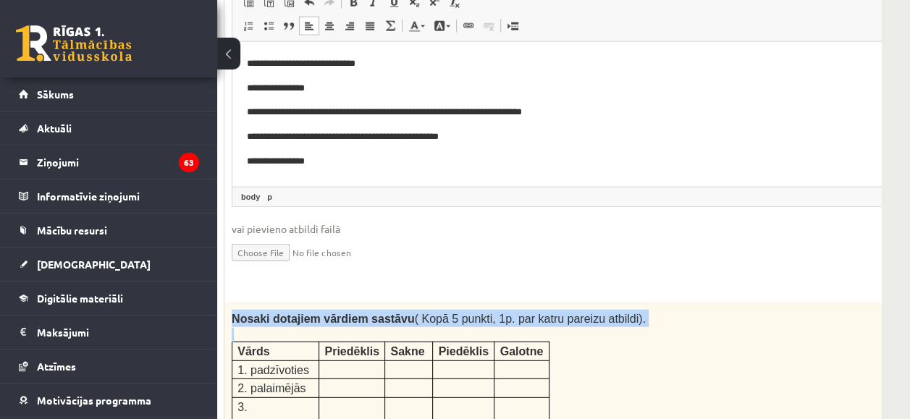
drag, startPoint x: 230, startPoint y: 245, endPoint x: 559, endPoint y: 360, distance: 348.3
click at [559, 360] on div "Nosaki dotajiem vārdiem sastāvu ( Kopā 5 punkti, 1p. par katru pareizu atbildi)…" at bounding box center [612, 390] width 776 height 175
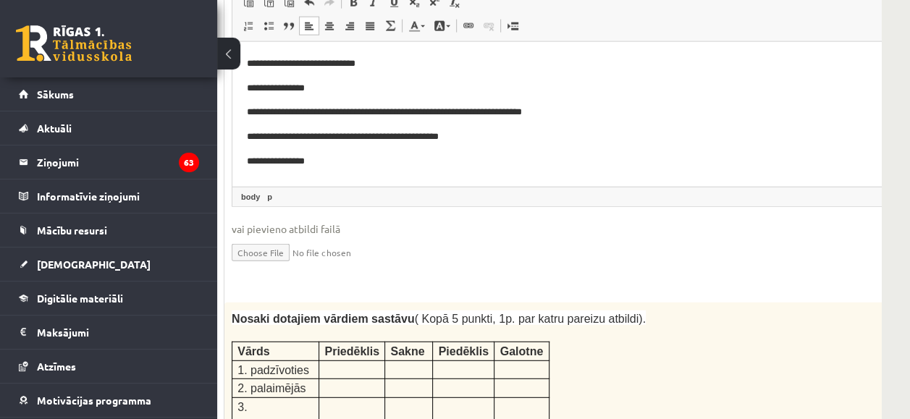
click at [499, 222] on span "vai pievieno atbildi failā" at bounding box center [613, 229] width 762 height 15
click at [344, 361] on p at bounding box center [351, 368] width 55 height 14
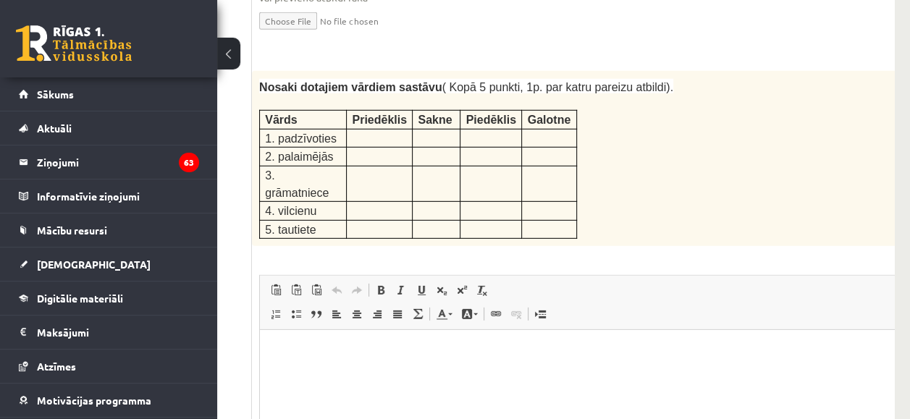
scroll to position [2484, 204]
click at [299, 351] on p "Визуальный текстовый редактор, wiswyg-editor-user-answer-47434003873120" at bounding box center [639, 350] width 731 height 15
drag, startPoint x: 263, startPoint y: 59, endPoint x: 332, endPoint y: 65, distance: 69.0
click at [332, 127] on td "1. padzīvoties" at bounding box center [303, 136] width 87 height 18
click at [276, 343] on p "Визуальный текстовый редактор, wiswyg-editor-user-answer-47434003873120" at bounding box center [639, 350] width 731 height 15
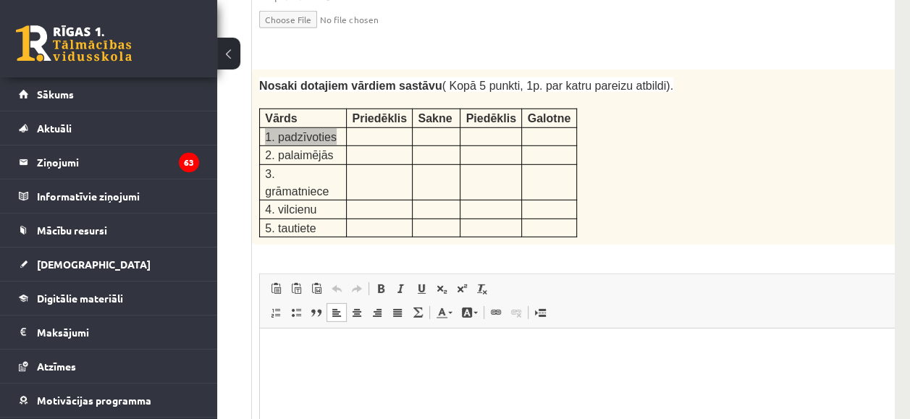
paste body "Визуальный текстовый редактор, wiswyg-editor-user-answer-47434003873120"
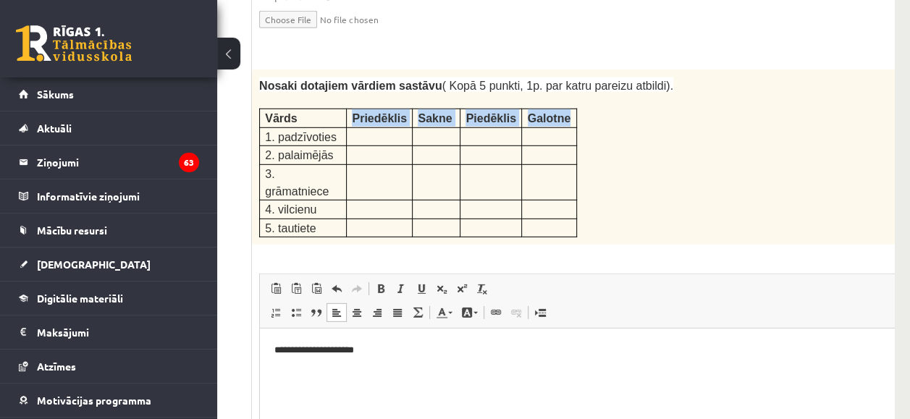
drag, startPoint x: 352, startPoint y: 43, endPoint x: 566, endPoint y: 43, distance: 214.4
click at [566, 109] on tr "Vārds Priedēklis [GEOGRAPHIC_DATA] Piedēklis [GEOGRAPHIC_DATA]" at bounding box center [418, 118] width 317 height 18
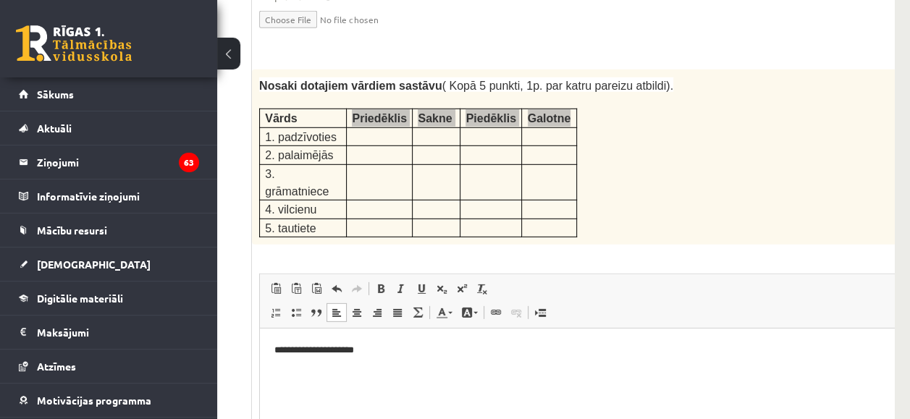
click at [382, 348] on p "**********" at bounding box center [621, 350] width 695 height 15
click at [269, 341] on html "**********" at bounding box center [640, 351] width 760 height 44
click at [298, 337] on html "**********" at bounding box center [640, 351] width 760 height 44
click at [266, 349] on html "**********" at bounding box center [640, 351] width 760 height 44
click at [308, 356] on p "******" at bounding box center [621, 350] width 695 height 15
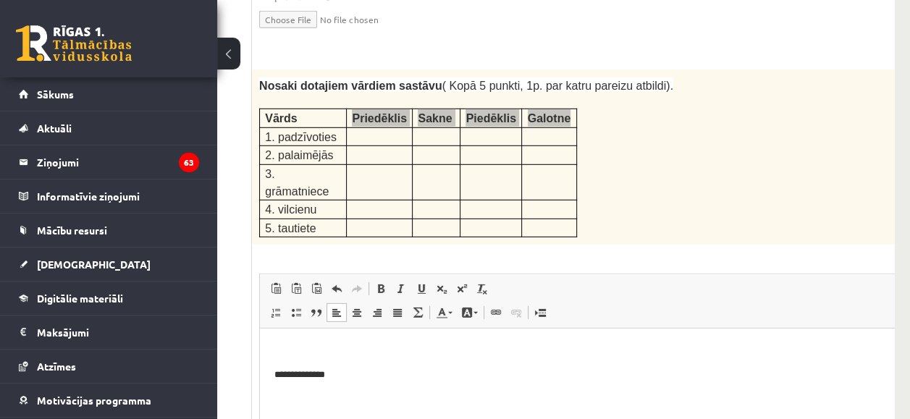
click at [413, 337] on html "**********" at bounding box center [640, 363] width 760 height 68
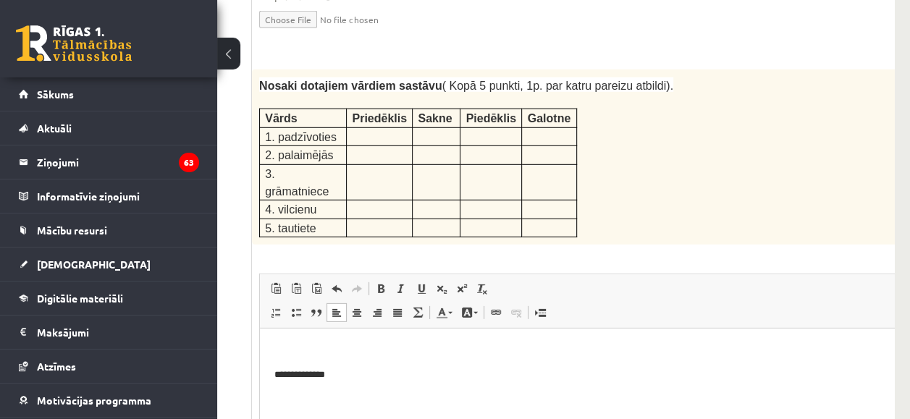
click at [637, 70] on div "Nosaki dotajiem vārdiem sastāvu ( Kopā 5 punkti, 1p. par katru pareizu atbildi)…" at bounding box center [640, 157] width 776 height 175
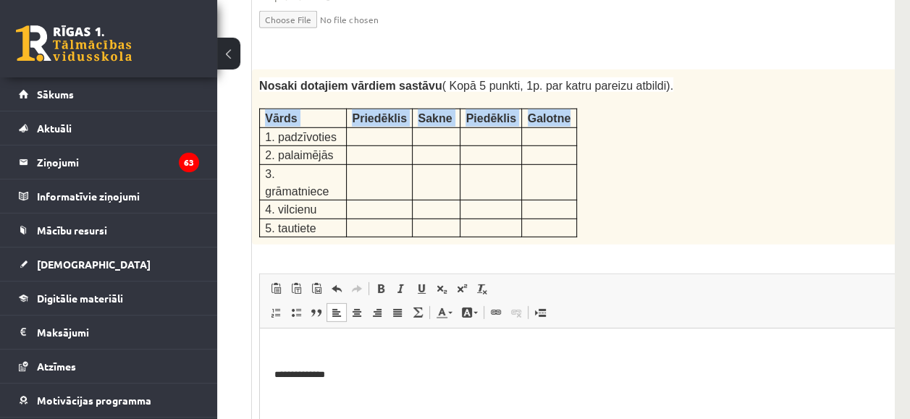
drag, startPoint x: 263, startPoint y: 45, endPoint x: 572, endPoint y: 39, distance: 309.3
click at [572, 109] on tr "Vārds Priedēklis [GEOGRAPHIC_DATA] Piedēklis [GEOGRAPHIC_DATA]" at bounding box center [418, 118] width 317 height 18
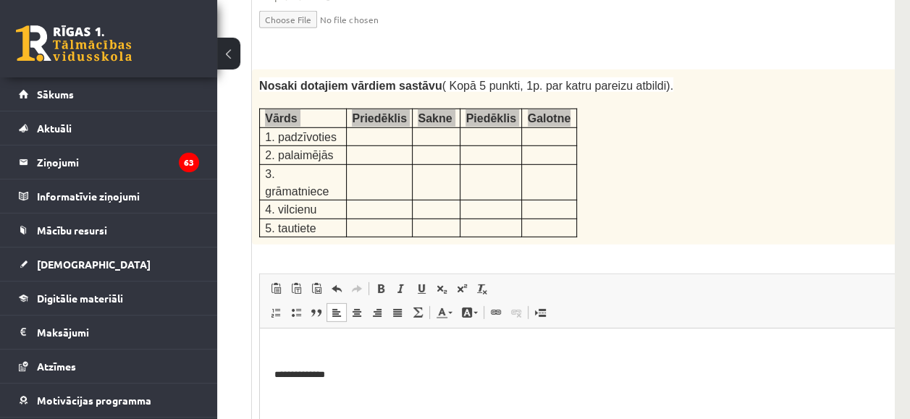
click at [297, 353] on p "Визуальный текстовый редактор, wiswyg-editor-user-answer-47434003873120" at bounding box center [621, 350] width 695 height 15
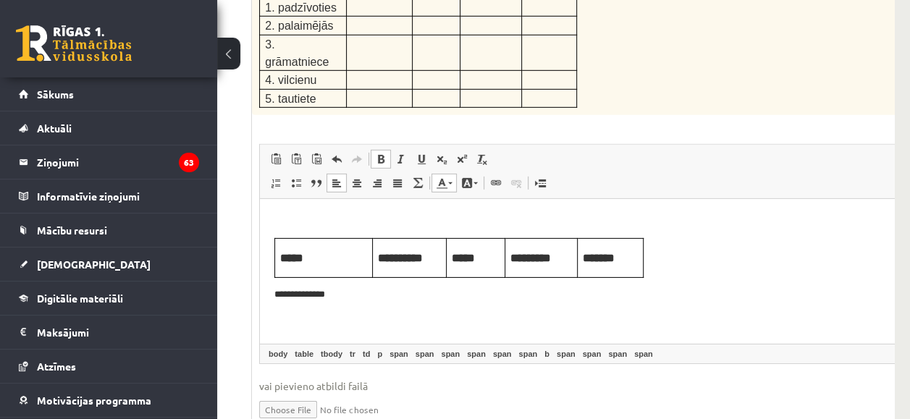
scroll to position [2615, 204]
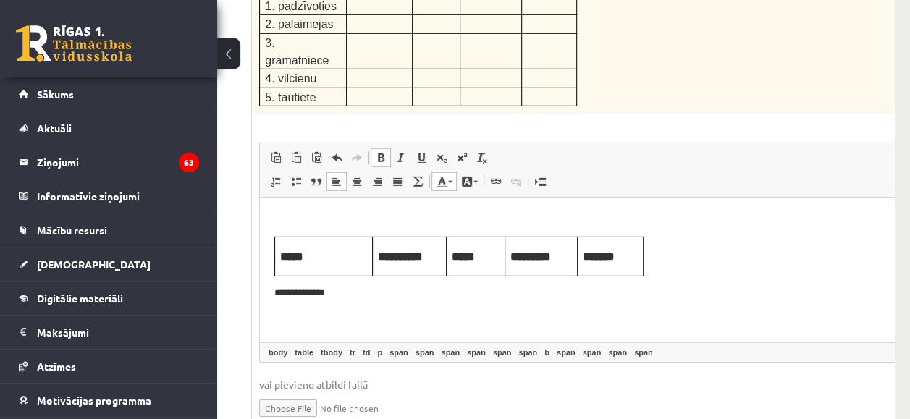
click at [388, 285] on body "**********" at bounding box center [639, 256] width 731 height 89
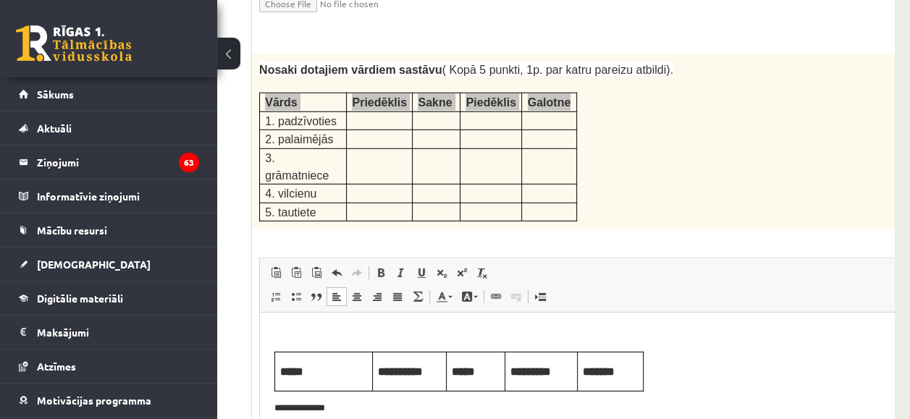
scroll to position [2499, 204]
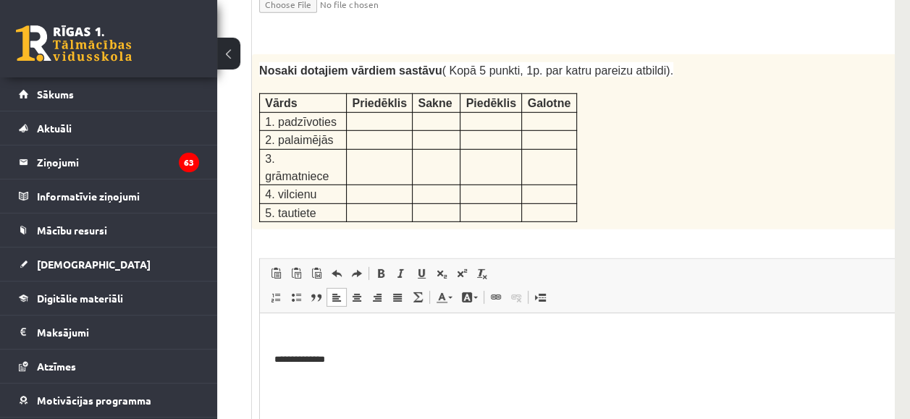
click at [726, 146] on div "5p Nosaki dotajiem vārdiem sastāvu ( Kopā 5 punkti, 1p. par katru pareizu atbil…" at bounding box center [640, 306] width 776 height 505
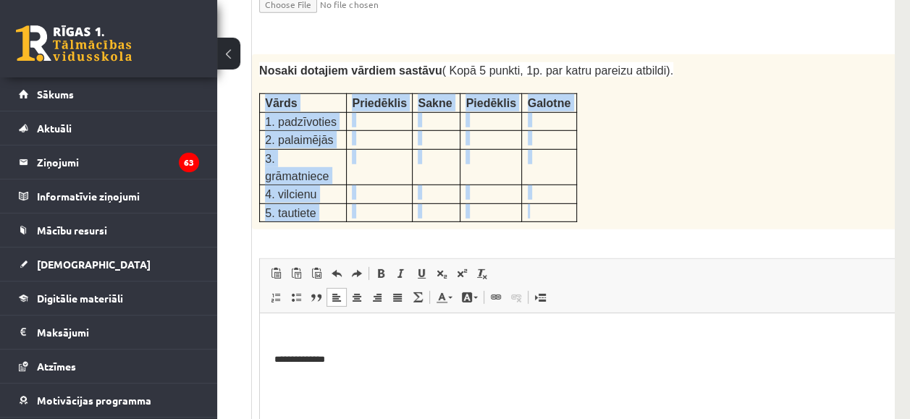
drag, startPoint x: 263, startPoint y: 30, endPoint x: 548, endPoint y: 115, distance: 297.6
click at [548, 115] on tbody "Vārds Priedēklis [GEOGRAPHIC_DATA] Piedēklis [GEOGRAPHIC_DATA] 1. padzīvoties 2…" at bounding box center [418, 158] width 317 height 128
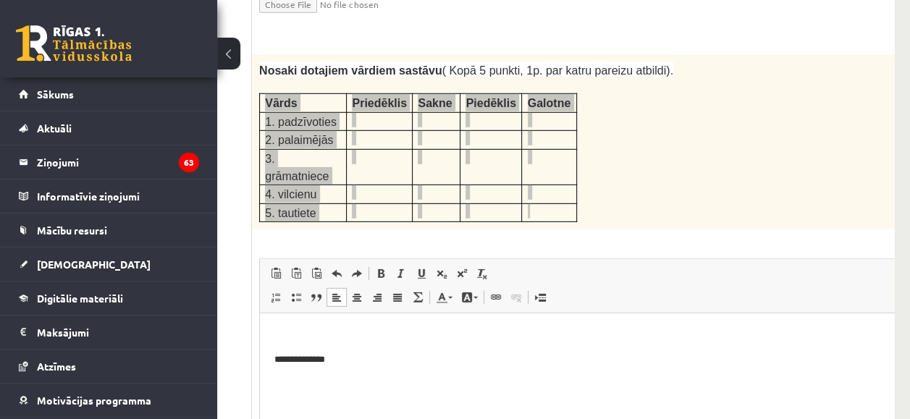
click at [309, 382] on html "**********" at bounding box center [640, 348] width 760 height 68
click at [370, 363] on p "**********" at bounding box center [621, 360] width 695 height 15
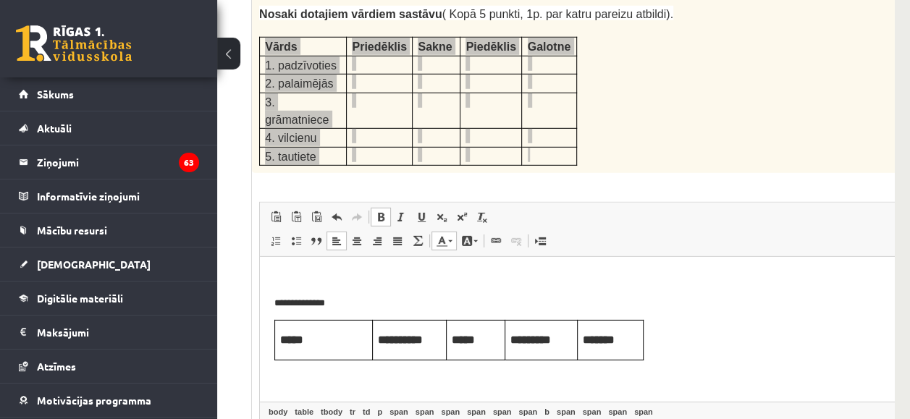
scroll to position [2557, 204]
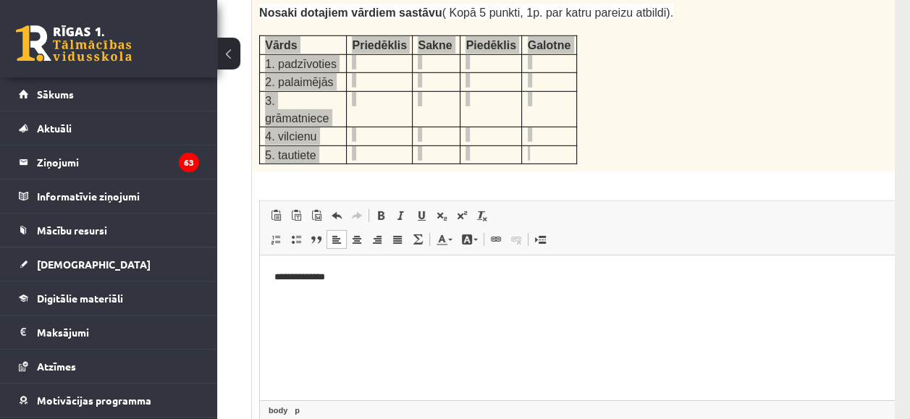
click at [272, 275] on html "**********" at bounding box center [640, 278] width 760 height 44
click at [309, 280] on p "**" at bounding box center [621, 277] width 695 height 15
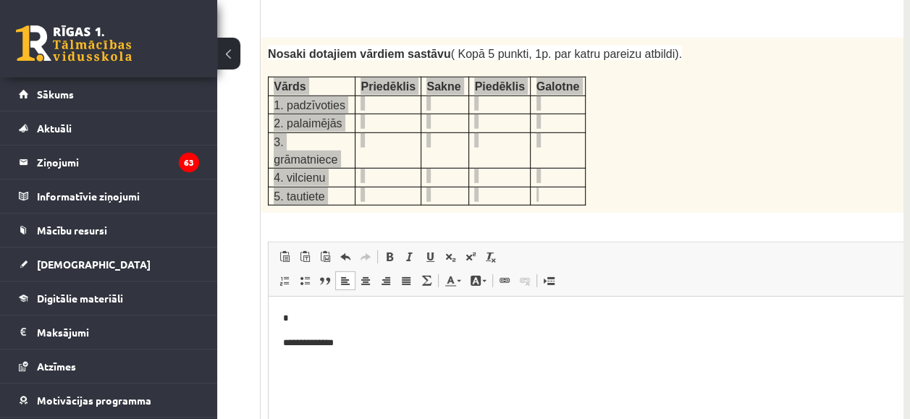
scroll to position [2514, 196]
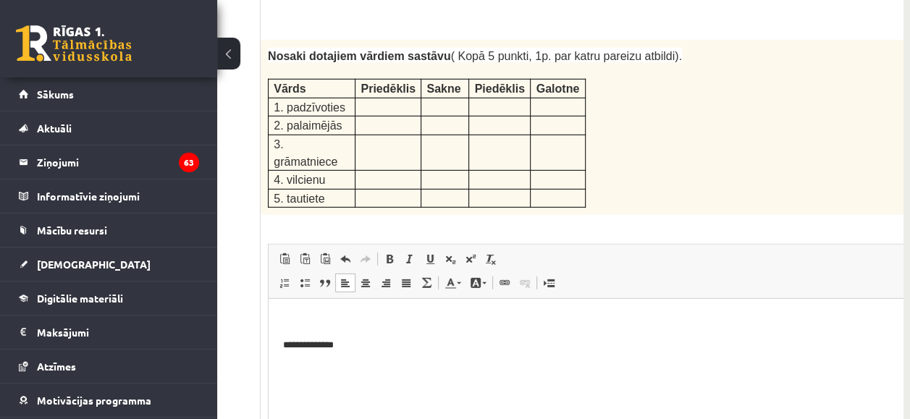
click at [287, 126] on div "**********" at bounding box center [649, 292] width 776 height 505
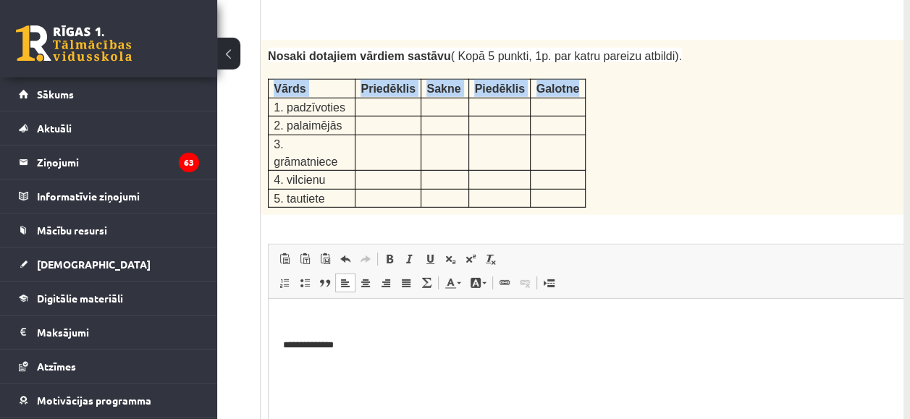
drag, startPoint x: 269, startPoint y: 10, endPoint x: 579, endPoint y: 14, distance: 309.2
click at [579, 80] on tr "Vārds Priedēklis [GEOGRAPHIC_DATA] Piedēklis [GEOGRAPHIC_DATA]" at bounding box center [427, 89] width 317 height 18
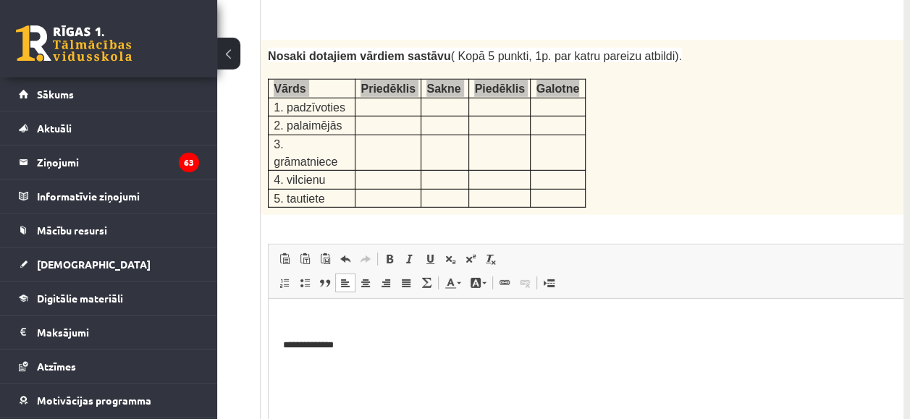
click at [302, 319] on p "Визуальный текстовый редактор, wiswyg-editor-user-answer-47434003873120" at bounding box center [630, 321] width 695 height 15
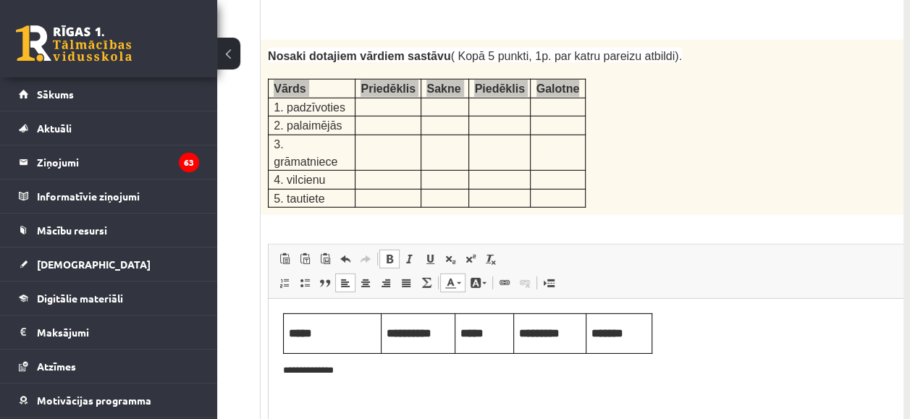
click at [408, 365] on p "**********" at bounding box center [630, 371] width 695 height 15
click at [526, 370] on p "**********" at bounding box center [630, 371] width 695 height 15
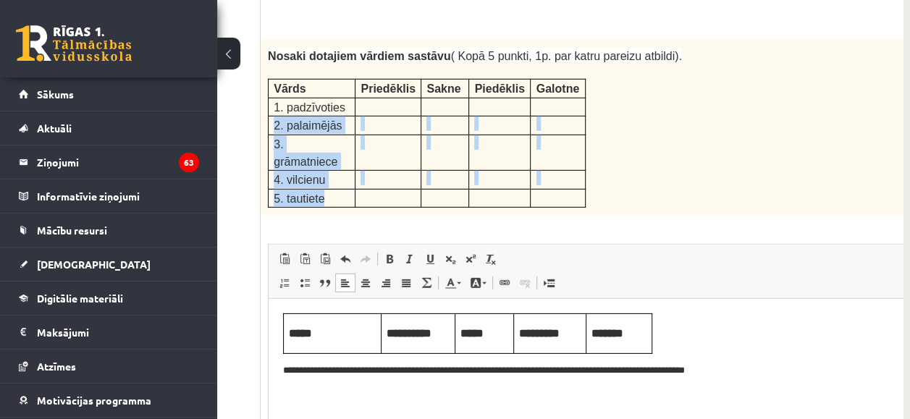
drag, startPoint x: 274, startPoint y: 45, endPoint x: 335, endPoint y: 100, distance: 82.6
click at [335, 100] on tbody "Vārds Priedēklis [GEOGRAPHIC_DATA] Piedēklis [GEOGRAPHIC_DATA] 1. padzīvoties 2…" at bounding box center [427, 144] width 317 height 128
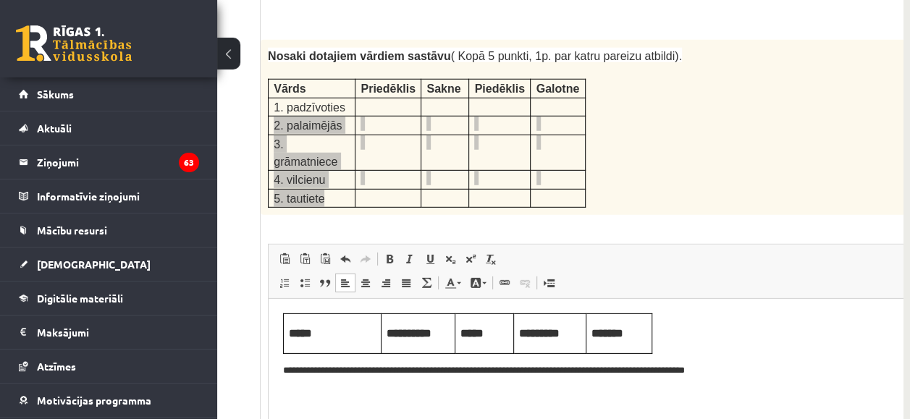
click at [350, 373] on p "**********" at bounding box center [630, 371] width 695 height 15
click at [285, 392] on html "**********" at bounding box center [649, 345] width 760 height 93
click at [339, 369] on p "**********" at bounding box center [630, 371] width 695 height 15
click at [293, 388] on html "**********" at bounding box center [649, 345] width 760 height 93
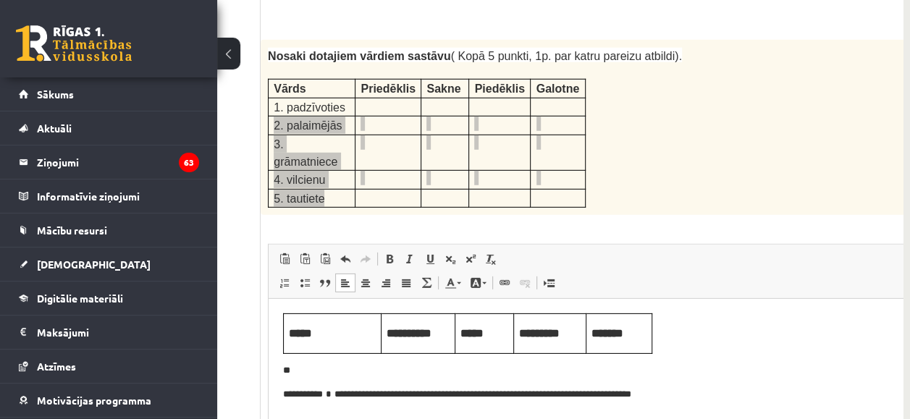
click at [306, 367] on p "**" at bounding box center [630, 371] width 695 height 15
click at [333, 390] on p "**********" at bounding box center [630, 394] width 695 height 15
click at [296, 369] on p "**" at bounding box center [630, 371] width 695 height 15
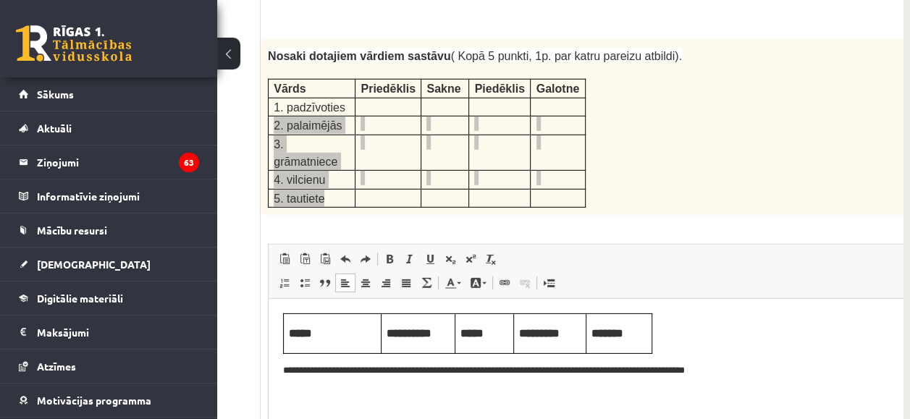
click at [658, 379] on html "**********" at bounding box center [649, 345] width 760 height 93
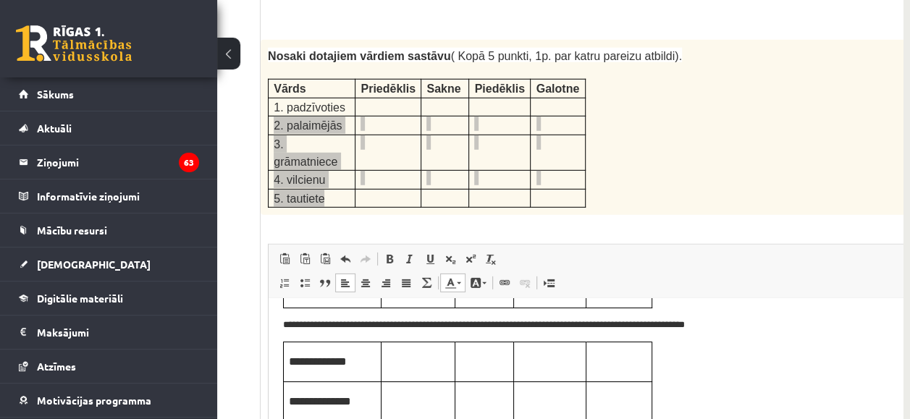
scroll to position [52, 0]
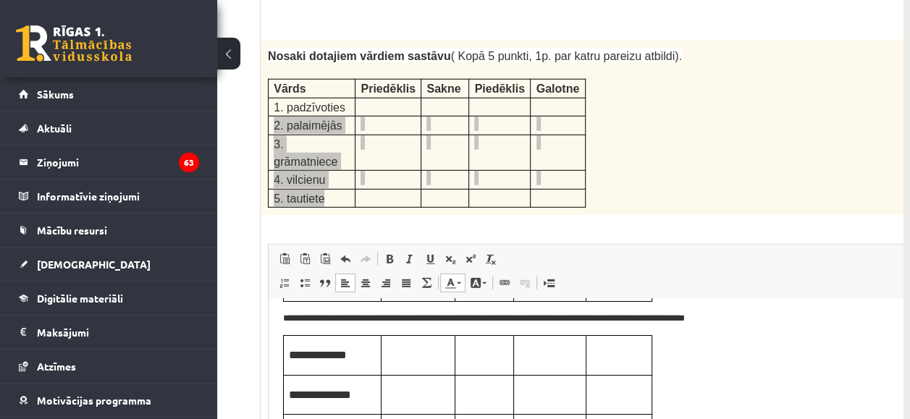
click at [411, 357] on p "Визуальный текстовый редактор, wiswyg-editor-user-answer-47434003873120" at bounding box center [418, 354] width 63 height 16
click at [479, 366] on td "Визуальный текстовый редактор, wiswyg-editor-user-answer-47434003873120" at bounding box center [484, 356] width 59 height 40
click at [558, 354] on p "Визуальный текстовый редактор, wiswyg-editor-user-answer-47434003873120" at bounding box center [550, 354] width 62 height 16
click at [607, 350] on p "Визуальный текстовый редактор, wiswyg-editor-user-answer-47434003873120" at bounding box center [619, 354] width 55 height 16
click at [395, 400] on p "Визуальный текстовый редактор, wiswyg-editor-user-answer-47434003873120" at bounding box center [418, 394] width 63 height 16
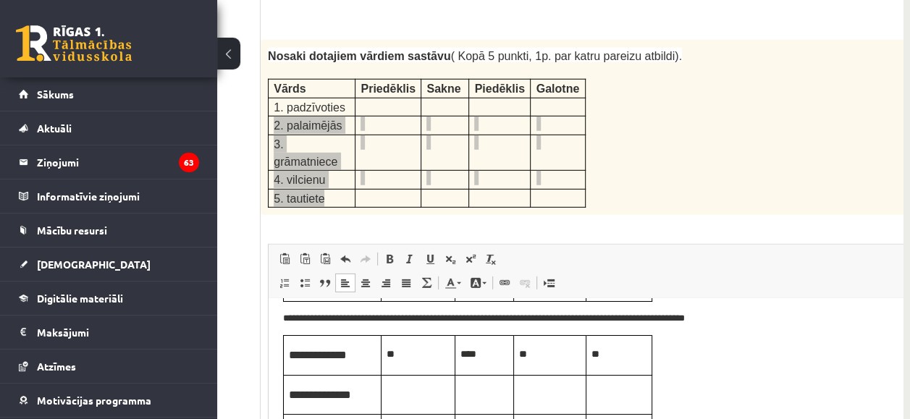
click at [487, 405] on td "Визуальный текстовый редактор, wiswyg-editor-user-answer-47434003873120" at bounding box center [484, 395] width 59 height 40
click at [539, 393] on p "Визуальный текстовый редактор, wiswyg-editor-user-answer-47434003873120" at bounding box center [550, 394] width 62 height 16
click at [617, 398] on p "Визуальный текстовый редактор, wiswyg-editor-user-answer-47434003873120" at bounding box center [619, 394] width 55 height 16
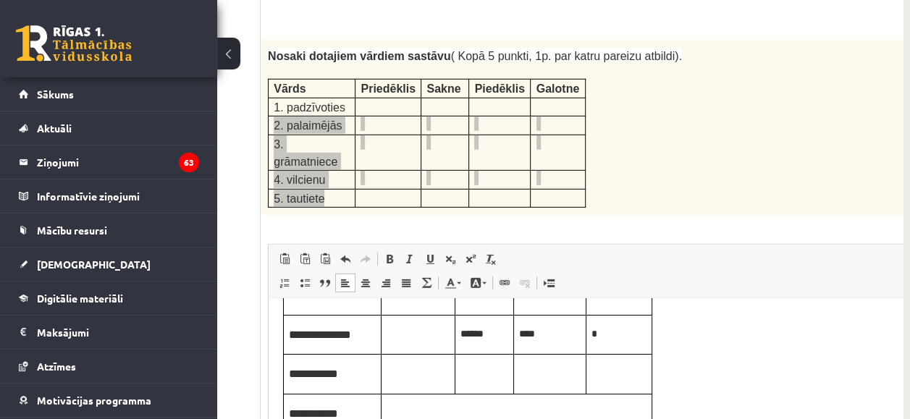
scroll to position [115, 0]
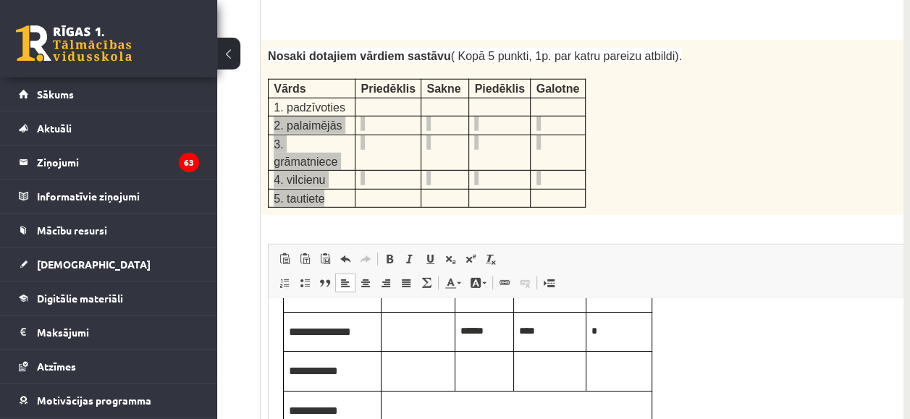
click at [392, 375] on p "Визуальный текстовый редактор, wiswyg-editor-user-answer-47434003873120" at bounding box center [418, 370] width 63 height 16
click at [471, 370] on p "Визуальный текстовый редактор, wiswyg-editor-user-answer-47434003873120" at bounding box center [485, 370] width 48 height 16
click at [597, 371] on p "Визуальный текстовый редактор, wiswyg-editor-user-answer-47434003873120" at bounding box center [619, 370] width 55 height 16
click at [416, 411] on table "**********" at bounding box center [467, 351] width 369 height 159
click at [397, 410] on table "**********" at bounding box center [467, 351] width 369 height 159
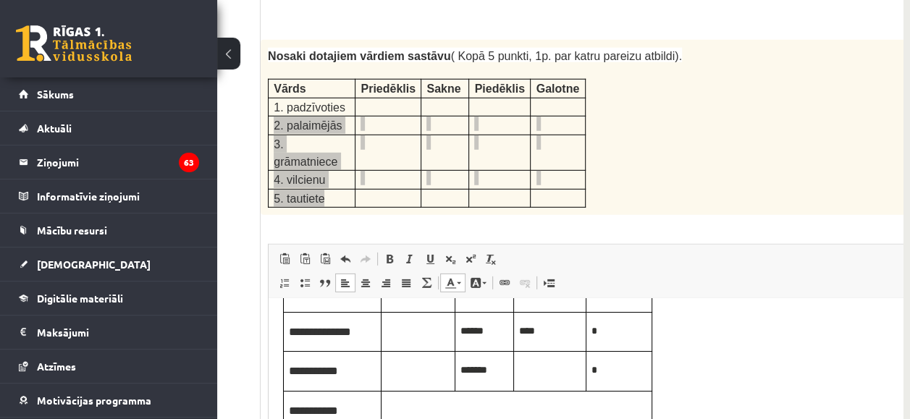
click at [407, 409] on table "**********" at bounding box center [467, 351] width 369 height 159
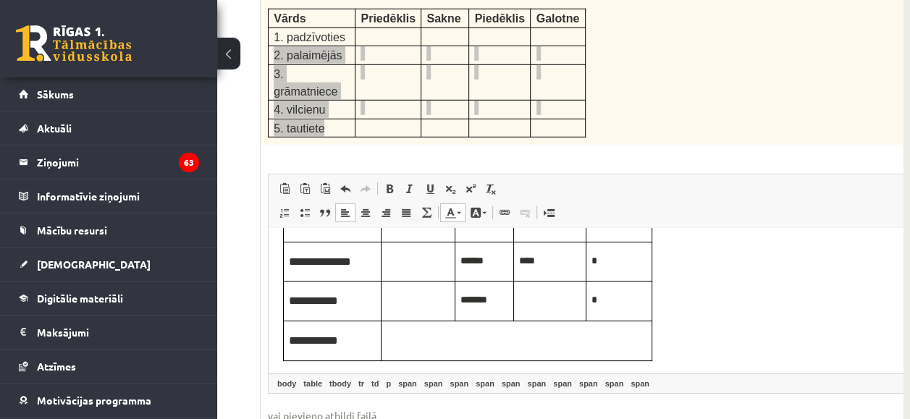
scroll to position [2584, 196]
click at [419, 332] on table "**********" at bounding box center [467, 280] width 369 height 159
click at [545, 331] on table "**********" at bounding box center [467, 280] width 369 height 159
click at [421, 350] on table "**********" at bounding box center [467, 280] width 369 height 159
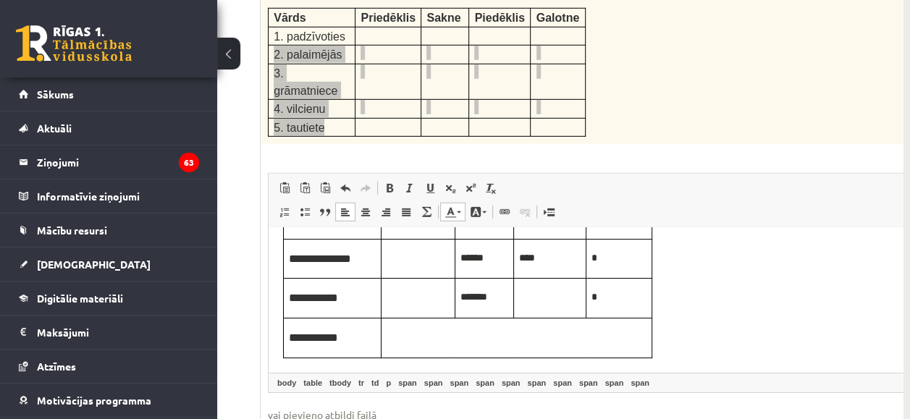
click at [719, 327] on body "**********" at bounding box center [648, 241] width 731 height 233
click at [432, 323] on table "**********" at bounding box center [467, 278] width 369 height 159
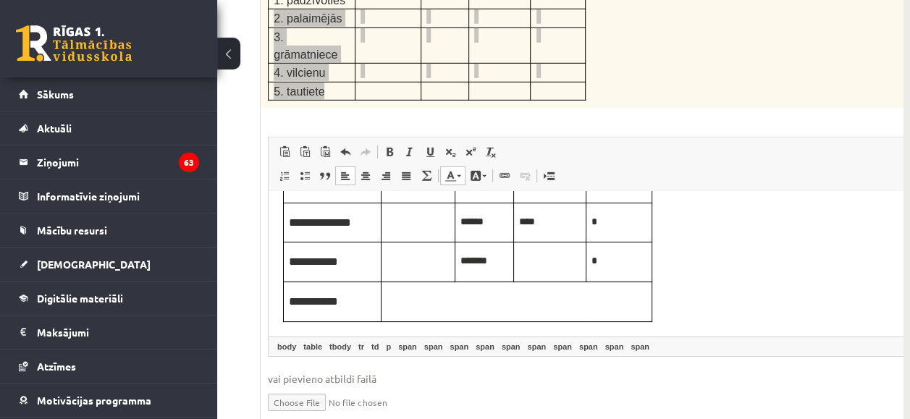
click at [421, 295] on table "**********" at bounding box center [467, 242] width 369 height 159
click at [338, 296] on span "**********" at bounding box center [313, 301] width 49 height 11
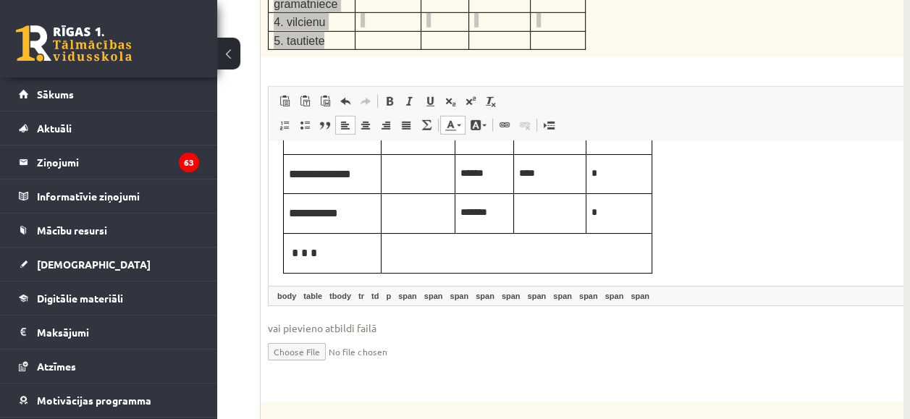
scroll to position [2672, 196]
drag, startPoint x: 703, startPoint y: 275, endPoint x: 689, endPoint y: 254, distance: 25.5
click at [689, 254] on html "**********" at bounding box center [649, 156] width 760 height 262
click at [689, 254] on body "**********" at bounding box center [648, 156] width 731 height 233
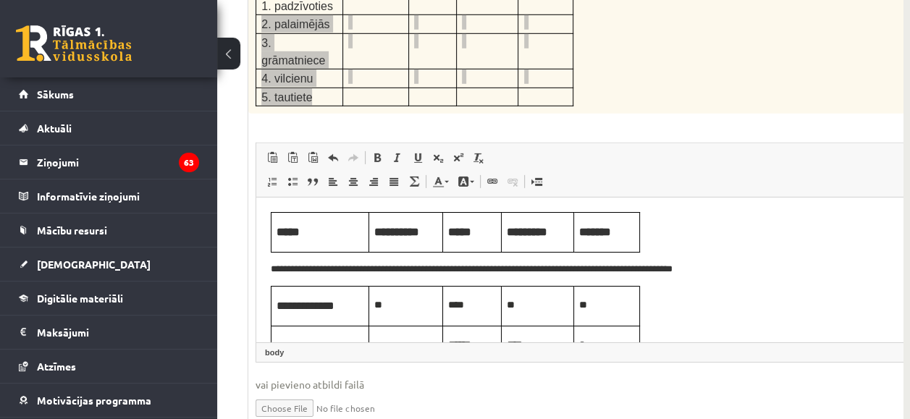
scroll to position [2607, 194]
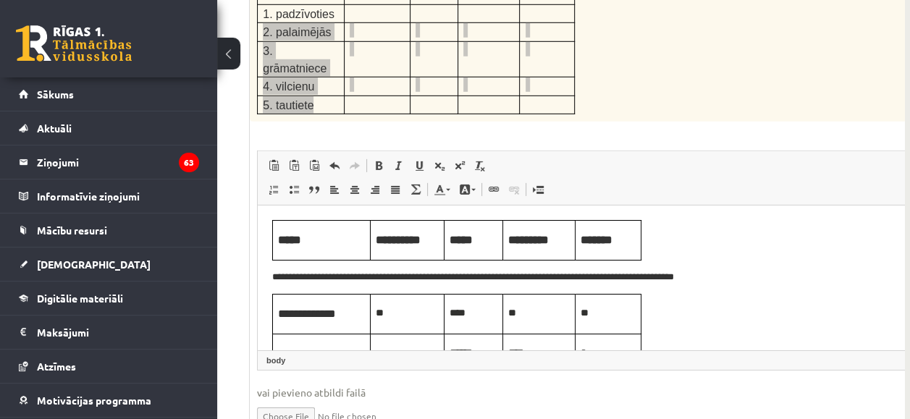
click at [644, 266] on body "**********" at bounding box center [637, 336] width 731 height 233
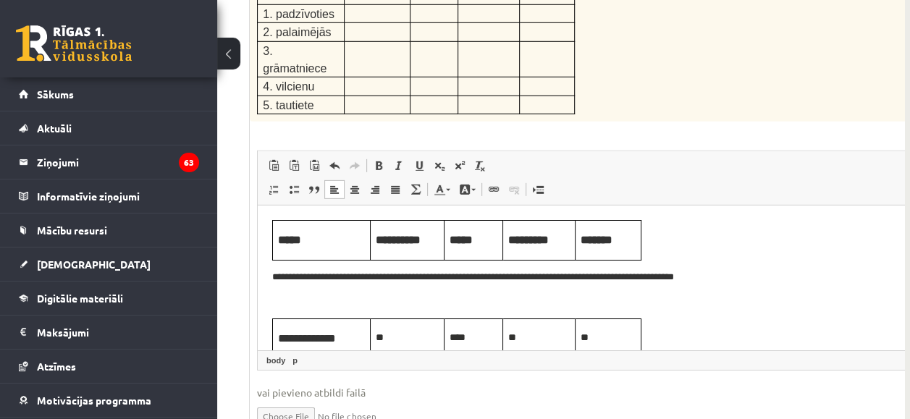
click at [335, 33] on div "5p Nosaki dotajiem vārdiem sastāvu ( Kopā 5 punkti, 1p. par katru pareizu atbil…" at bounding box center [638, 198] width 776 height 505
drag, startPoint x: 321, startPoint y: 9, endPoint x: 260, endPoint y: 10, distance: 60.8
click at [260, 96] on td "5. tautiete" at bounding box center [301, 105] width 87 height 18
click at [294, 299] on p "Визуальный текстовый редактор, wiswyg-editor-user-answer-47434003873120" at bounding box center [637, 301] width 731 height 15
click at [401, 308] on p "**********" at bounding box center [614, 301] width 684 height 15
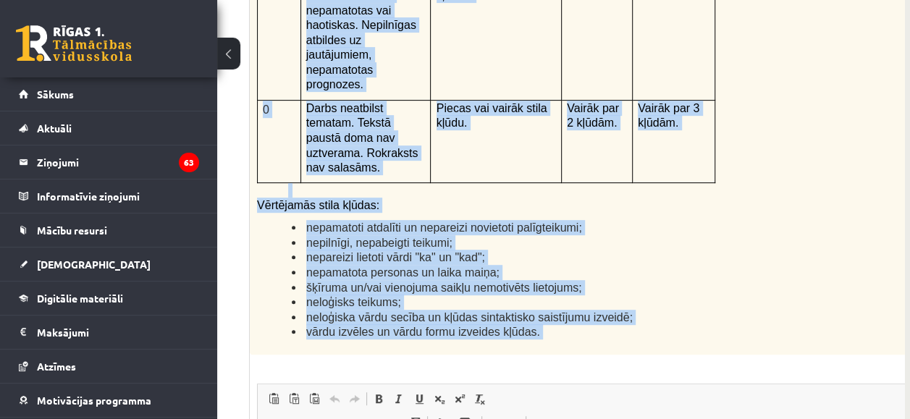
scroll to position [3488, 194]
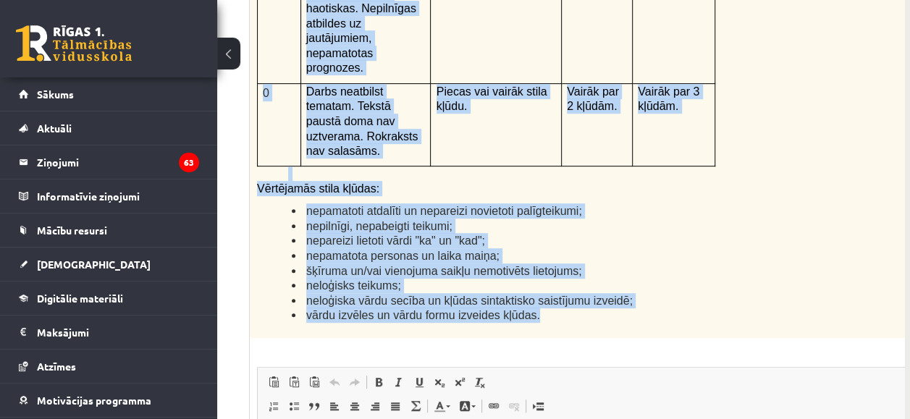
drag, startPoint x: 252, startPoint y: 43, endPoint x: 542, endPoint y: 158, distance: 311.4
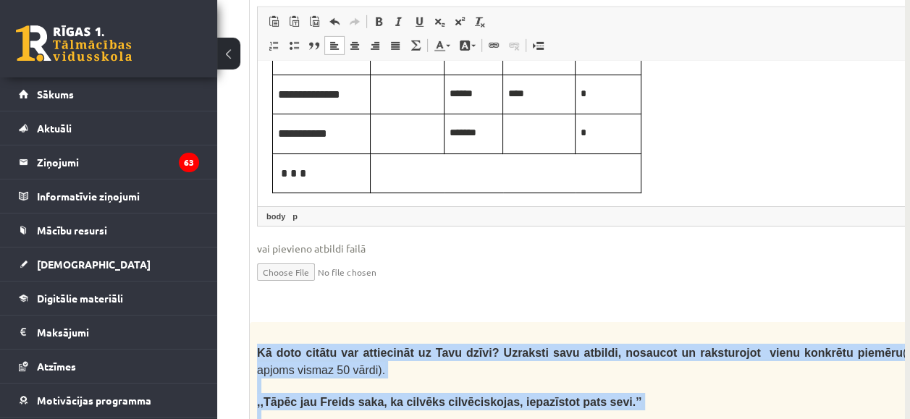
scroll to position [2750, 194]
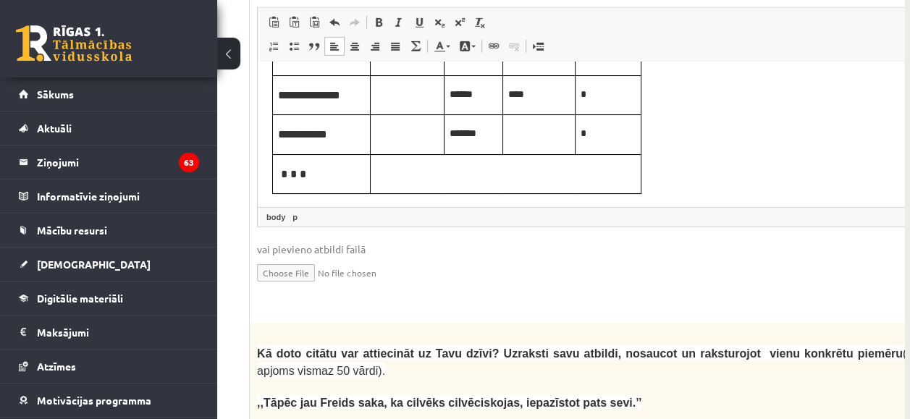
click at [444, 212] on div "5p Nosaki dotajiem vārdiem sastāvu ( Kopā 5 punkti, 1p. par katru pareizu atbil…" at bounding box center [638, 55] width 776 height 505
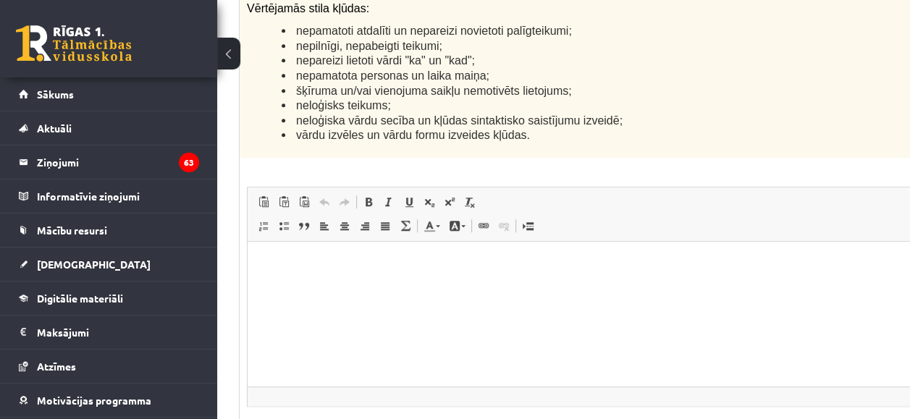
scroll to position [3670, 122]
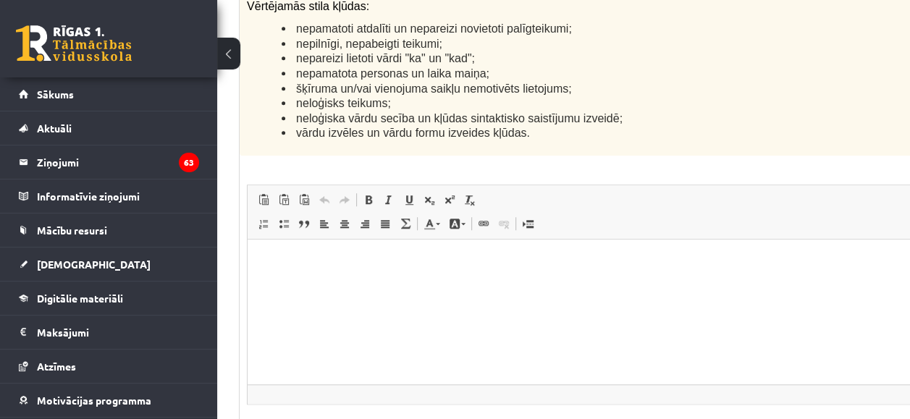
click at [303, 255] on p "Визуальный текстовый редактор, wiswyg-editor-user-answer-47433885810240" at bounding box center [627, 260] width 731 height 15
paste body "Визуальный текстовый редактор, wiswyg-editor-user-answer-47433885810240"
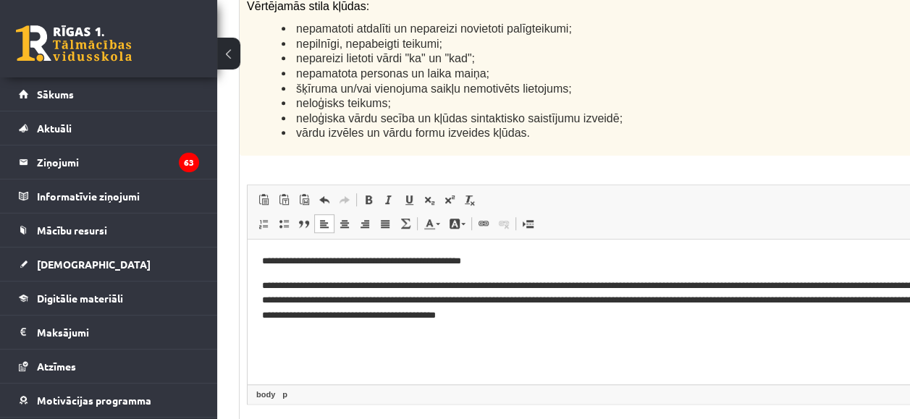
click at [488, 262] on p "**********" at bounding box center [609, 260] width 695 height 15
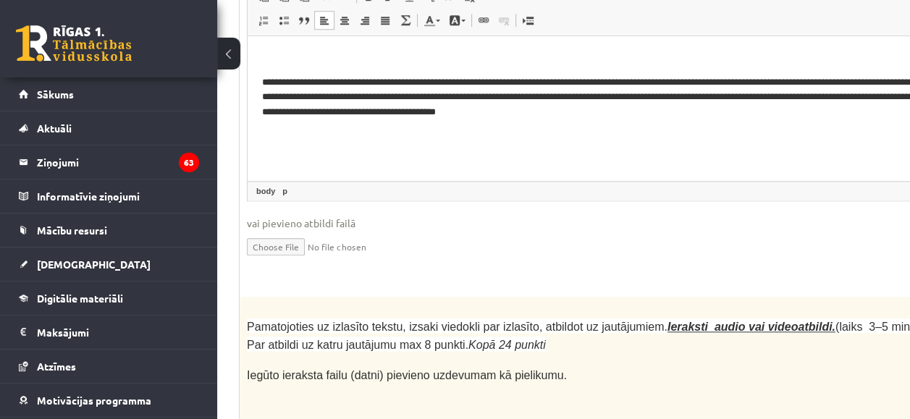
scroll to position [3875, 122]
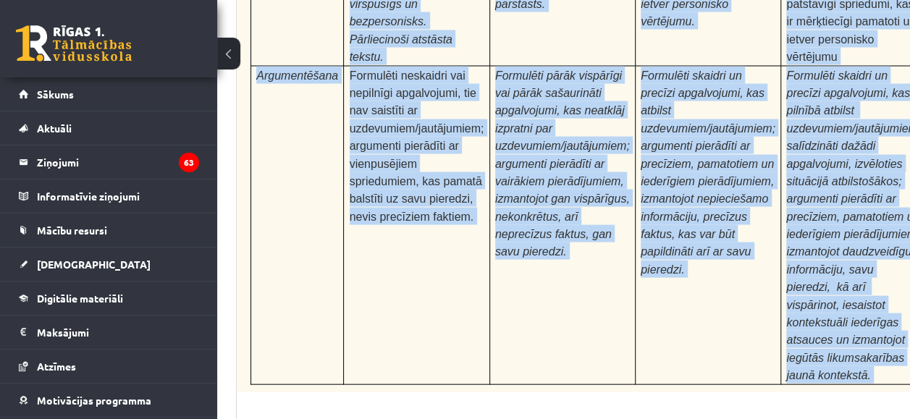
scroll to position [4679, 122]
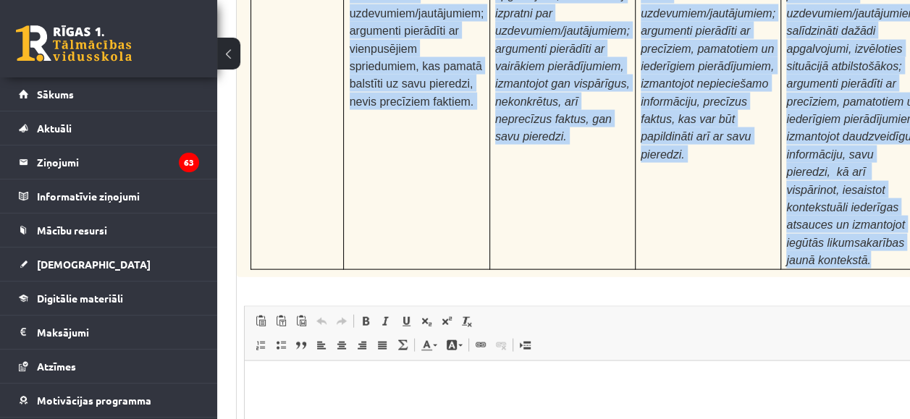
drag, startPoint x: 242, startPoint y: 60, endPoint x: 850, endPoint y: 16, distance: 609.9
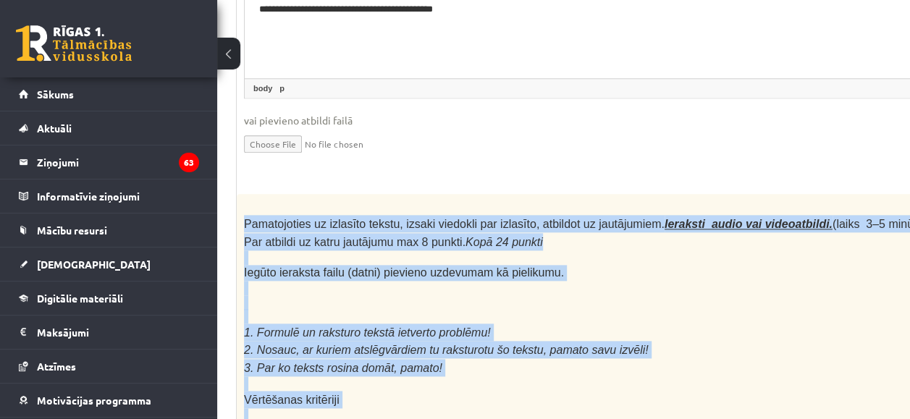
scroll to position [3972, 122]
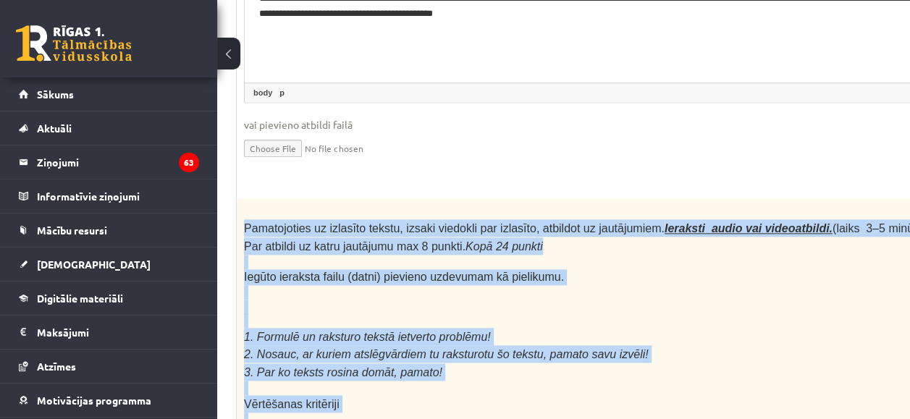
click at [621, 300] on p at bounding box center [588, 307] width 689 height 14
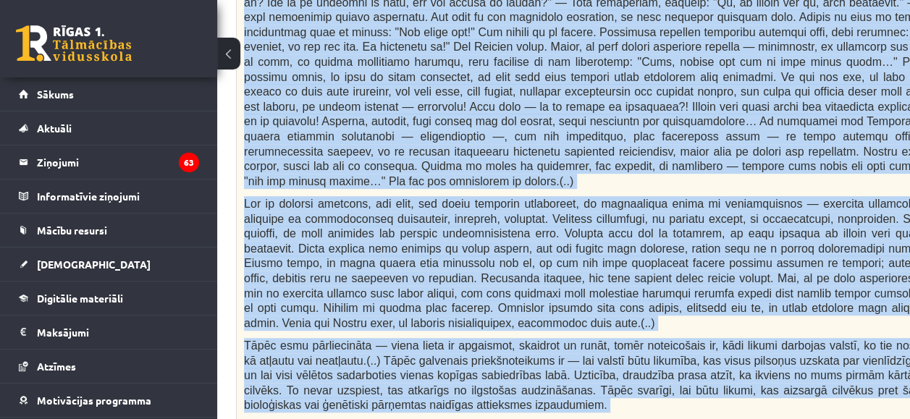
scroll to position [778, 122]
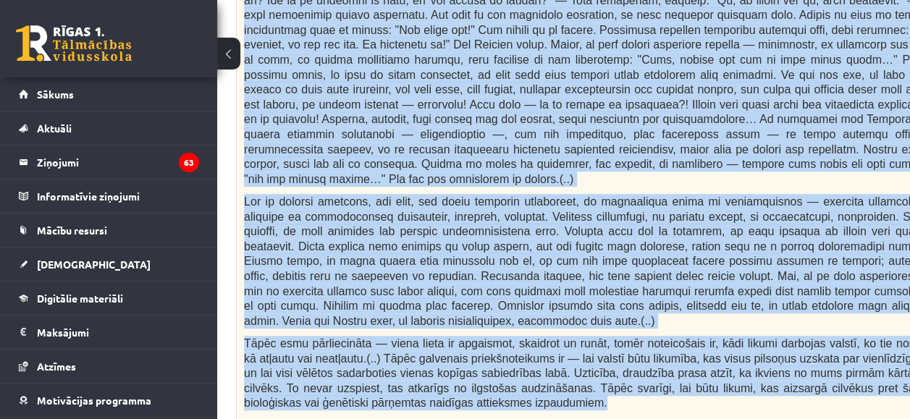
drag, startPoint x: 248, startPoint y: 83, endPoint x: 492, endPoint y: 333, distance: 349.3
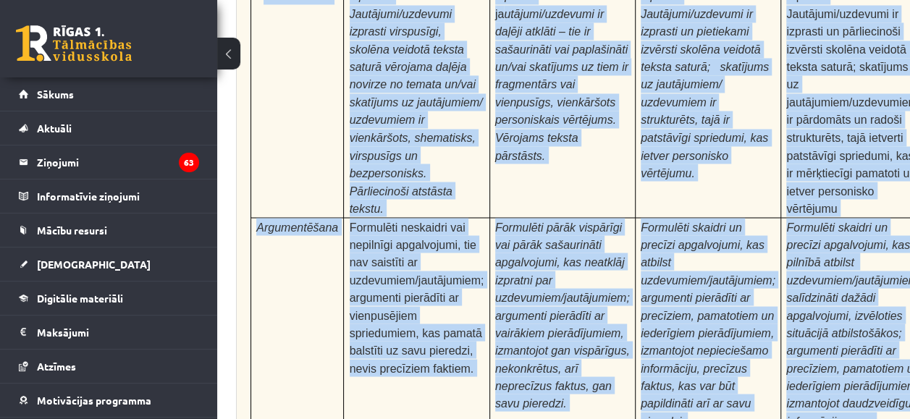
scroll to position [4580, 122]
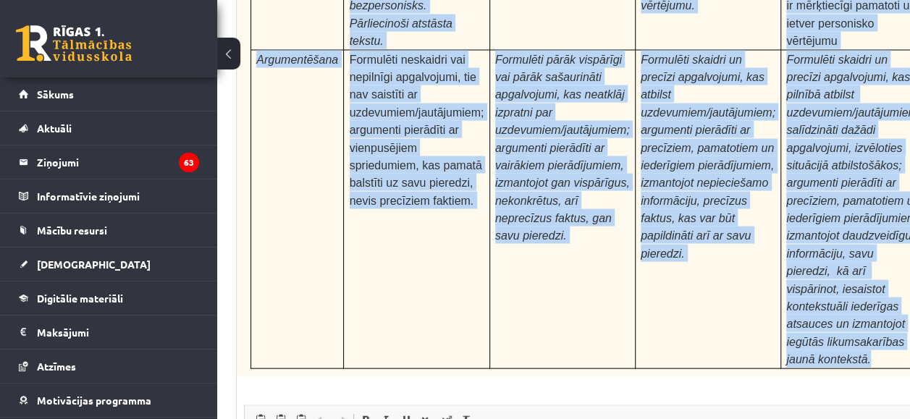
drag, startPoint x: 240, startPoint y: 82, endPoint x: 837, endPoint y: 114, distance: 597.6
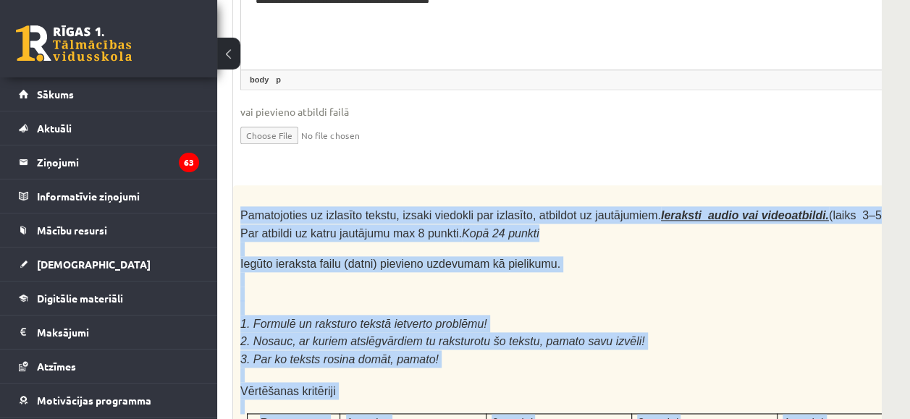
scroll to position [0, 0]
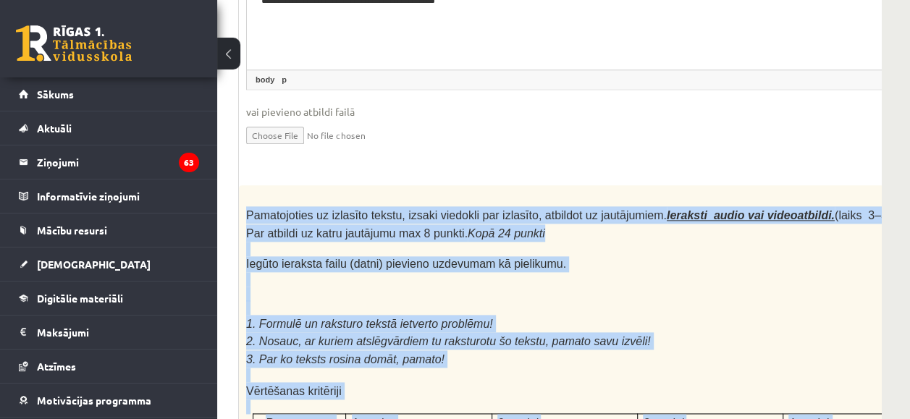
click at [474, 382] on p "Vērtēšanas kritēriji" at bounding box center [590, 390] width 689 height 17
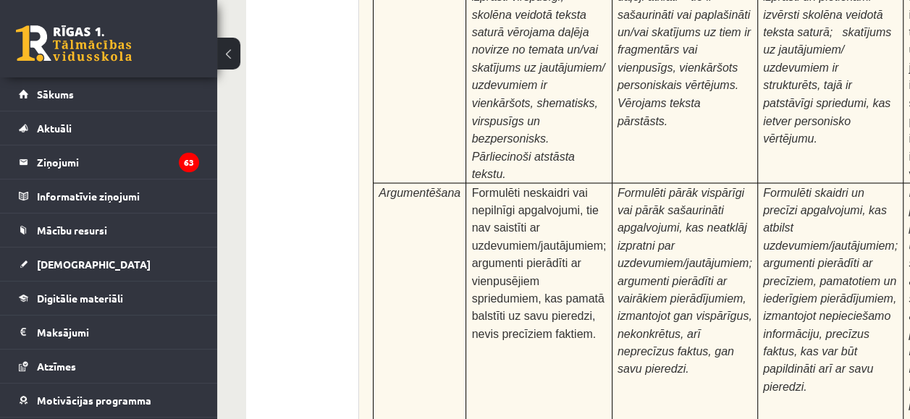
scroll to position [4679, 0]
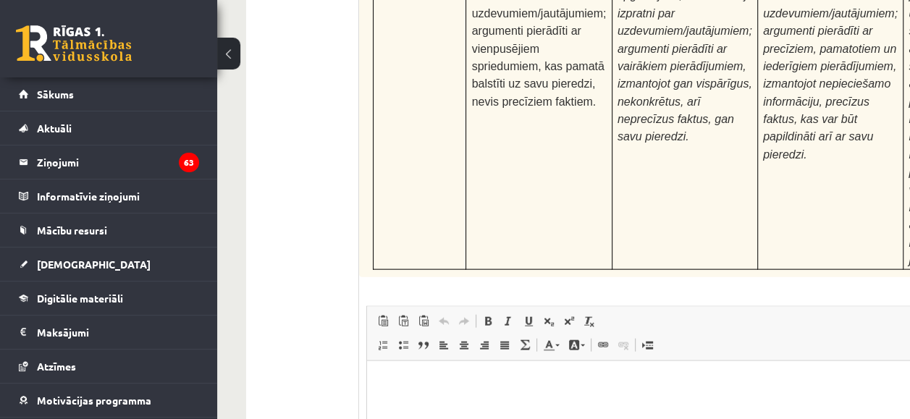
type input "**********"
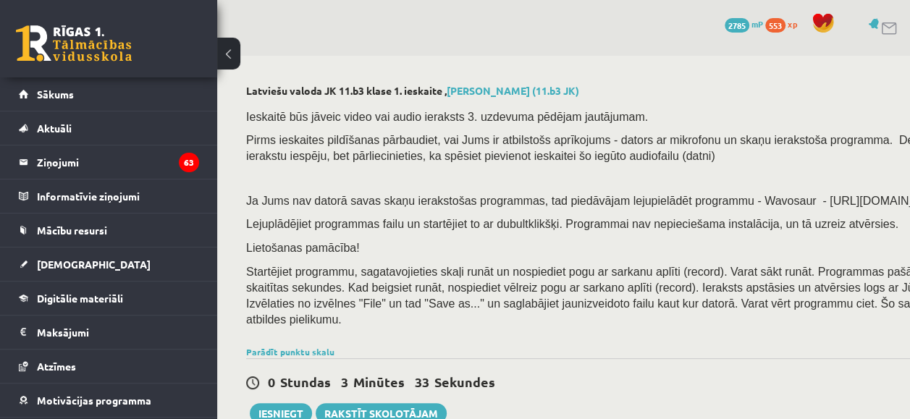
scroll to position [274, 0]
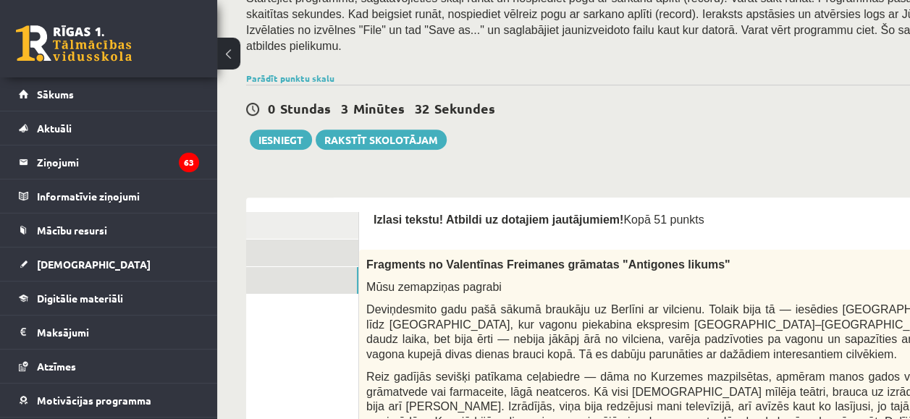
click at [304, 240] on link "2. uzdevums" at bounding box center [261, 253] width 195 height 27
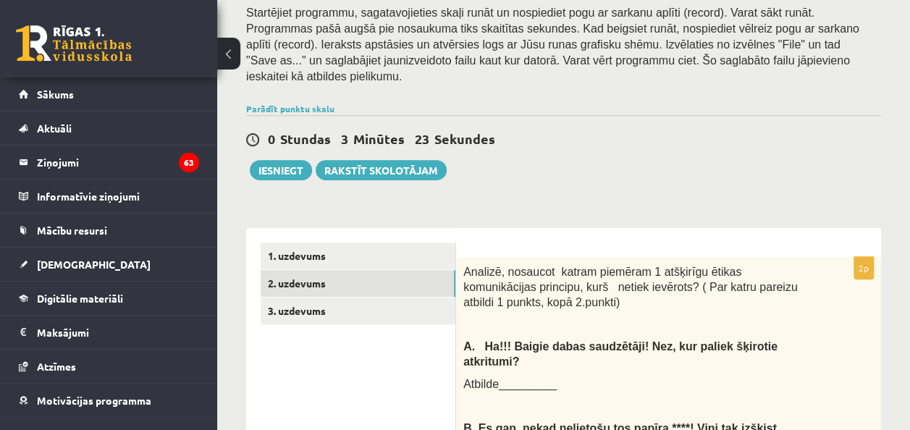
scroll to position [306, 0]
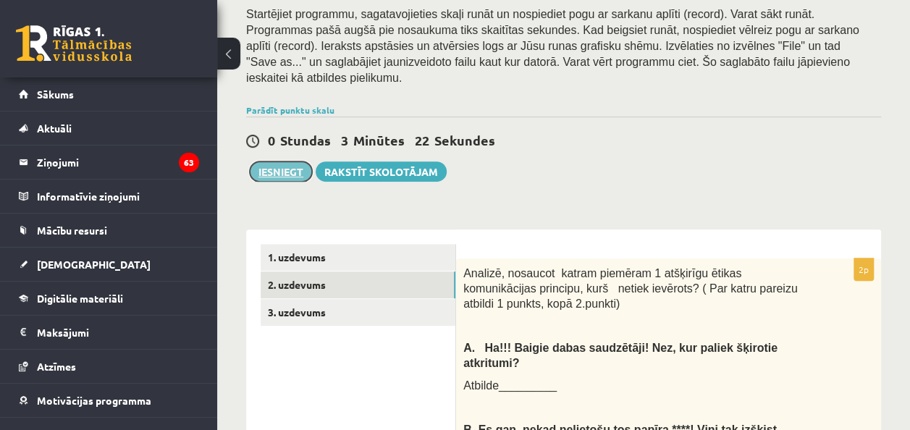
click at [299, 161] on button "Iesniegt" at bounding box center [281, 171] width 62 height 20
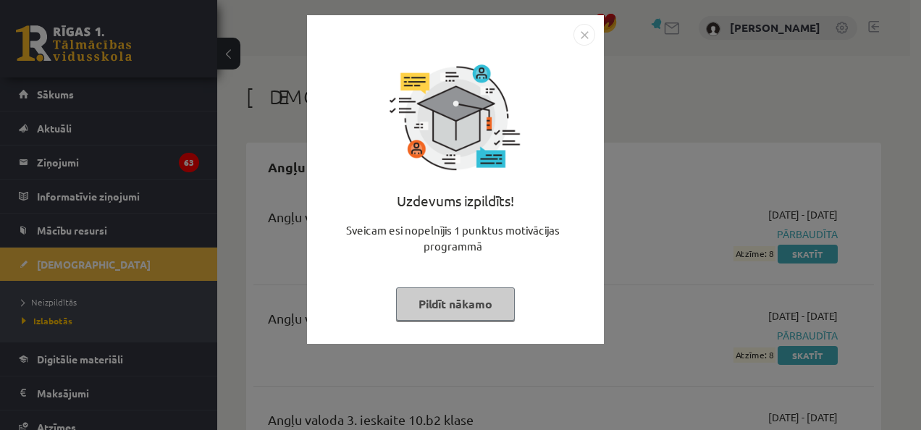
click at [578, 35] on img "Close" at bounding box center [585, 35] width 22 height 22
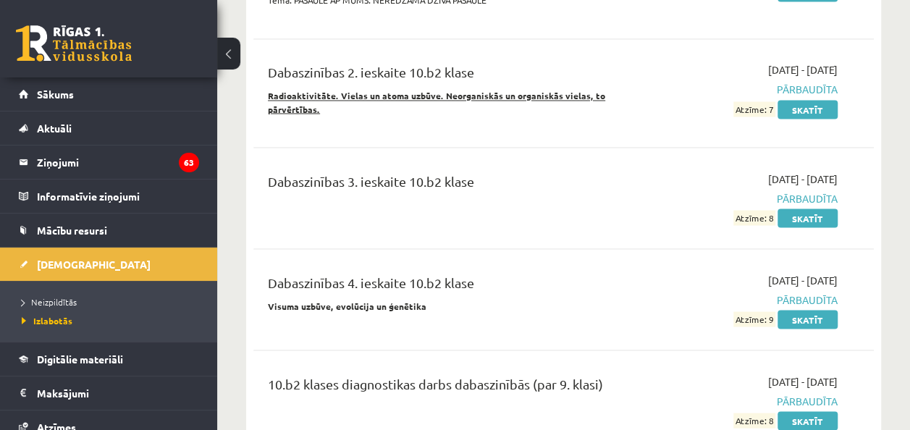
scroll to position [1266, 0]
click at [56, 272] on link "[DEMOGRAPHIC_DATA]" at bounding box center [109, 264] width 180 height 33
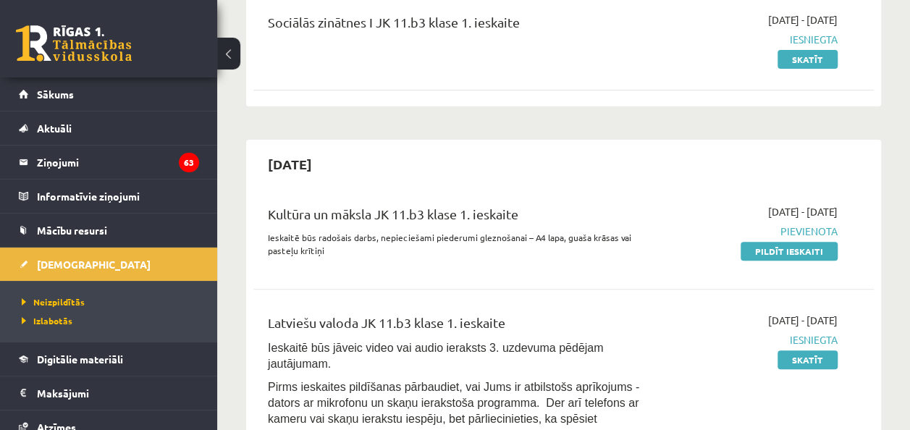
scroll to position [226, 0]
